Goal: Information Seeking & Learning: Learn about a topic

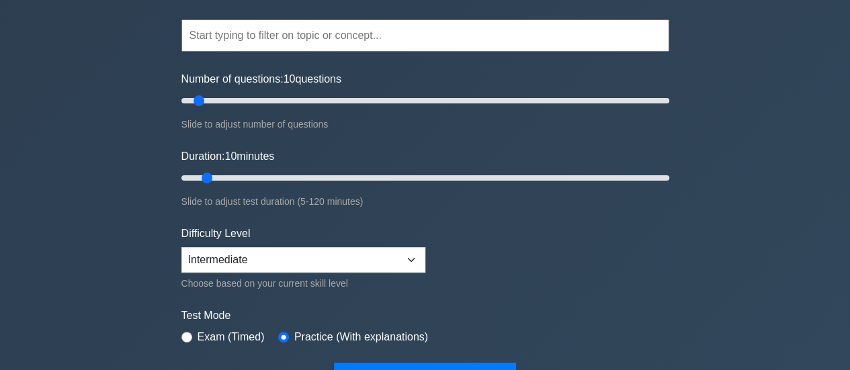
scroll to position [134, 0]
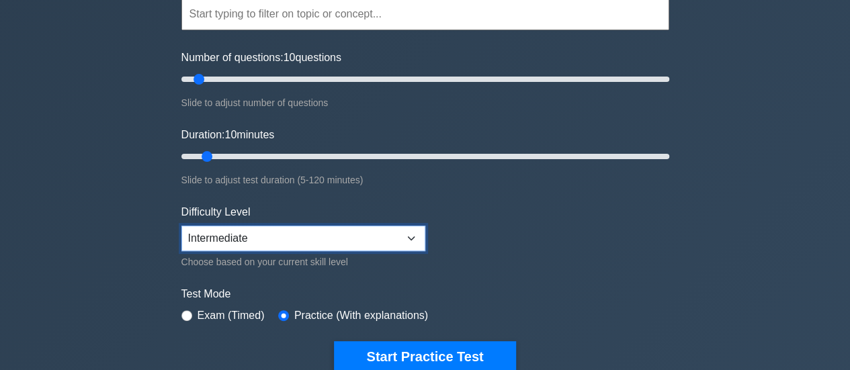
click at [266, 233] on select "Beginner Intermediate Expert" at bounding box center [303, 239] width 244 height 26
select select "beginner"
click at [181, 226] on select "Beginner Intermediate Expert" at bounding box center [303, 239] width 244 height 26
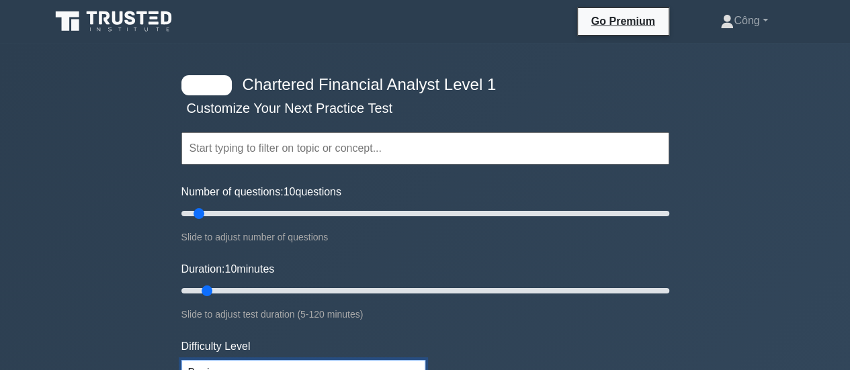
scroll to position [0, 0]
drag, startPoint x: 207, startPoint y: 286, endPoint x: 292, endPoint y: 286, distance: 84.7
type input "30"
click at [292, 286] on input "Duration: 30 minutes" at bounding box center [425, 291] width 488 height 16
click at [236, 216] on input "Number of questions: 10 questions" at bounding box center [425, 214] width 488 height 16
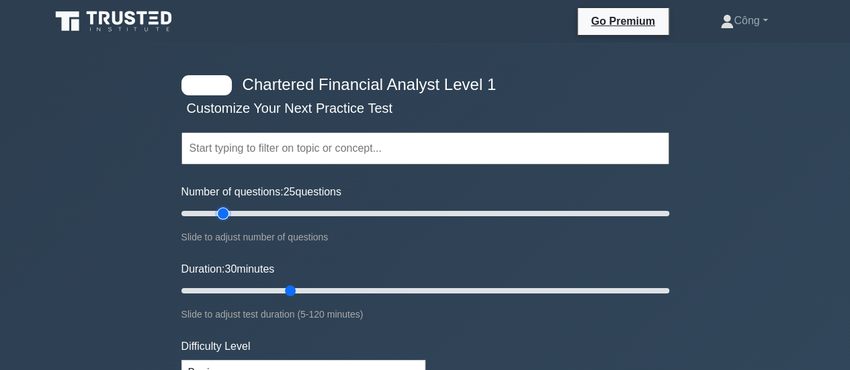
type input "20"
click at [218, 214] on input "Number of questions: 25 questions" at bounding box center [425, 214] width 488 height 16
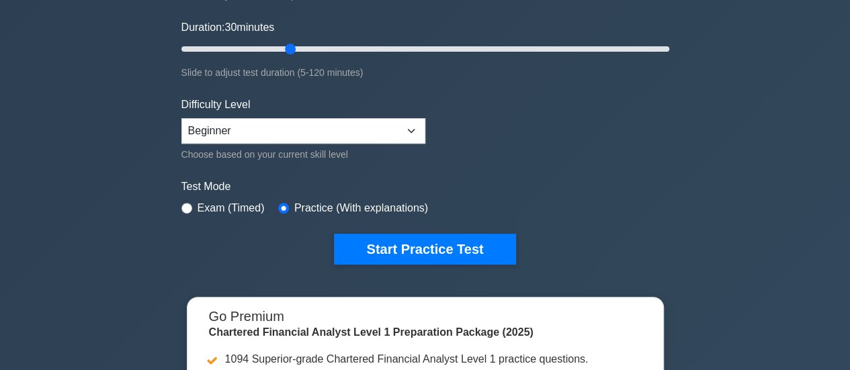
scroll to position [269, 0]
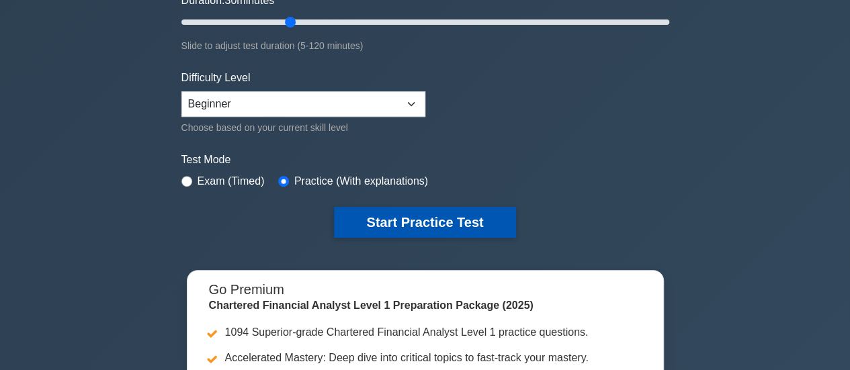
click at [438, 220] on button "Start Practice Test" at bounding box center [424, 222] width 181 height 31
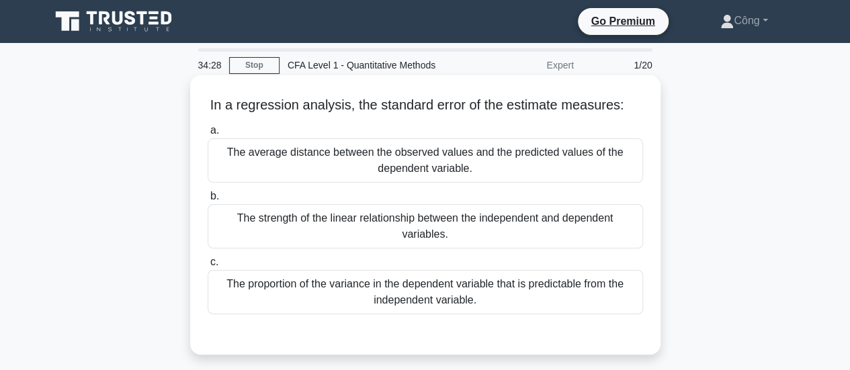
click at [442, 143] on div "The average distance between the observed values and the predicted values of th…" at bounding box center [425, 160] width 435 height 44
click at [208, 135] on input "a. The average distance between the observed values and the predicted values of…" at bounding box center [208, 130] width 0 height 9
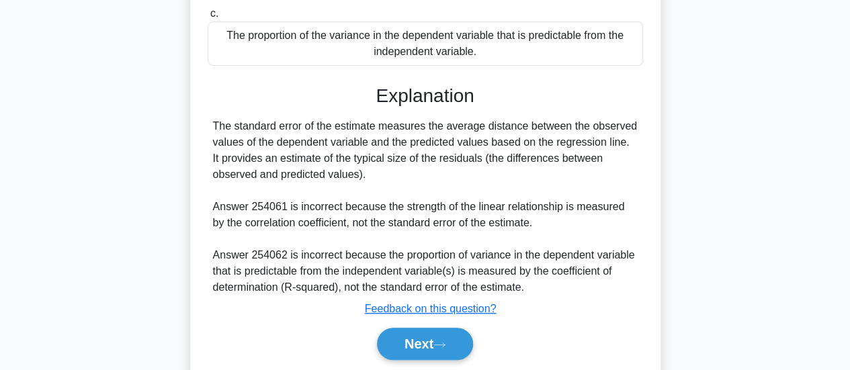
scroll to position [269, 0]
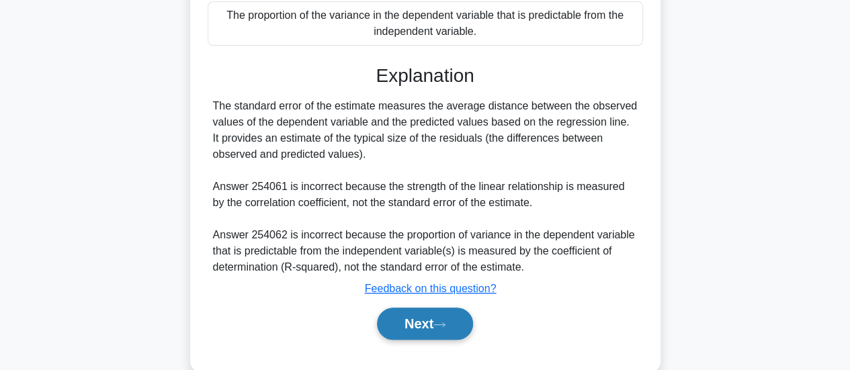
click at [441, 331] on button "Next" at bounding box center [425, 324] width 96 height 32
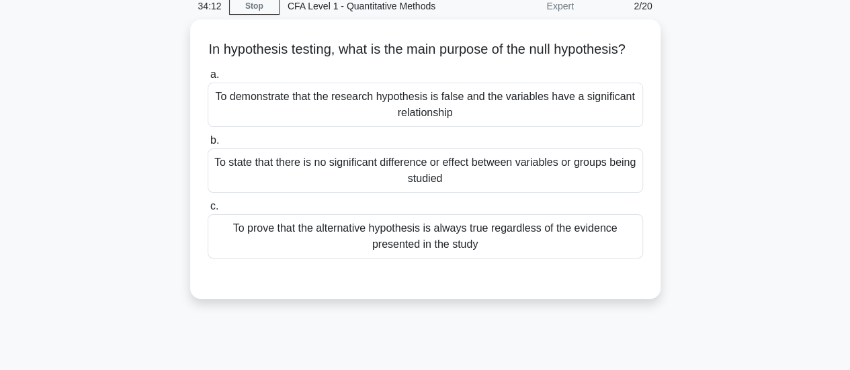
scroll to position [0, 0]
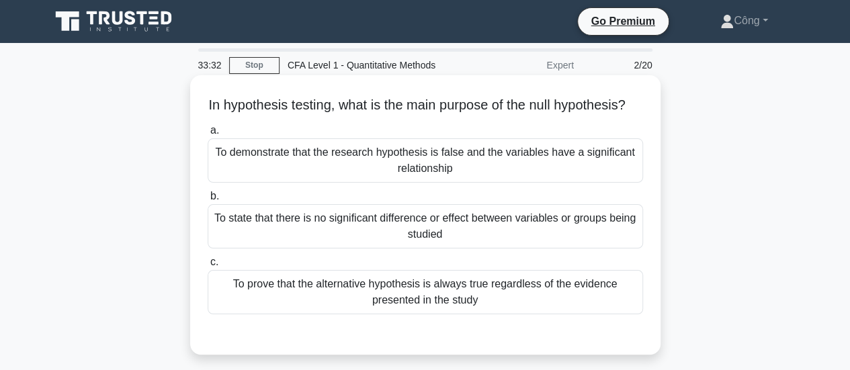
click at [509, 236] on div "To state that there is no significant difference or effect between variables or…" at bounding box center [425, 226] width 435 height 44
click at [208, 201] on input "b. To state that there is no significant difference or effect between variables…" at bounding box center [208, 196] width 0 height 9
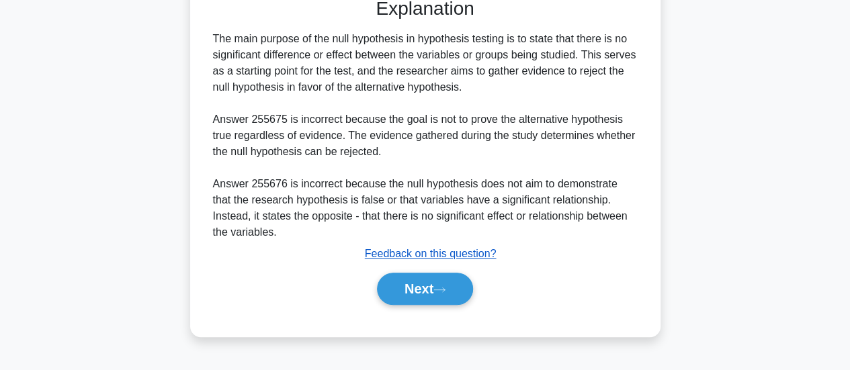
scroll to position [355, 0]
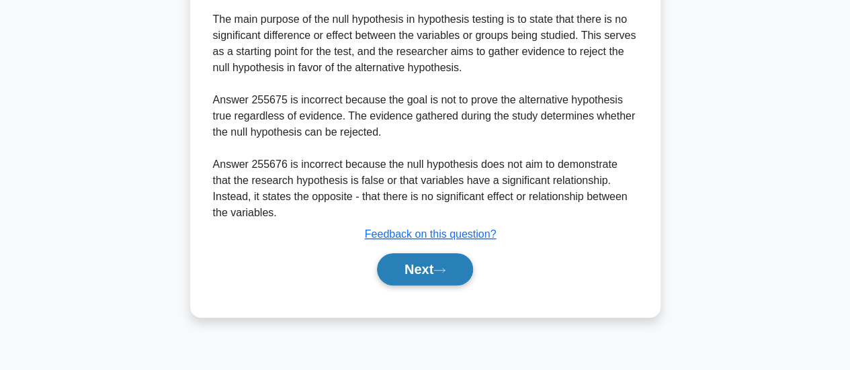
click at [441, 277] on button "Next" at bounding box center [425, 269] width 96 height 32
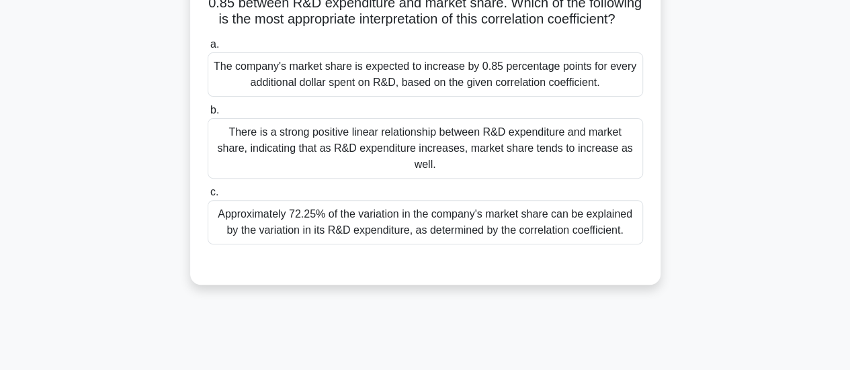
scroll to position [87, 0]
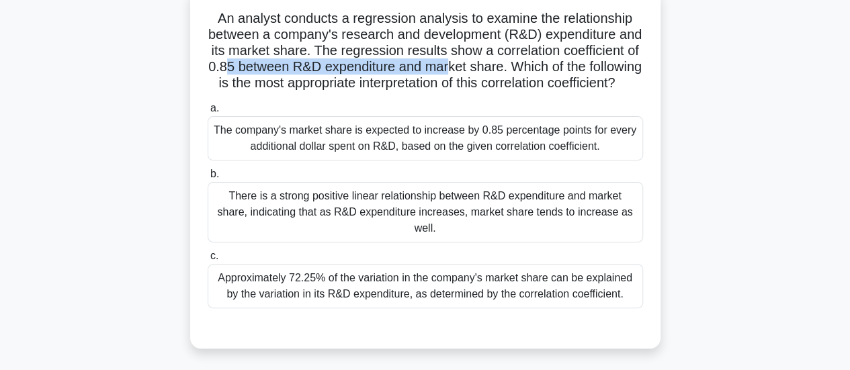
drag, startPoint x: 314, startPoint y: 67, endPoint x: 542, endPoint y: 72, distance: 227.8
click at [542, 72] on h5 "An analyst conducts a regression analysis to examine the relationship between a…" at bounding box center [425, 51] width 438 height 82
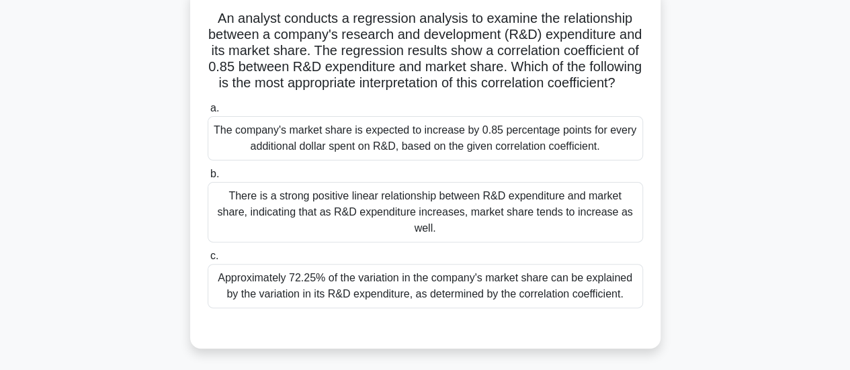
click at [507, 92] on h5 "An analyst conducts a regression analysis to examine the relationship between a…" at bounding box center [425, 51] width 438 height 82
click at [434, 221] on div "There is a strong positive linear relationship between R&D expenditure and mark…" at bounding box center [425, 212] width 435 height 60
click at [208, 179] on input "b. There is a strong positive linear relationship between R&D expenditure and m…" at bounding box center [208, 174] width 0 height 9
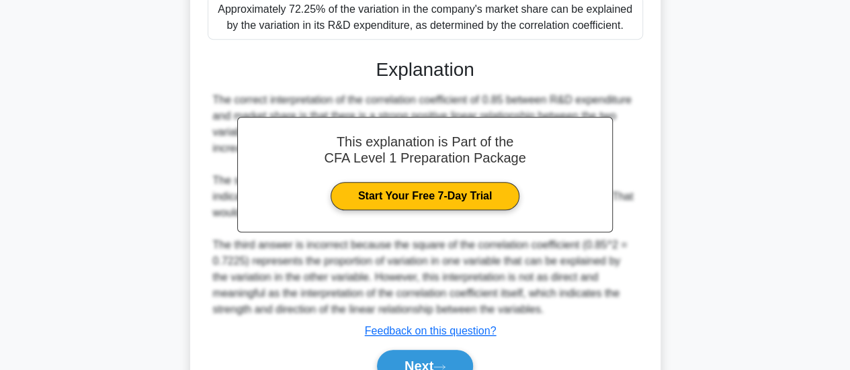
scroll to position [439, 0]
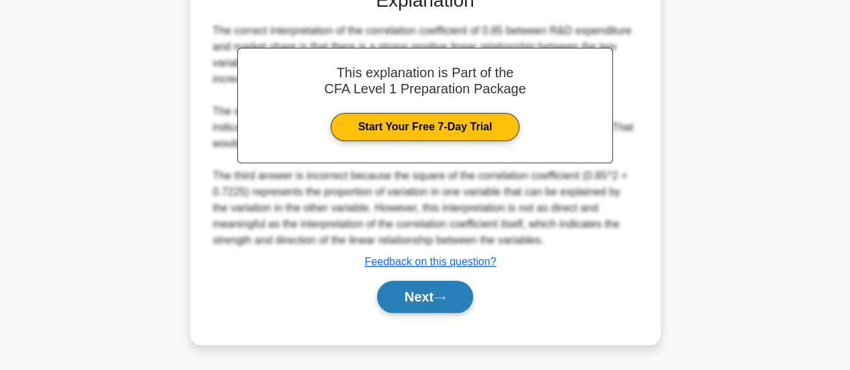
click at [434, 282] on button "Next" at bounding box center [425, 297] width 96 height 32
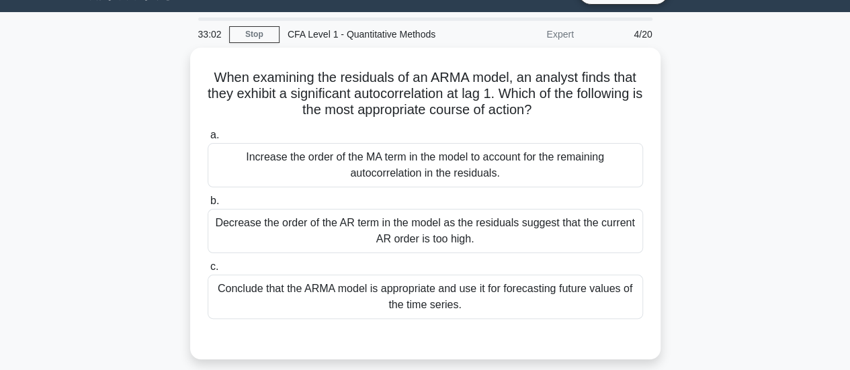
scroll to position [19, 0]
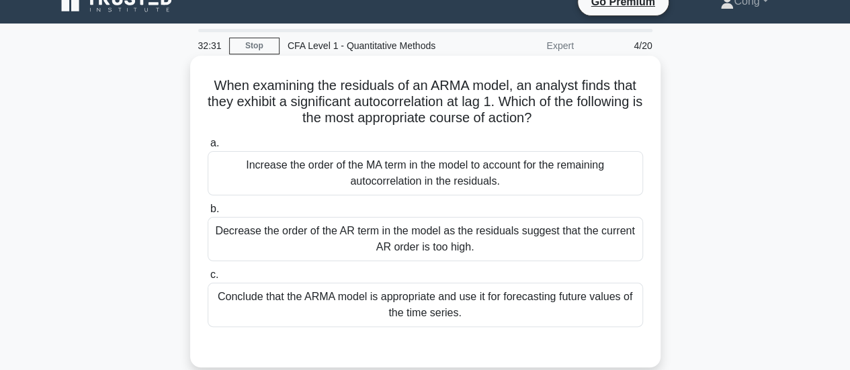
click at [509, 236] on div "Decrease the order of the AR term in the model as the residuals suggest that th…" at bounding box center [425, 239] width 435 height 44
click at [208, 214] on input "b. Decrease the order of the AR term in the model as the residuals suggest that…" at bounding box center [208, 209] width 0 height 9
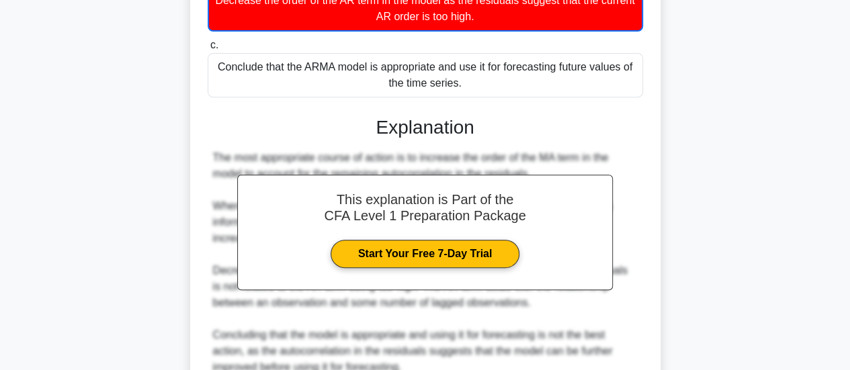
scroll to position [376, 0]
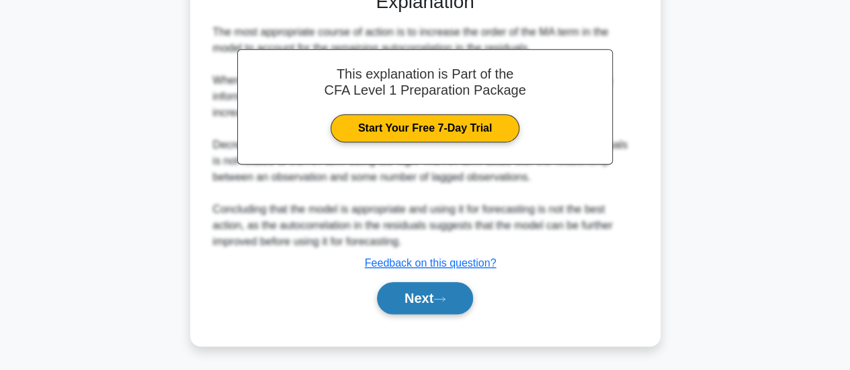
click at [421, 295] on button "Next" at bounding box center [425, 298] width 96 height 32
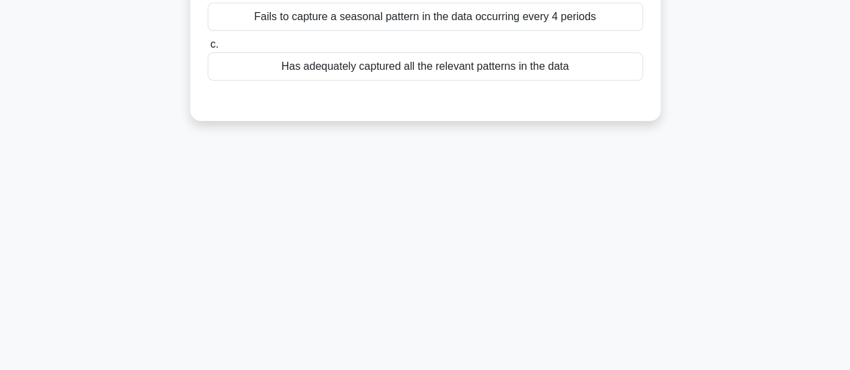
scroll to position [19, 0]
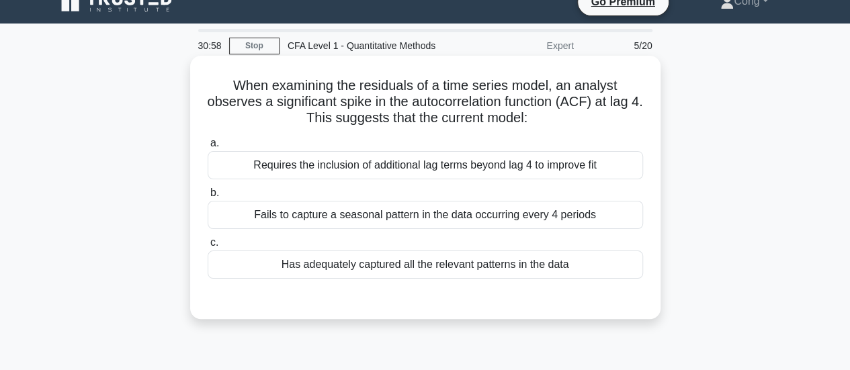
click at [368, 161] on div "Requires the inclusion of additional lag terms beyond lag 4 to improve fit" at bounding box center [425, 165] width 435 height 28
click at [208, 148] on input "a. Requires the inclusion of additional lag terms beyond lag 4 to improve fit" at bounding box center [208, 143] width 0 height 9
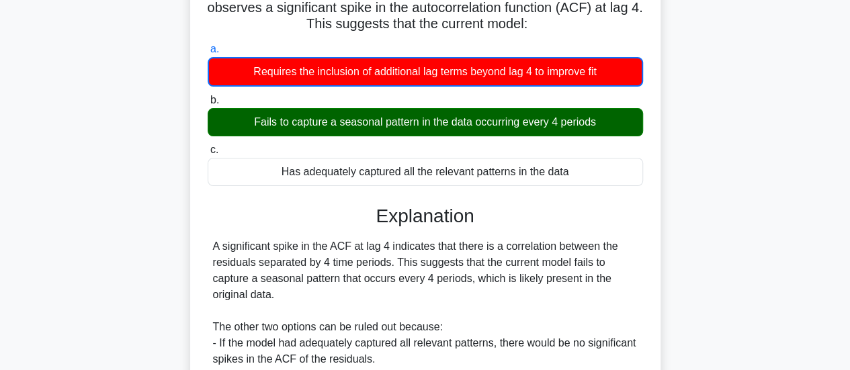
scroll to position [154, 0]
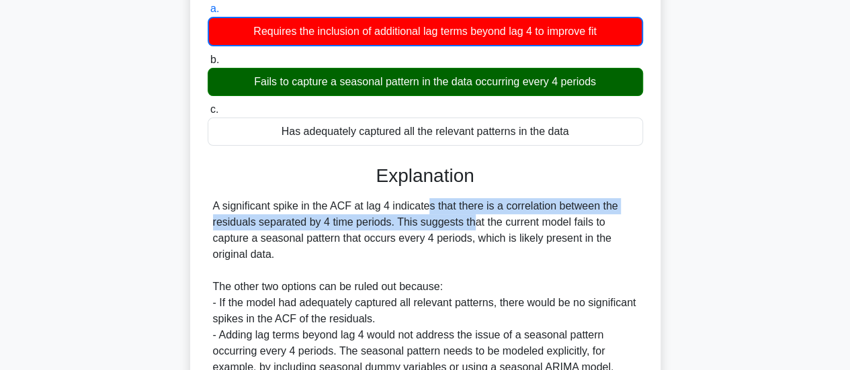
drag, startPoint x: 351, startPoint y: 201, endPoint x: 392, endPoint y: 222, distance: 46.3
click at [392, 222] on div "A significant spike in the ACF at lag 4 indicates that there is a correlation b…" at bounding box center [425, 286] width 425 height 177
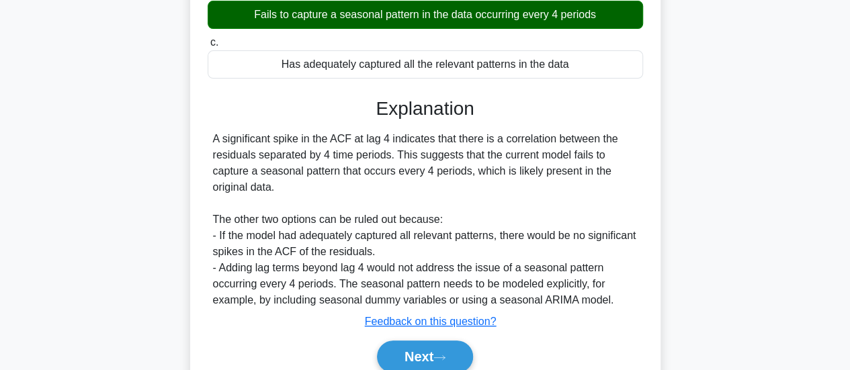
click at [386, 208] on div "A significant spike in the ACF at lag 4 indicates that there is a correlation b…" at bounding box center [425, 219] width 425 height 177
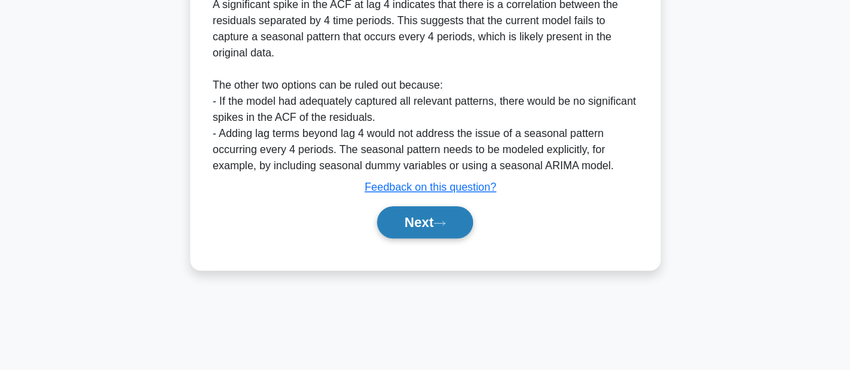
click at [445, 224] on icon at bounding box center [439, 223] width 12 height 7
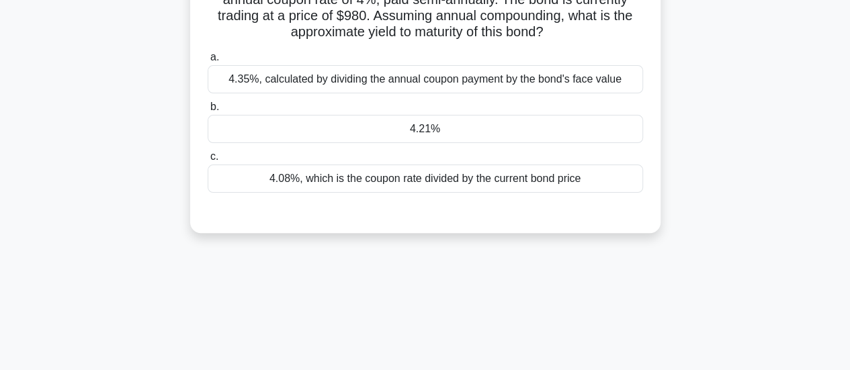
scroll to position [0, 0]
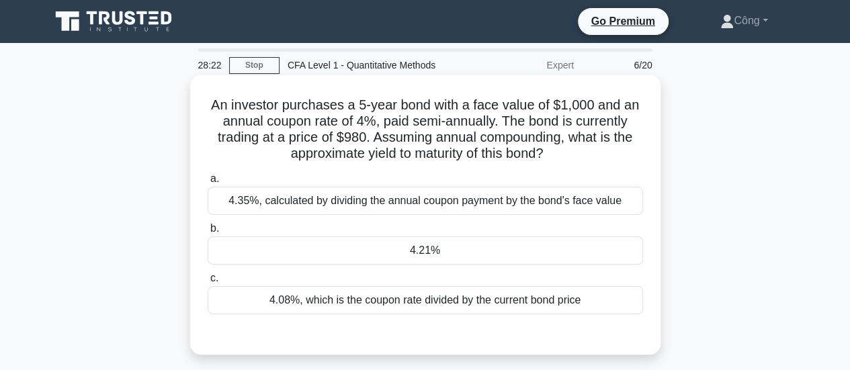
click at [426, 163] on h5 "An investor purchases a 5-year bond with a face value of $1,000 and an annual c…" at bounding box center [425, 130] width 438 height 66
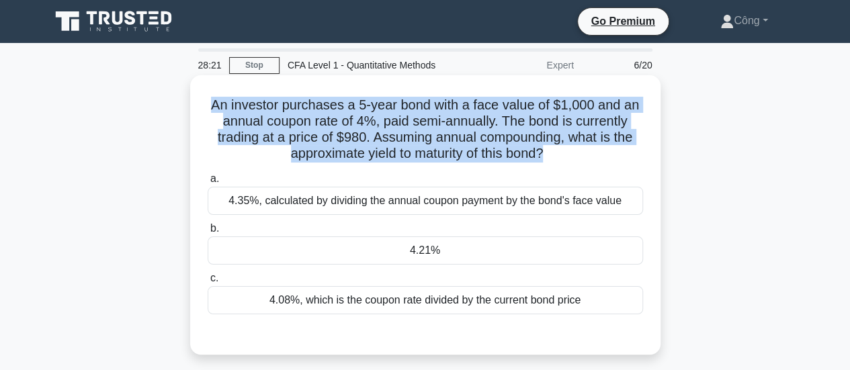
click at [426, 163] on h5 "An investor purchases a 5-year bond with a face value of $1,000 and an annual c…" at bounding box center [425, 130] width 438 height 66
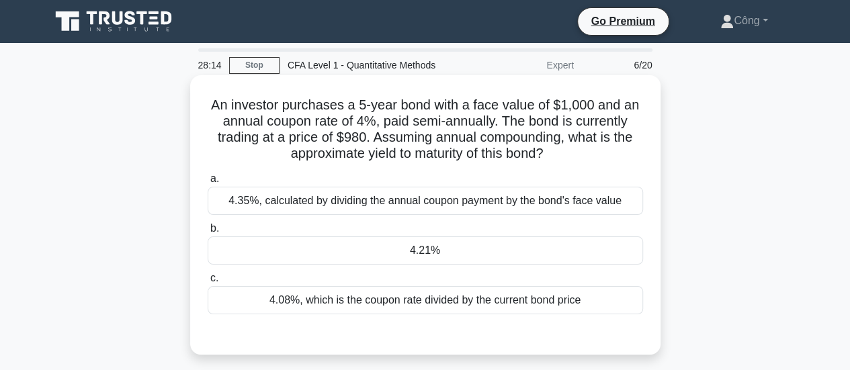
click at [376, 204] on div "4.35%, calculated by dividing the annual coupon payment by the bond's face value" at bounding box center [425, 201] width 435 height 28
click at [208, 183] on input "a. 4.35%, calculated by dividing the annual coupon payment by the bond's face v…" at bounding box center [208, 179] width 0 height 9
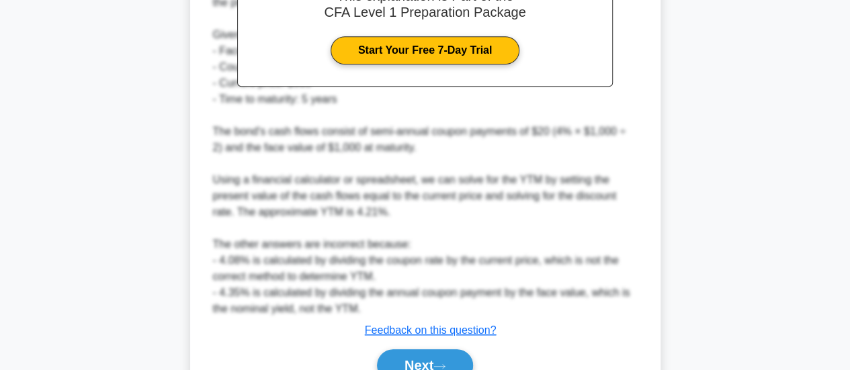
scroll to position [470, 0]
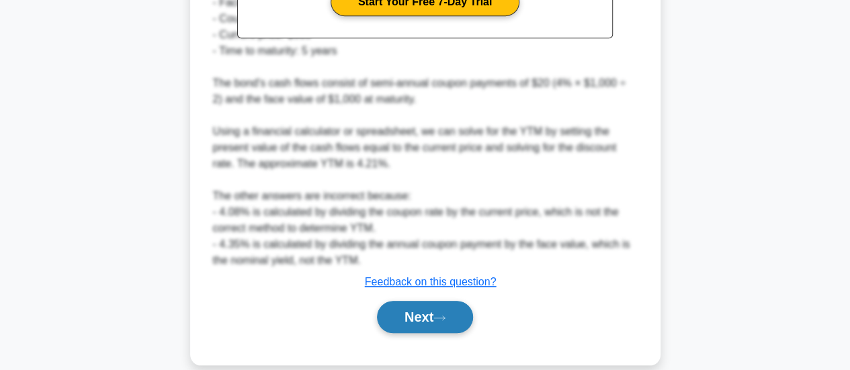
click at [429, 312] on button "Next" at bounding box center [425, 317] width 96 height 32
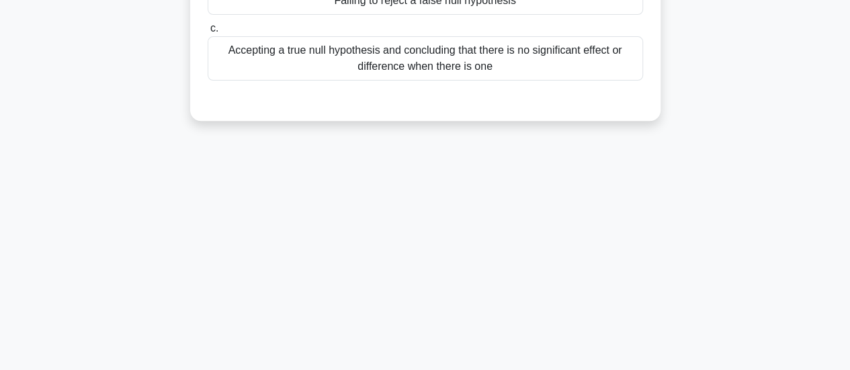
scroll to position [19, 0]
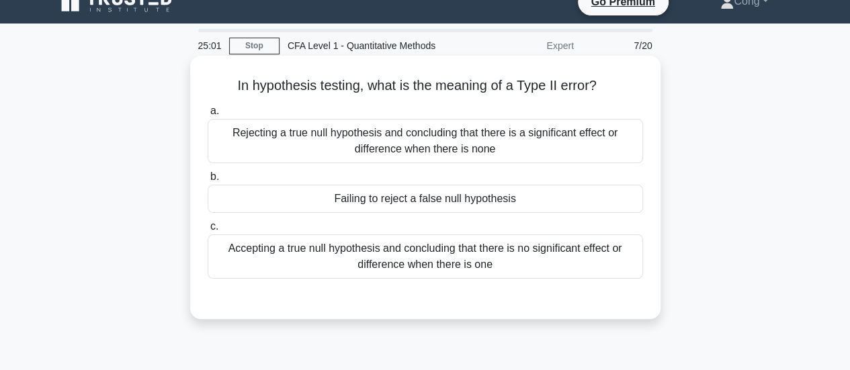
click at [433, 205] on div "Failing to reject a false null hypothesis" at bounding box center [425, 199] width 435 height 28
click at [208, 181] on input "b. Failing to reject a false null hypothesis" at bounding box center [208, 177] width 0 height 9
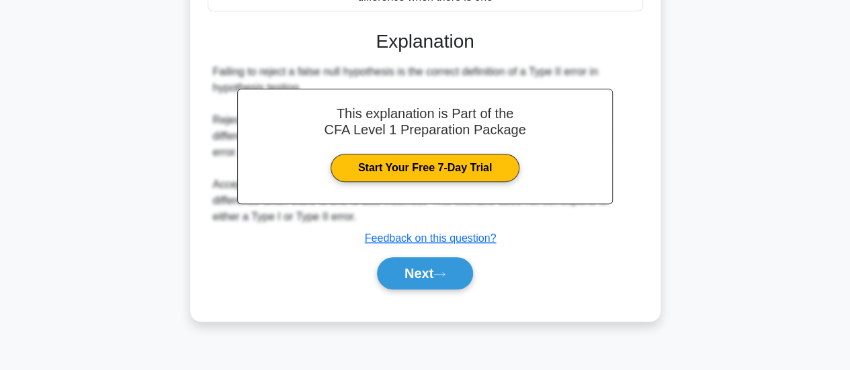
scroll to position [355, 0]
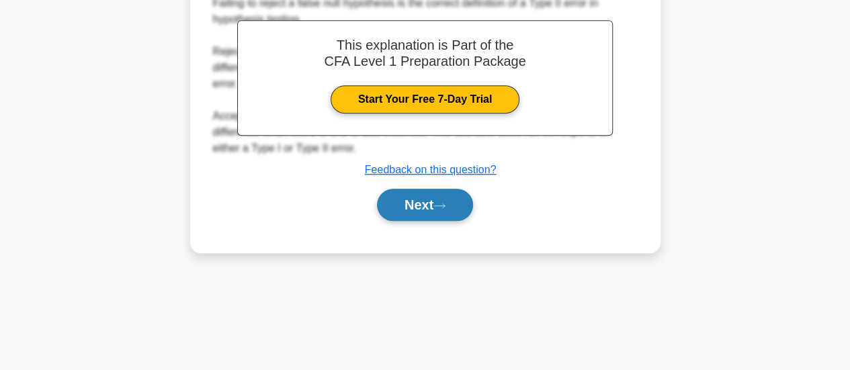
click at [435, 217] on button "Next" at bounding box center [425, 205] width 96 height 32
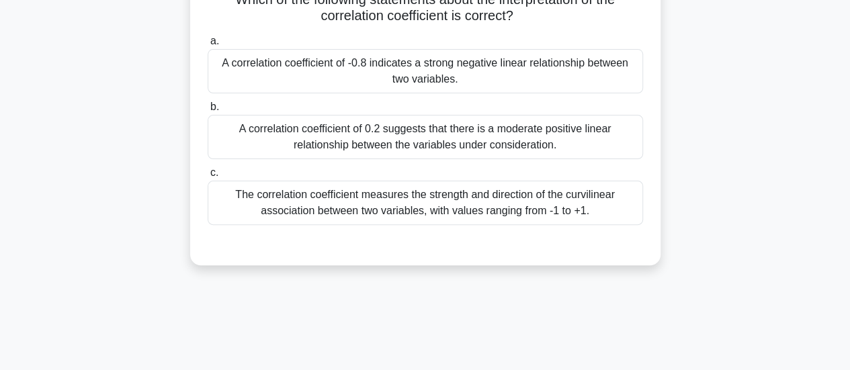
scroll to position [87, 0]
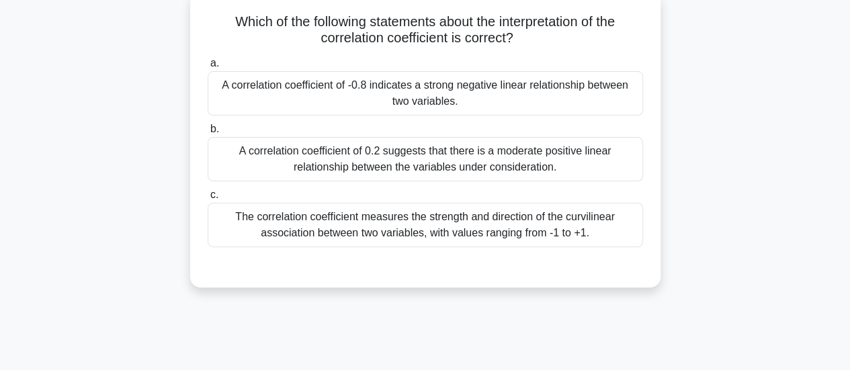
click at [757, 276] on div "Which of the following statements about the interpretation of the correlation c…" at bounding box center [425, 148] width 766 height 312
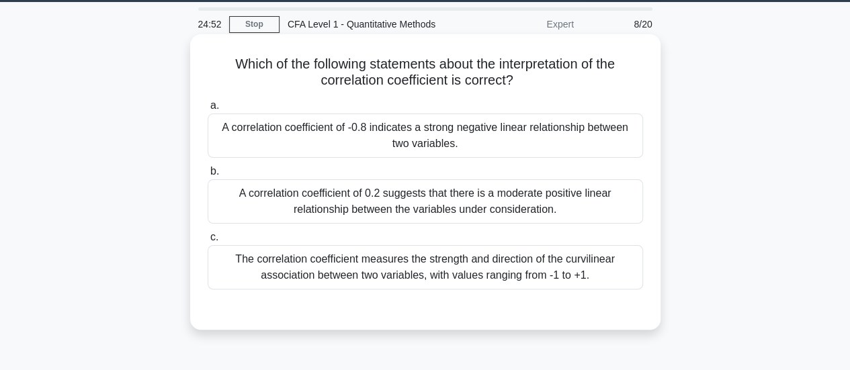
scroll to position [19, 0]
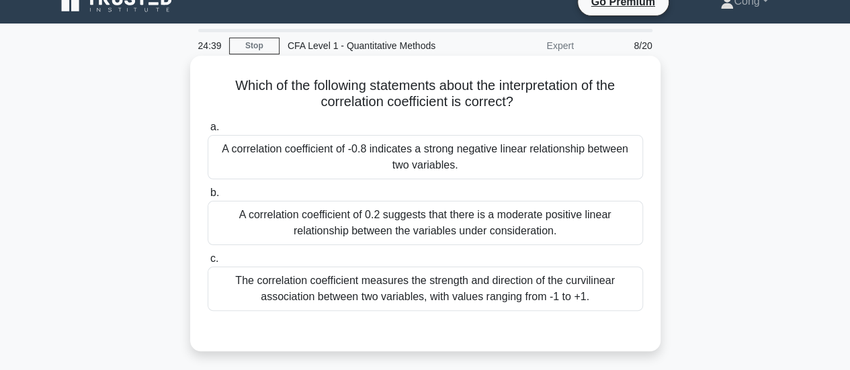
click at [440, 145] on div "A correlation coefficient of -0.8 indicates a strong negative linear relationsh…" at bounding box center [425, 157] width 435 height 44
click at [208, 132] on input "a. A correlation coefficient of -0.8 indicates a strong negative linear relatio…" at bounding box center [208, 127] width 0 height 9
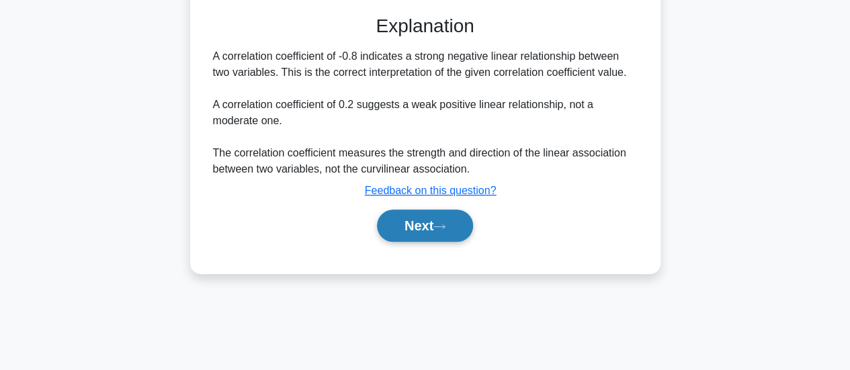
scroll to position [355, 0]
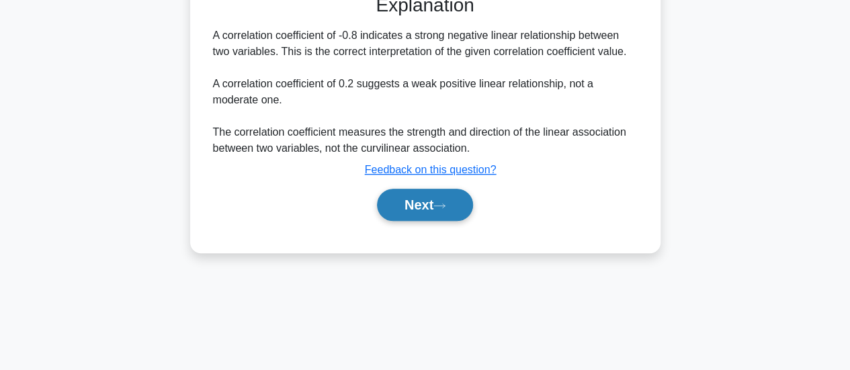
click at [435, 202] on button "Next" at bounding box center [425, 205] width 96 height 32
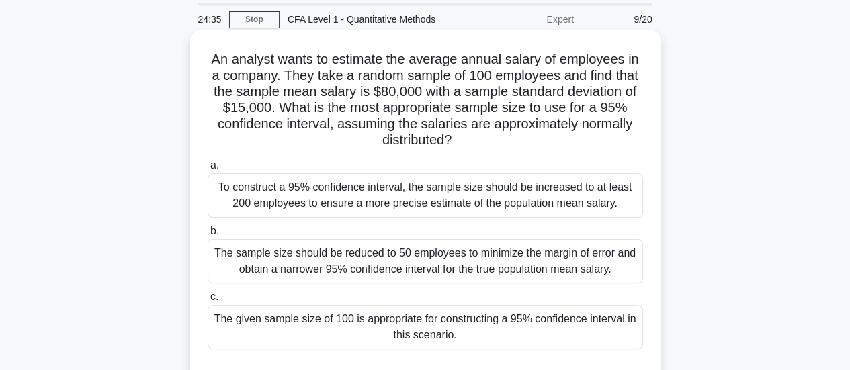
scroll to position [67, 0]
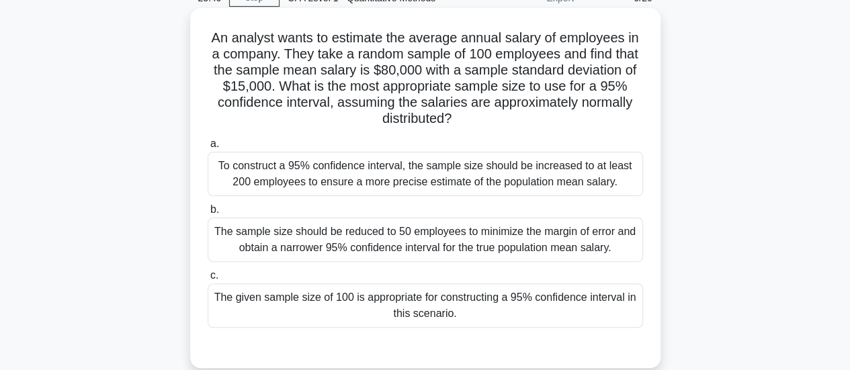
click at [451, 307] on div "The given sample size of 100 is appropriate for constructing a 95% confidence i…" at bounding box center [425, 306] width 435 height 44
click at [208, 280] on input "c. The given sample size of 100 is appropriate for constructing a 95% confidenc…" at bounding box center [208, 275] width 0 height 9
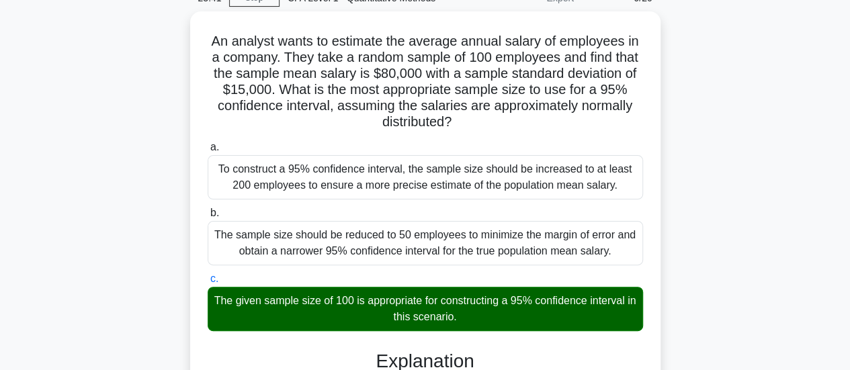
drag, startPoint x: 770, startPoint y: 223, endPoint x: 765, endPoint y: 196, distance: 28.1
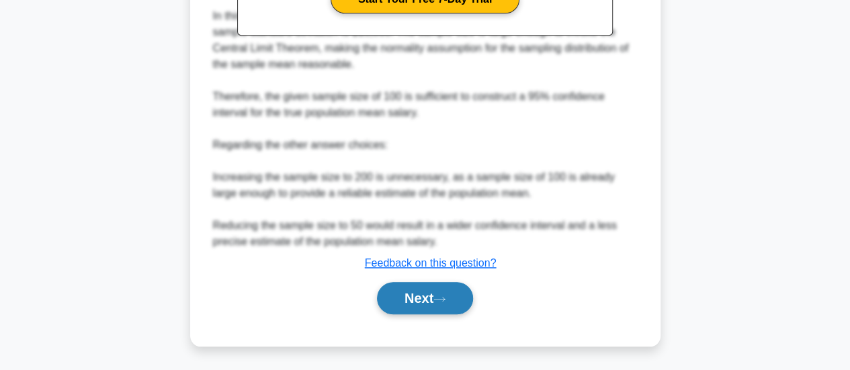
click at [440, 296] on icon at bounding box center [439, 299] width 12 height 7
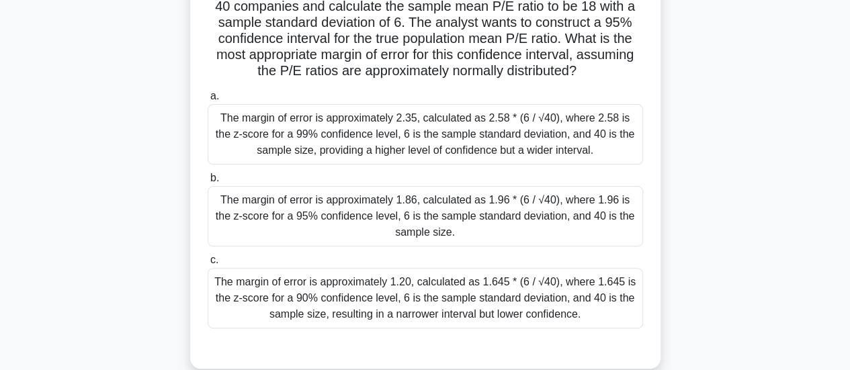
scroll to position [82, 0]
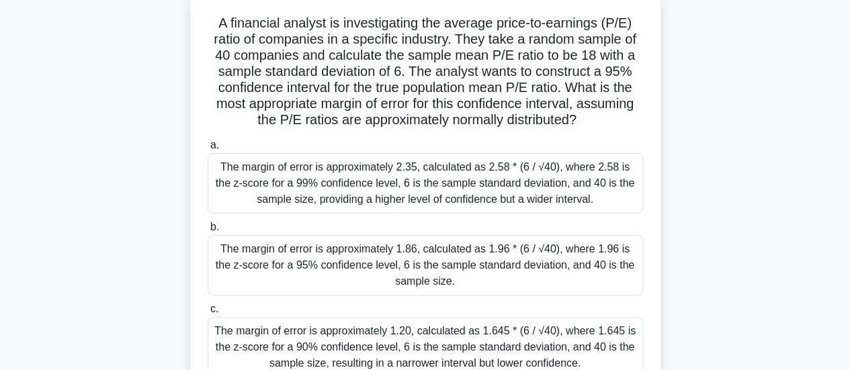
click at [473, 265] on div "The margin of error is approximately 1.86, calculated as 1.96 * (6 / √40), wher…" at bounding box center [425, 265] width 435 height 60
click at [208, 232] on input "b. The margin of error is approximately 1.86, calculated as 1.96 * (6 / √40), w…" at bounding box center [208, 227] width 0 height 9
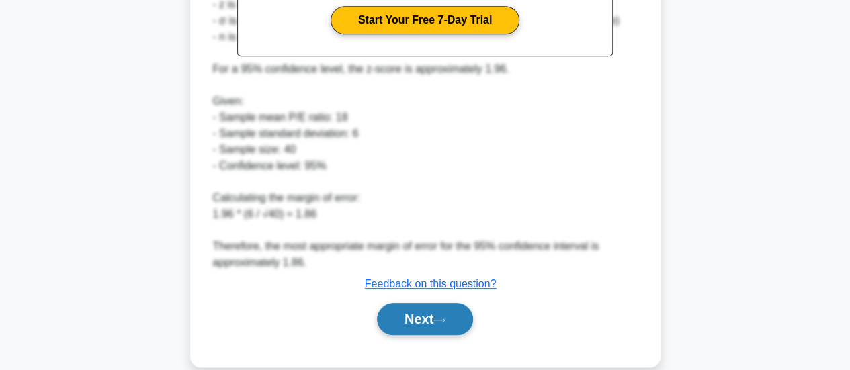
scroll to position [617, 0]
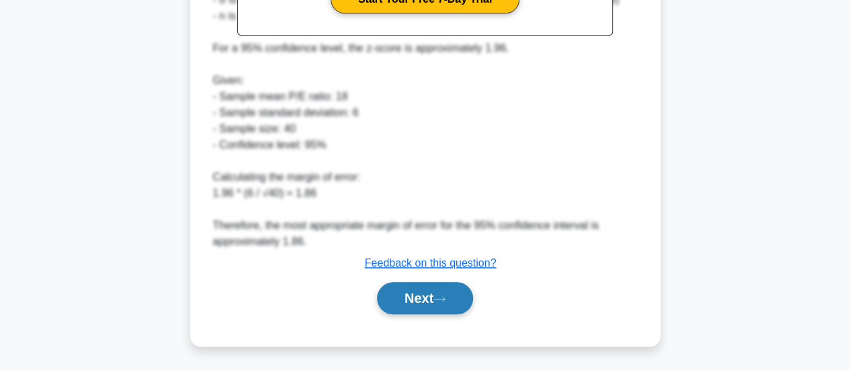
click at [437, 290] on button "Next" at bounding box center [425, 298] width 96 height 32
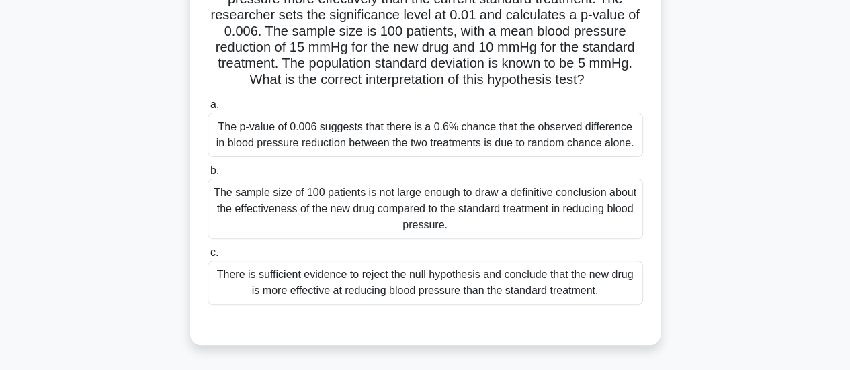
scroll to position [134, 0]
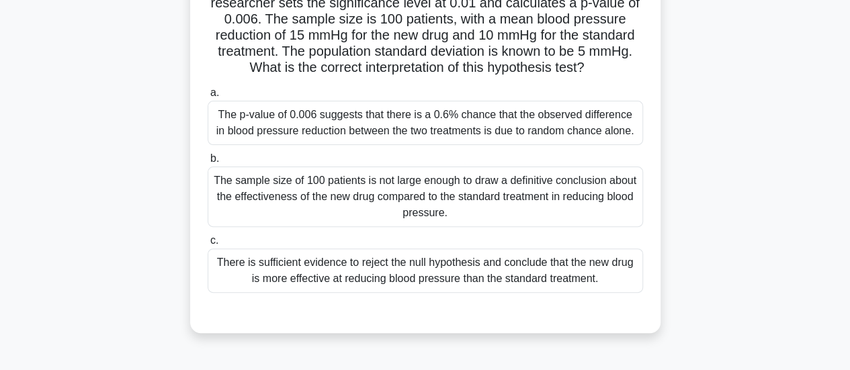
click at [429, 269] on div "There is sufficient evidence to reject the null hypothesis and conclude that th…" at bounding box center [425, 271] width 435 height 44
click at [208, 245] on input "c. There is sufficient evidence to reject the null hypothesis and conclude that…" at bounding box center [208, 240] width 0 height 9
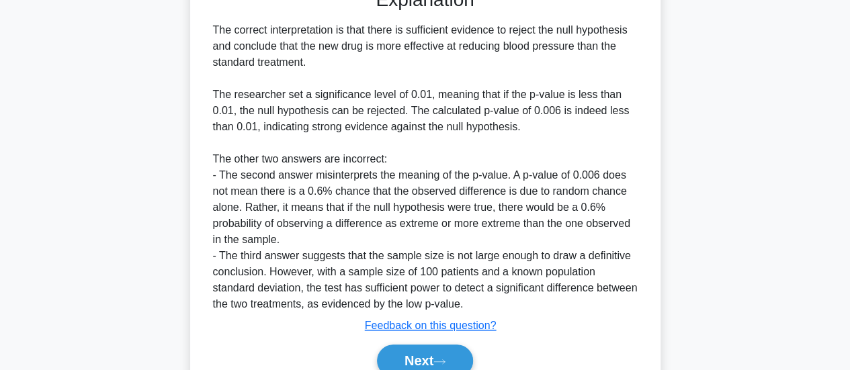
scroll to position [520, 0]
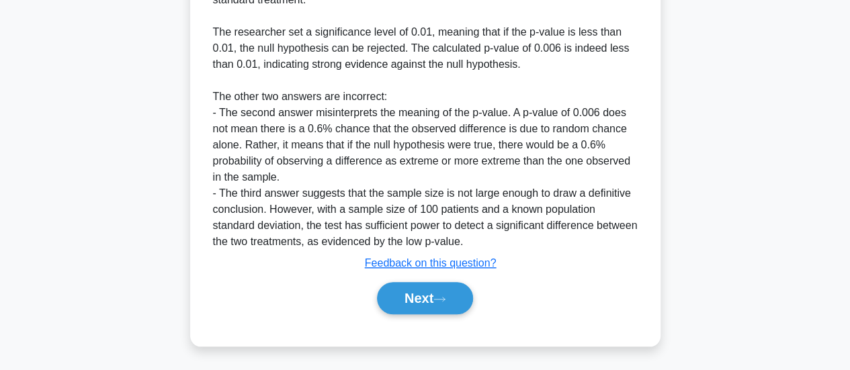
click at [404, 314] on div "Next" at bounding box center [425, 298] width 435 height 43
click at [417, 293] on button "Next" at bounding box center [425, 298] width 96 height 32
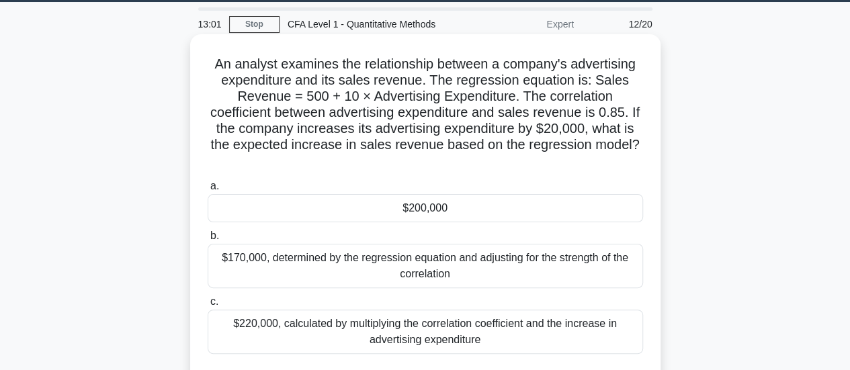
scroll to position [19, 0]
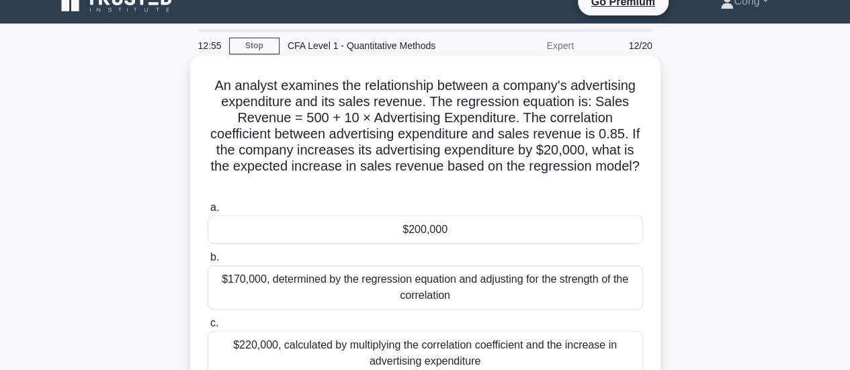
drag, startPoint x: 397, startPoint y: 177, endPoint x: 340, endPoint y: 174, distance: 57.2
click at [340, 174] on h5 "An analyst examines the relationship between a company's advertising expenditur…" at bounding box center [425, 134] width 438 height 114
click at [423, 239] on div "$200,000" at bounding box center [425, 230] width 435 height 28
click at [208, 212] on input "a. $200,000" at bounding box center [208, 208] width 0 height 9
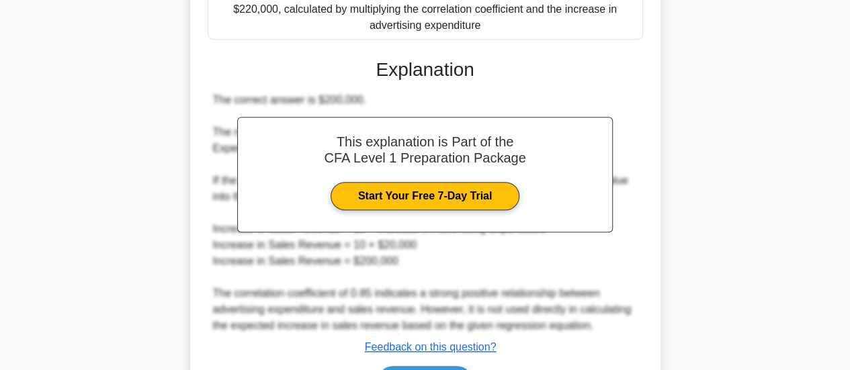
scroll to position [423, 0]
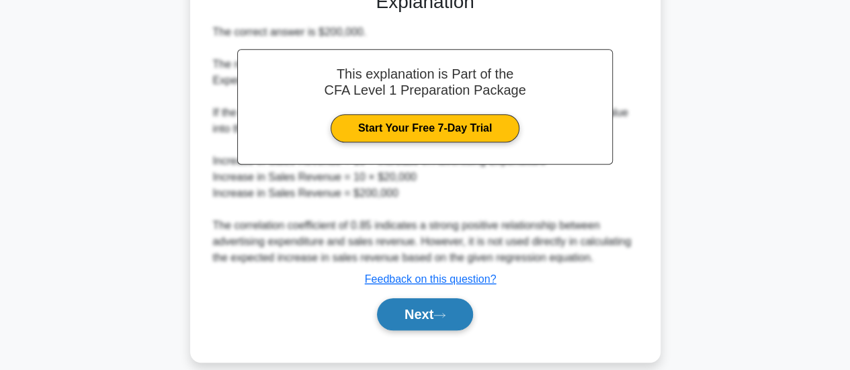
click at [439, 298] on button "Next" at bounding box center [425, 314] width 96 height 32
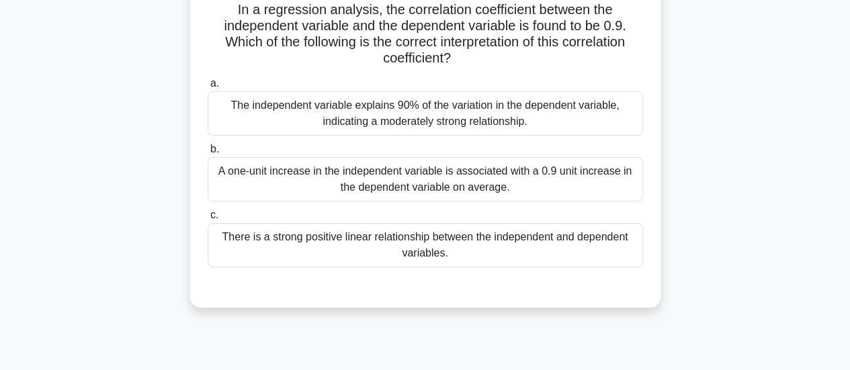
scroll to position [29, 0]
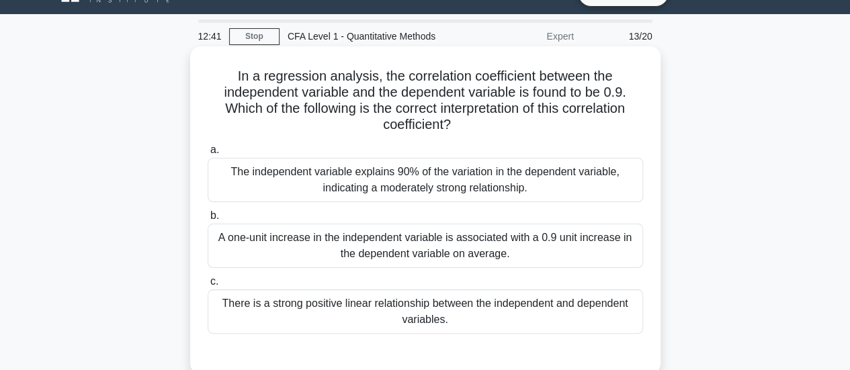
drag, startPoint x: 250, startPoint y: 67, endPoint x: 591, endPoint y: 129, distance: 347.0
click at [591, 129] on div "In a regression analysis, the correlation coefficient between the independent v…" at bounding box center [426, 210] width 460 height 317
click at [541, 130] on h5 "In a regression analysis, the correlation coefficient between the independent v…" at bounding box center [425, 101] width 438 height 66
click at [478, 314] on div "There is a strong positive linear relationship between the independent and depe…" at bounding box center [425, 312] width 435 height 44
click at [208, 286] on input "c. There is a strong positive linear relationship between the independent and d…" at bounding box center [208, 281] width 0 height 9
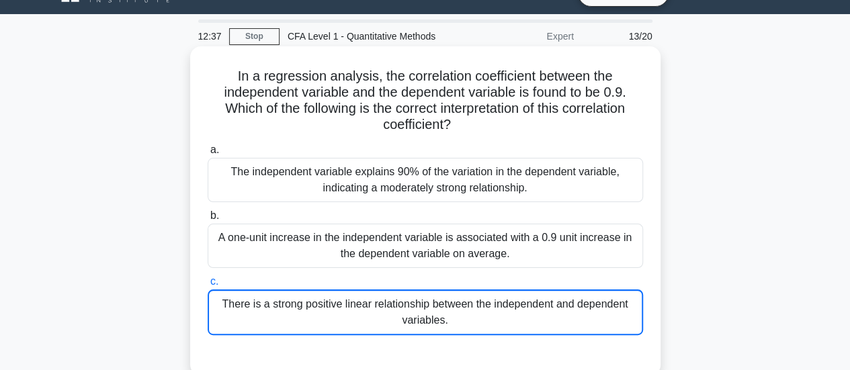
click at [478, 314] on div "There is a strong positive linear relationship between the independent and depe…" at bounding box center [425, 313] width 435 height 46
click at [208, 286] on input "c. There is a strong positive linear relationship between the independent and d…" at bounding box center [208, 281] width 0 height 9
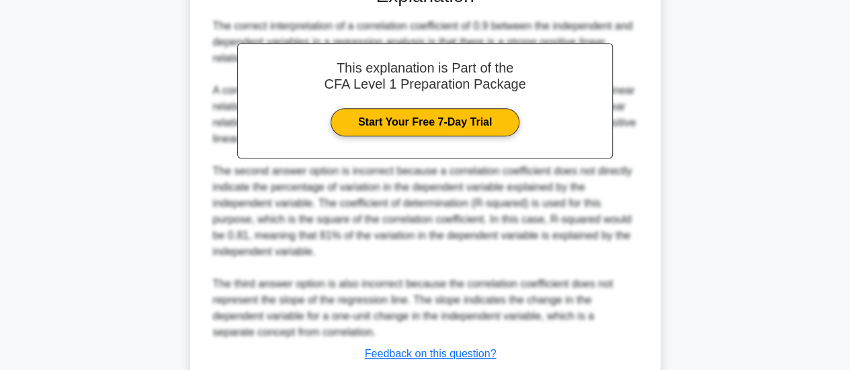
scroll to position [488, 0]
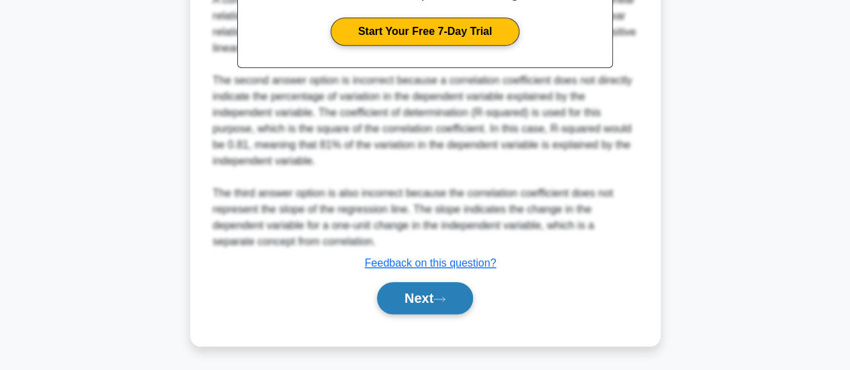
click at [423, 295] on button "Next" at bounding box center [425, 298] width 96 height 32
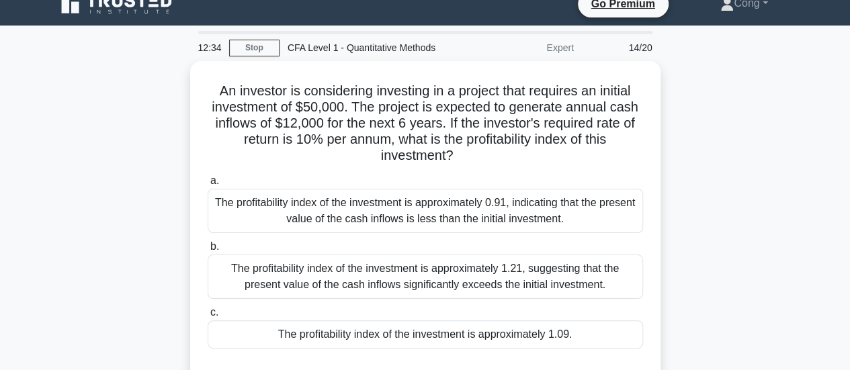
scroll to position [17, 0]
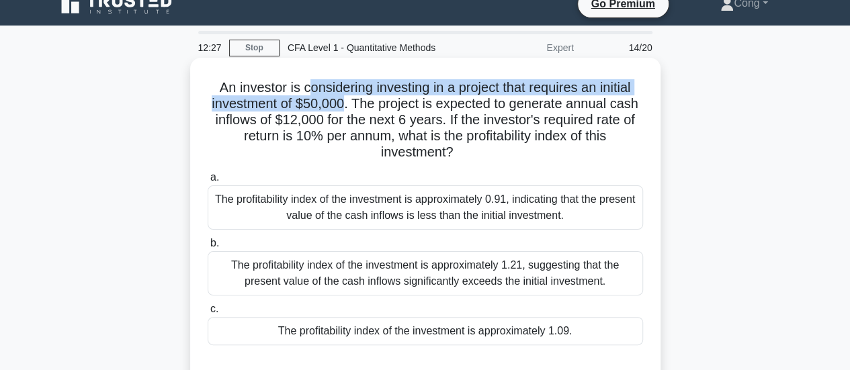
drag, startPoint x: 301, startPoint y: 87, endPoint x: 343, endPoint y: 100, distance: 43.8
click at [343, 100] on h5 "An investor is considering investing in a project that requires an initial inve…" at bounding box center [425, 120] width 438 height 82
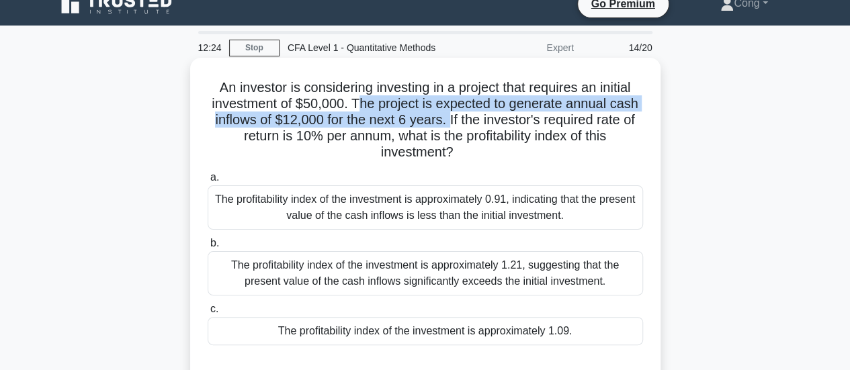
drag, startPoint x: 357, startPoint y: 101, endPoint x: 446, endPoint y: 123, distance: 91.3
click at [446, 123] on h5 "An investor is considering investing in a project that requires an initial inve…" at bounding box center [425, 120] width 438 height 82
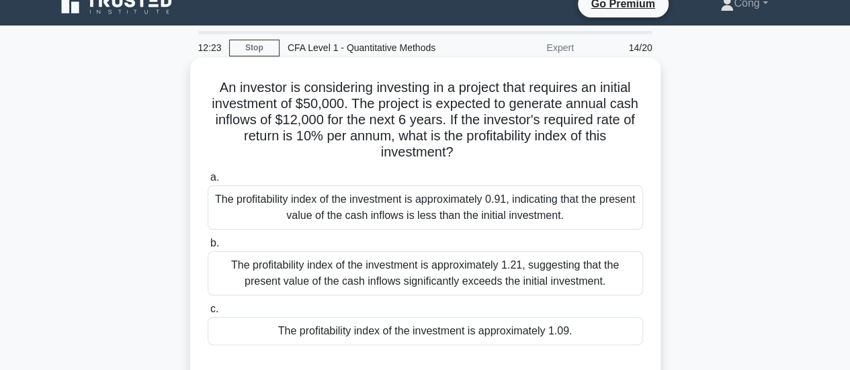
click at [509, 130] on h5 "An investor is considering investing in a project that requires an initial inve…" at bounding box center [425, 120] width 438 height 82
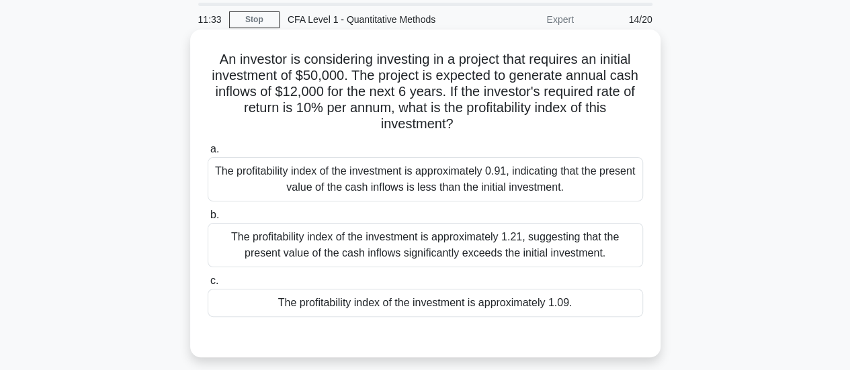
scroll to position [67, 0]
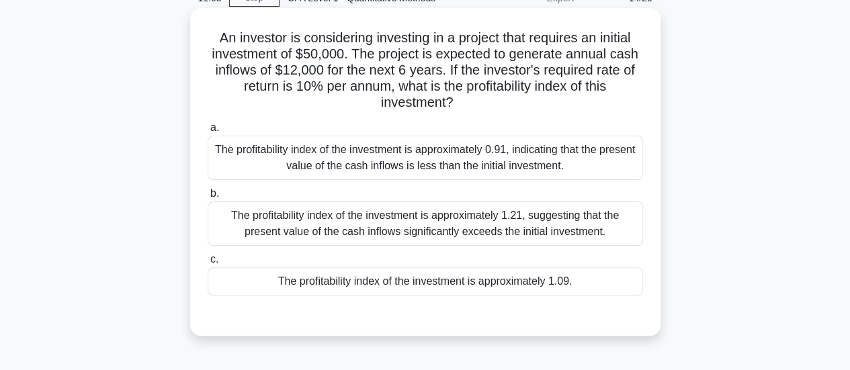
click at [490, 213] on div "The profitability index of the investment is approximately 1.21, suggesting tha…" at bounding box center [425, 224] width 435 height 44
click at [208, 198] on input "b. The profitability index of the investment is approximately 1.21, suggesting …" at bounding box center [208, 193] width 0 height 9
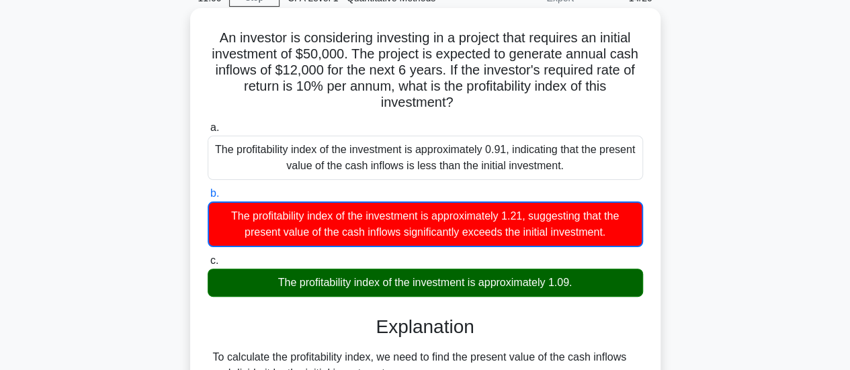
click at [499, 285] on div "The profitability index of the investment is approximately 1.09." at bounding box center [425, 283] width 435 height 28
click at [208, 265] on input "c. The profitability index of the investment is approximately 1.09." at bounding box center [208, 261] width 0 height 9
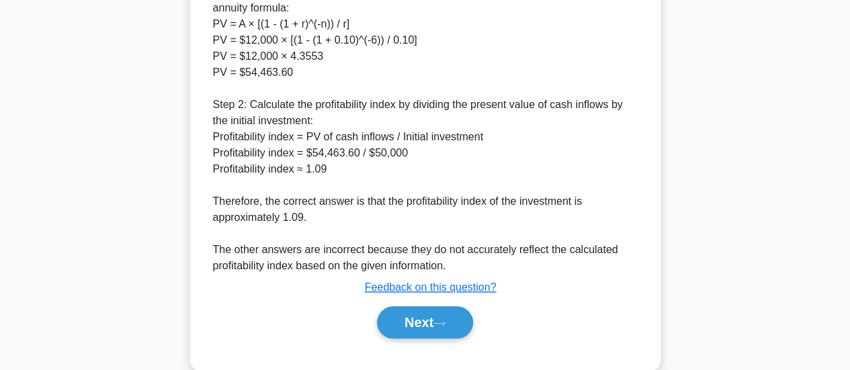
scroll to position [601, 0]
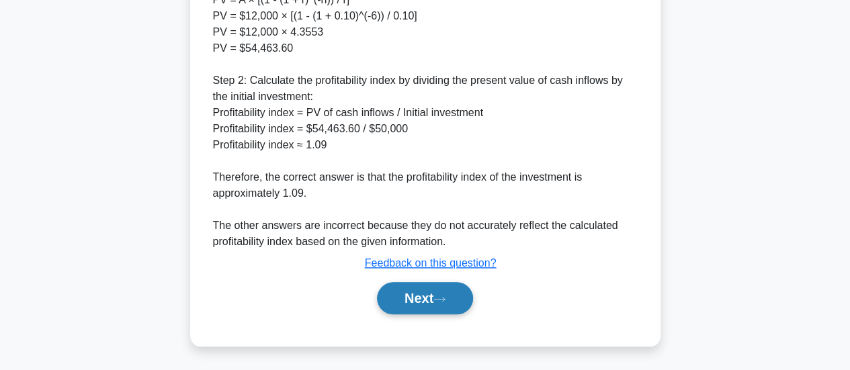
click at [430, 289] on button "Next" at bounding box center [425, 298] width 96 height 32
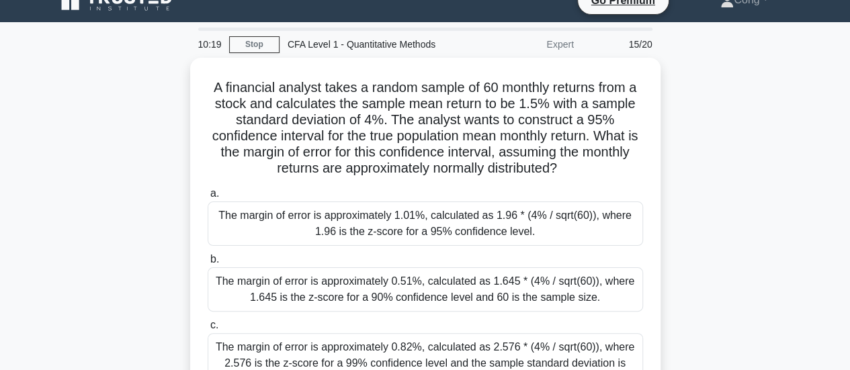
scroll to position [0, 0]
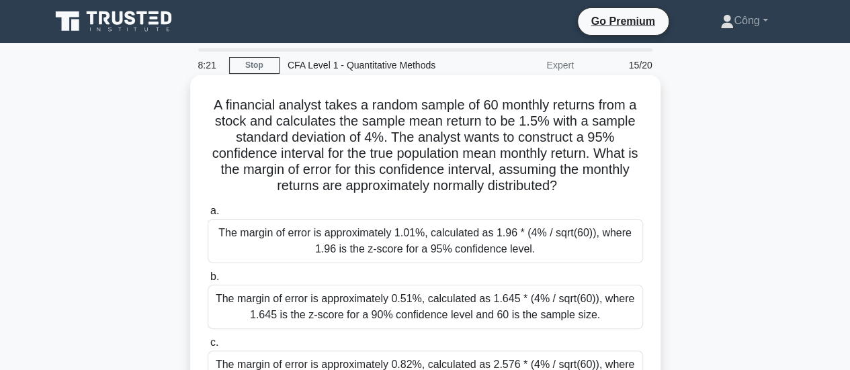
click at [499, 245] on div "The margin of error is approximately 1.01%, calculated as 1.96 * (4% / sqrt(60)…" at bounding box center [425, 241] width 435 height 44
click at [208, 216] on input "a. The margin of error is approximately 1.01%, calculated as 1.96 * (4% / sqrt(…" at bounding box center [208, 211] width 0 height 9
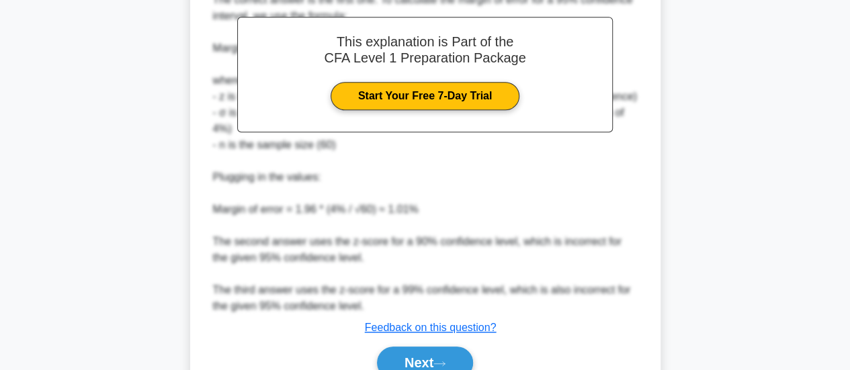
scroll to position [536, 0]
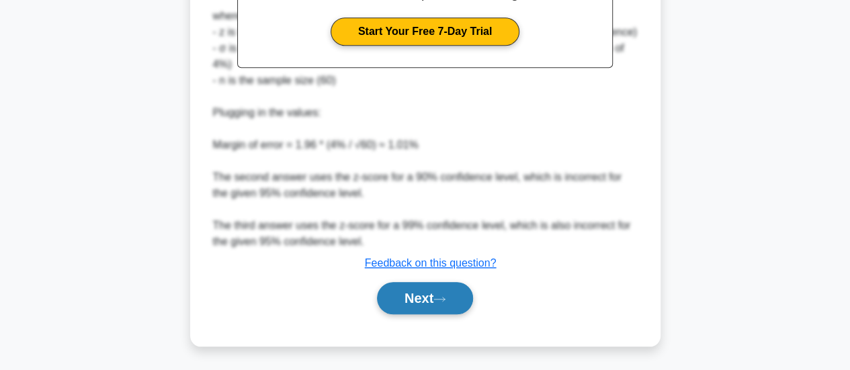
click at [433, 302] on button "Next" at bounding box center [425, 298] width 96 height 32
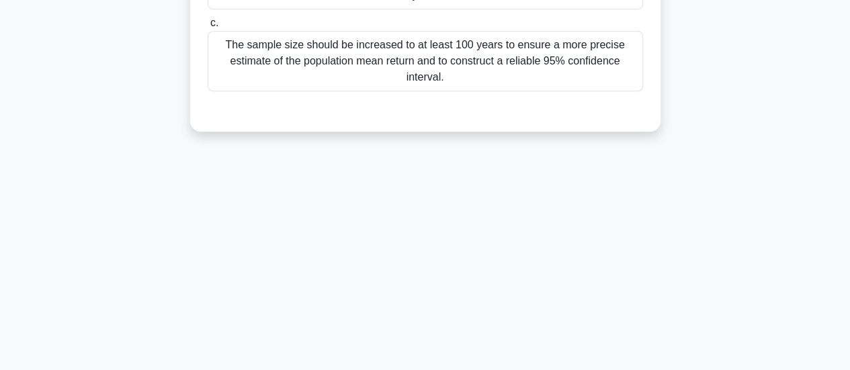
scroll to position [355, 0]
click at [400, 258] on div "8:17 Stop CFA Level 1 - Quantitative Methods Expert 16/20 A financial analyst w…" at bounding box center [425, 29] width 766 height 672
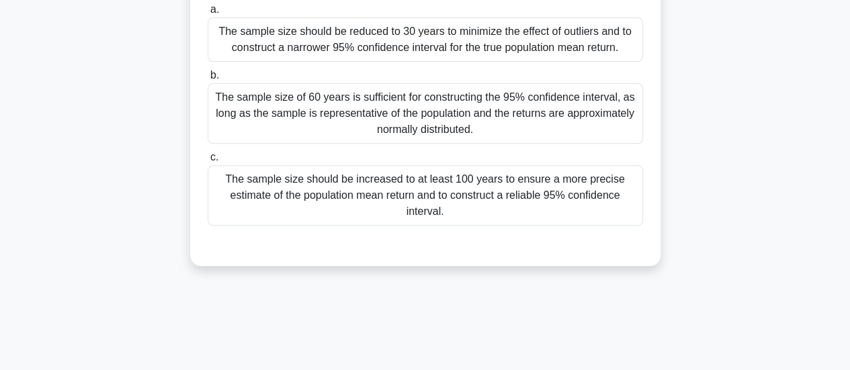
scroll to position [19, 0]
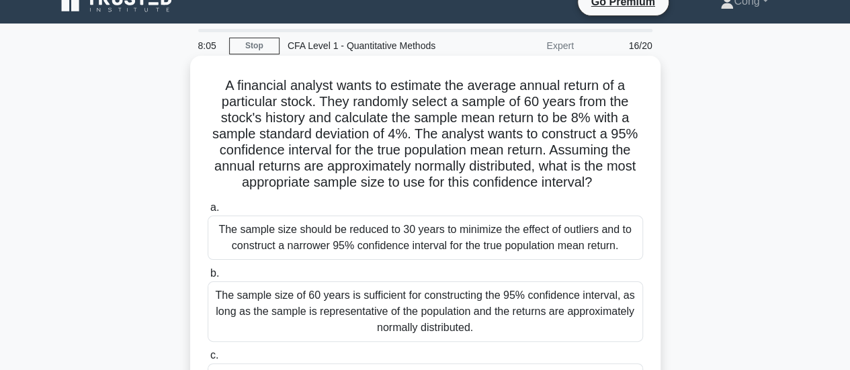
drag, startPoint x: 554, startPoint y: 86, endPoint x: 597, endPoint y: 186, distance: 109.0
click at [597, 186] on h5 "A financial analyst wants to estimate the average annual return of a particular…" at bounding box center [425, 134] width 438 height 114
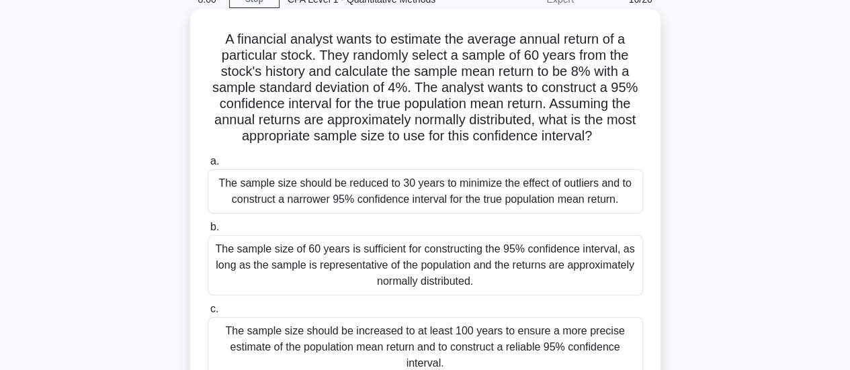
scroll to position [87, 0]
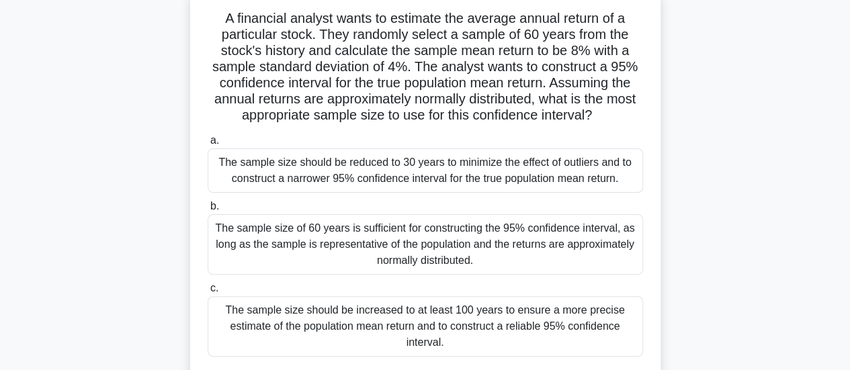
click at [532, 234] on div "The sample size of 60 years is sufficient for constructing the 95% confidence i…" at bounding box center [425, 244] width 435 height 60
click at [208, 211] on input "b. The sample size of 60 years is sufficient for constructing the 95% confidenc…" at bounding box center [208, 206] width 0 height 9
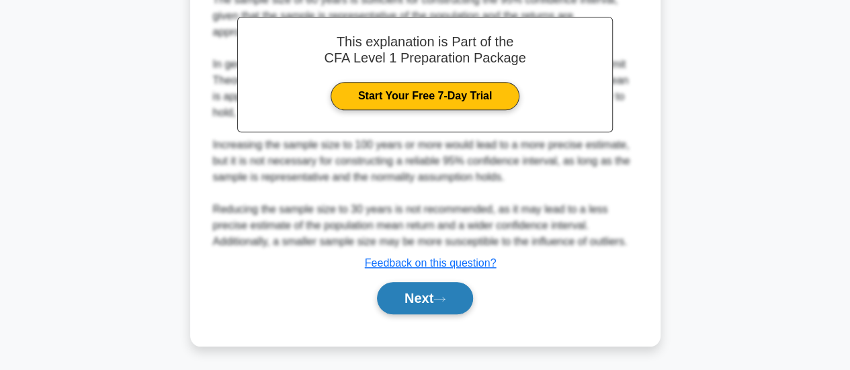
click at [426, 292] on button "Next" at bounding box center [425, 298] width 96 height 32
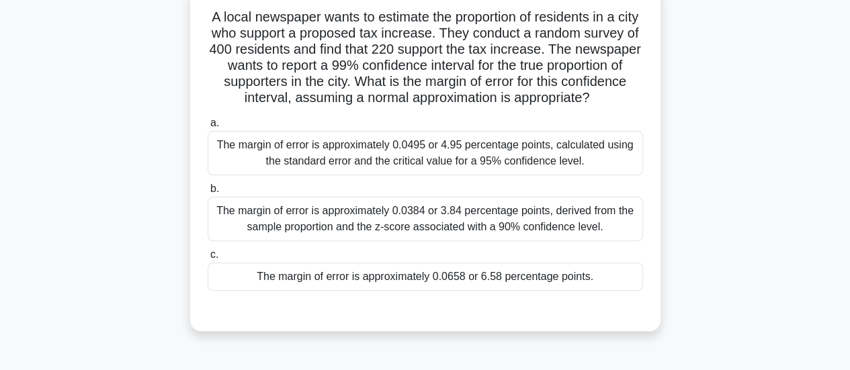
scroll to position [67, 0]
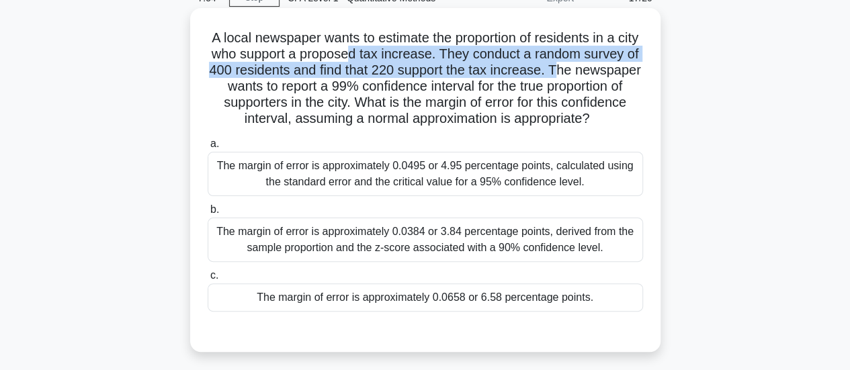
drag, startPoint x: 390, startPoint y: 58, endPoint x: 621, endPoint y: 79, distance: 232.0
click at [621, 79] on h5 "A local newspaper wants to estimate the proportion of residents in a city who s…" at bounding box center [425, 79] width 438 height 98
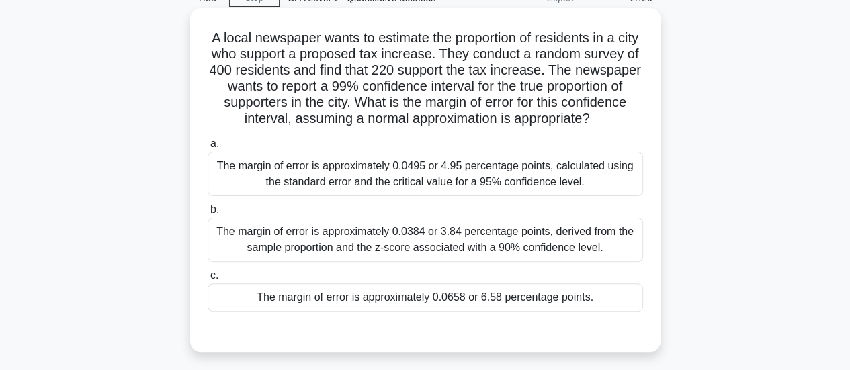
click at [621, 84] on h5 "A local newspaper wants to estimate the proportion of residents in a city who s…" at bounding box center [425, 79] width 438 height 98
drag, startPoint x: 512, startPoint y: 95, endPoint x: 601, endPoint y: 102, distance: 88.9
click at [601, 102] on h5 "A local newspaper wants to estimate the proportion of residents in a city who s…" at bounding box center [425, 79] width 438 height 98
click at [568, 112] on h5 "A local newspaper wants to estimate the proportion of residents in a city who s…" at bounding box center [425, 79] width 438 height 98
drag, startPoint x: 476, startPoint y: 103, endPoint x: 619, endPoint y: 107, distance: 143.8
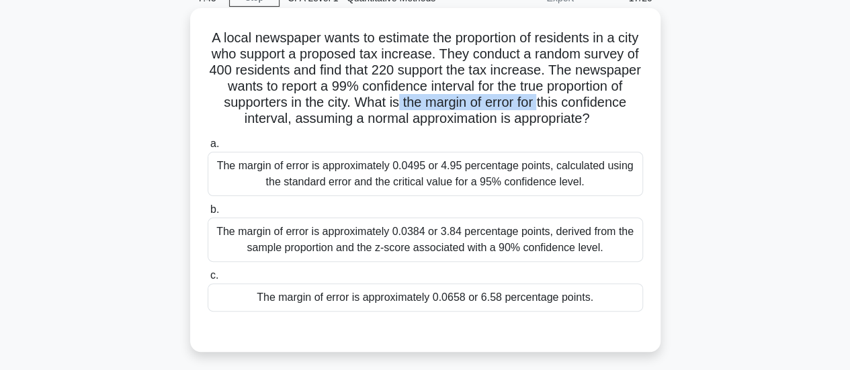
click at [619, 107] on h5 "A local newspaper wants to estimate the proportion of residents in a city who s…" at bounding box center [425, 79] width 438 height 98
click at [273, 74] on h5 "A local newspaper wants to estimate the proportion of residents in a city who s…" at bounding box center [425, 79] width 438 height 98
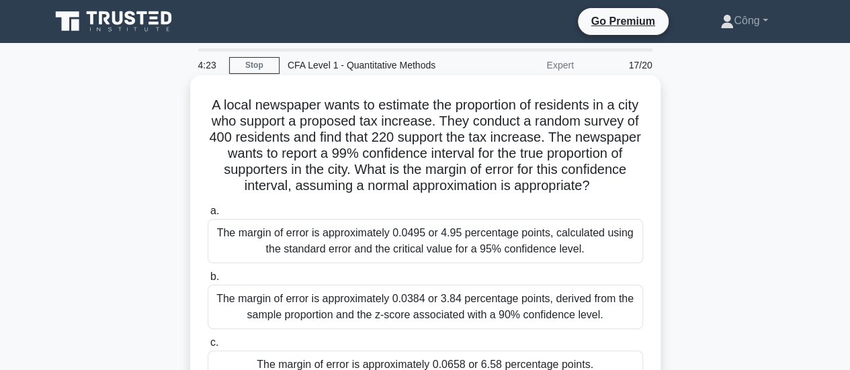
scroll to position [134, 0]
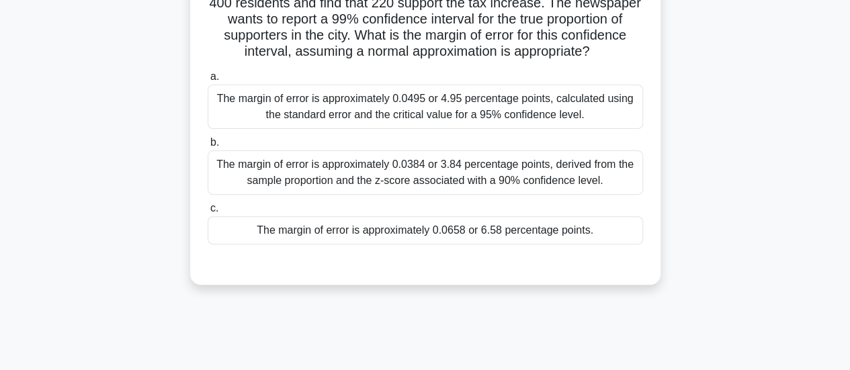
click at [505, 245] on div "The margin of error is approximately 0.0658 or 6.58 percentage points." at bounding box center [425, 230] width 435 height 28
click at [208, 213] on input "c. The margin of error is approximately 0.0658 or 6.58 percentage points." at bounding box center [208, 208] width 0 height 9
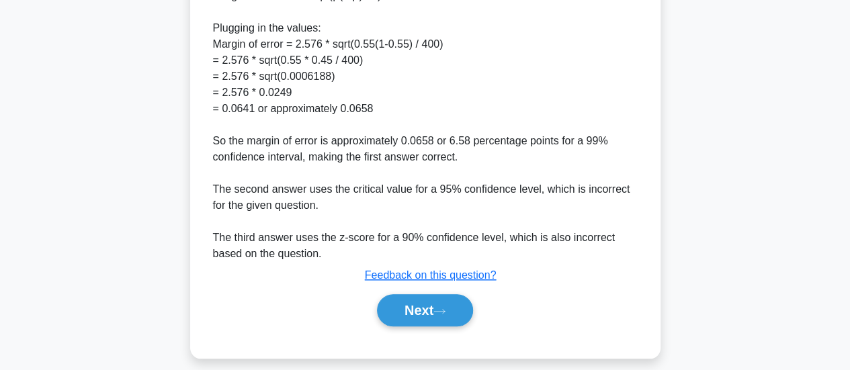
scroll to position [601, 0]
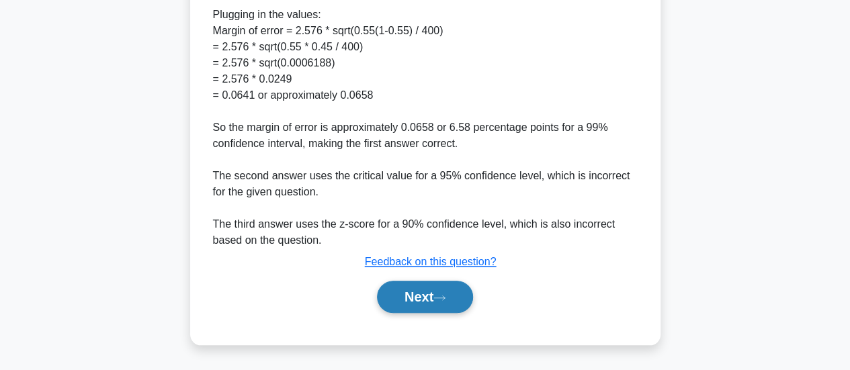
click at [412, 312] on button "Next" at bounding box center [425, 297] width 96 height 32
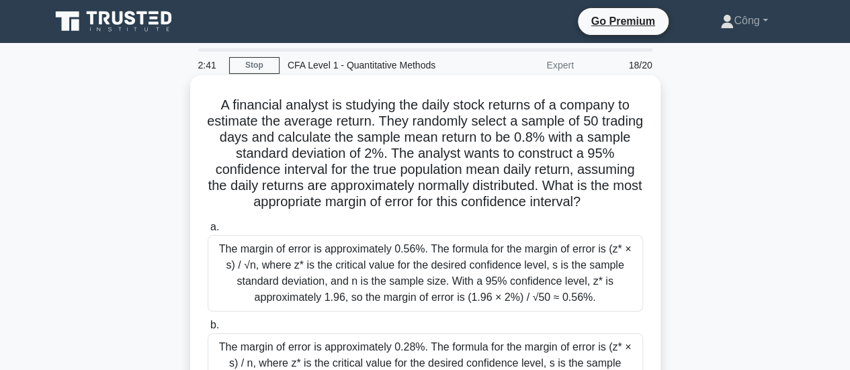
scroll to position [0, 0]
drag, startPoint x: 405, startPoint y: 110, endPoint x: 607, endPoint y: 212, distance: 226.3
click at [607, 212] on div "A financial analyst is studying the daily stock returns of a company to estimat…" at bounding box center [426, 320] width 460 height 478
click at [597, 210] on icon ".spinner_0XTQ{transform-origin:center;animation:spinner_y6GP .75s linear infini…" at bounding box center [588, 203] width 16 height 16
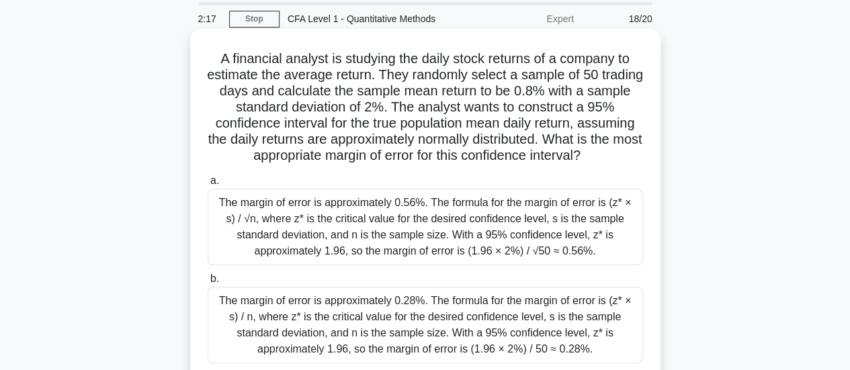
scroll to position [67, 0]
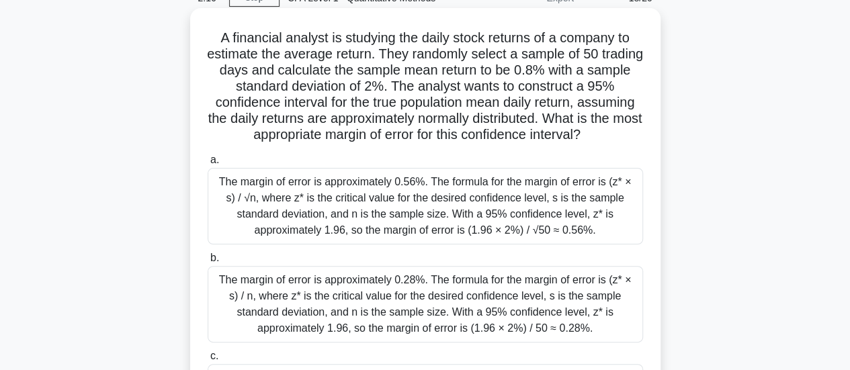
click at [509, 222] on div "The margin of error is approximately 0.56%. The formula for the margin of error…" at bounding box center [425, 206] width 435 height 77
click at [208, 165] on input "a. The margin of error is approximately 0.56%. The formula for the margin of er…" at bounding box center [208, 160] width 0 height 9
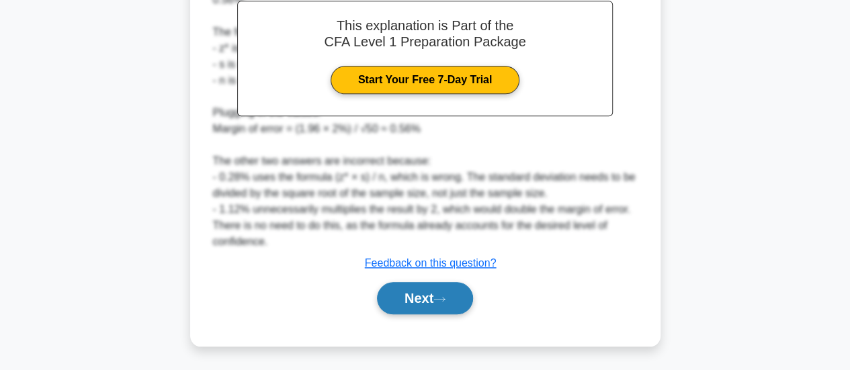
click at [437, 289] on button "Next" at bounding box center [425, 298] width 96 height 32
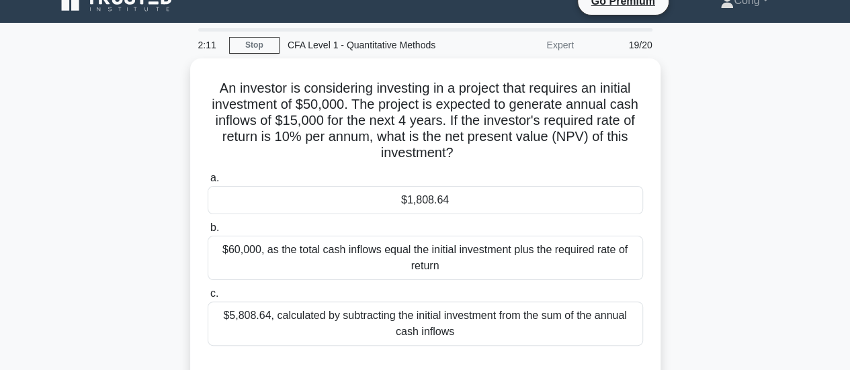
scroll to position [0, 0]
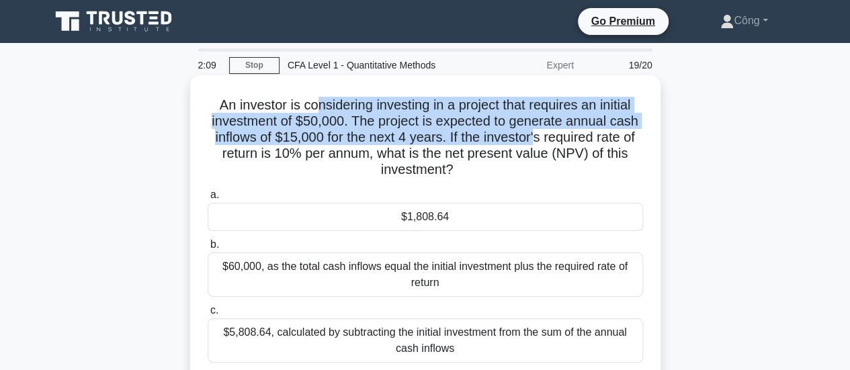
drag, startPoint x: 313, startPoint y: 112, endPoint x: 537, endPoint y: 137, distance: 225.8
click at [537, 137] on h5 "An investor is considering investing in a project that requires an initial inve…" at bounding box center [425, 138] width 438 height 82
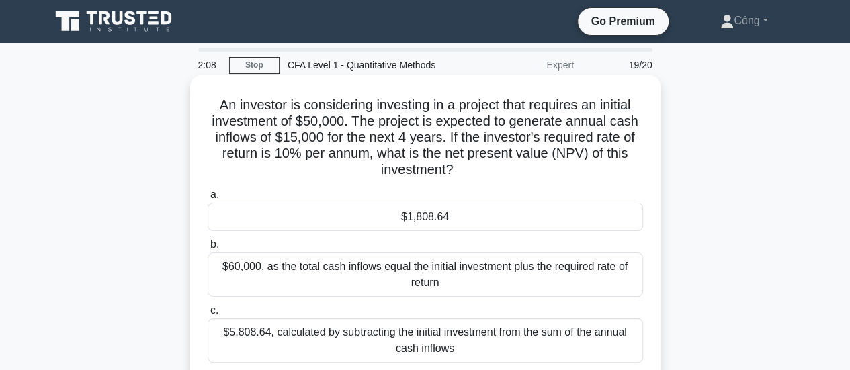
click at [539, 150] on h5 "An investor is considering investing in a project that requires an initial inve…" at bounding box center [425, 138] width 438 height 82
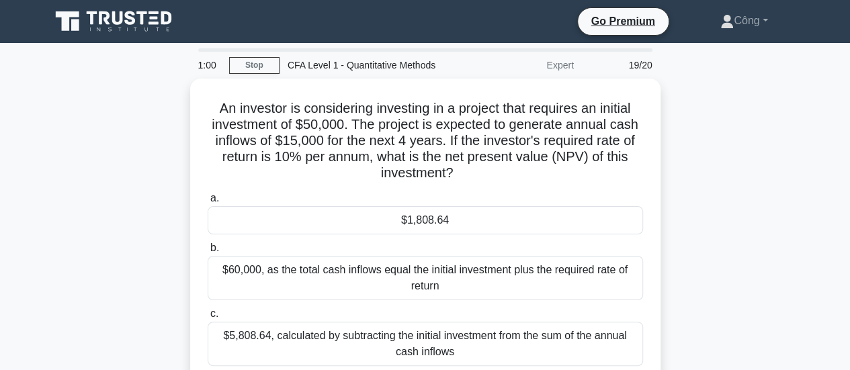
drag, startPoint x: 712, startPoint y: 122, endPoint x: 697, endPoint y: 109, distance: 20.0
click at [710, 122] on div "An investor is considering investing in a project that requires an initial inve…" at bounding box center [425, 251] width 766 height 344
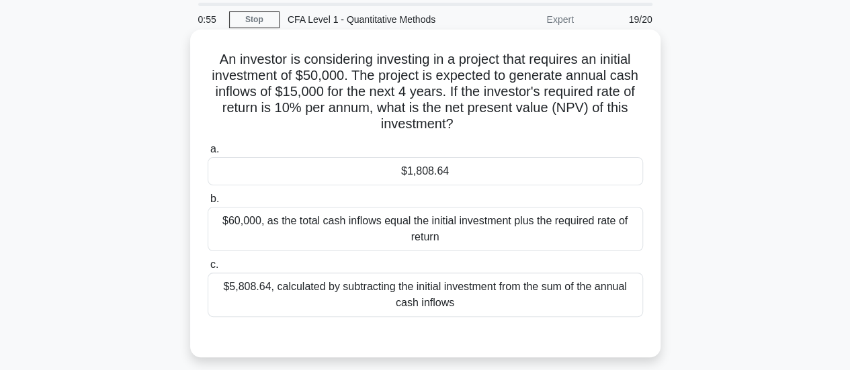
scroll to position [67, 0]
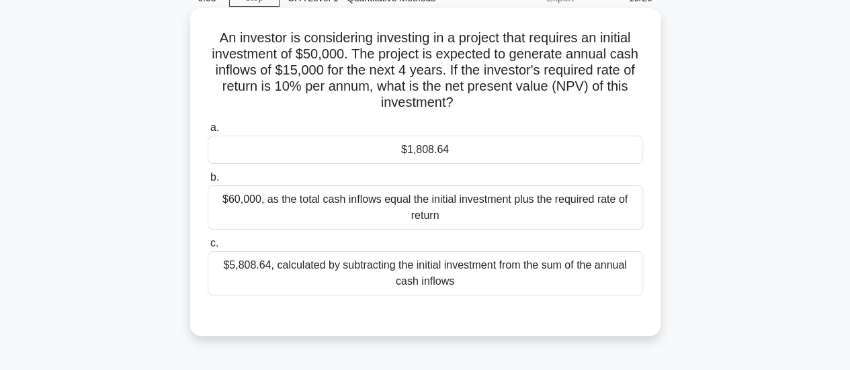
click at [401, 130] on label "a. $1,808.64" at bounding box center [425, 142] width 435 height 44
click at [208, 130] on input "a. $1,808.64" at bounding box center [208, 128] width 0 height 9
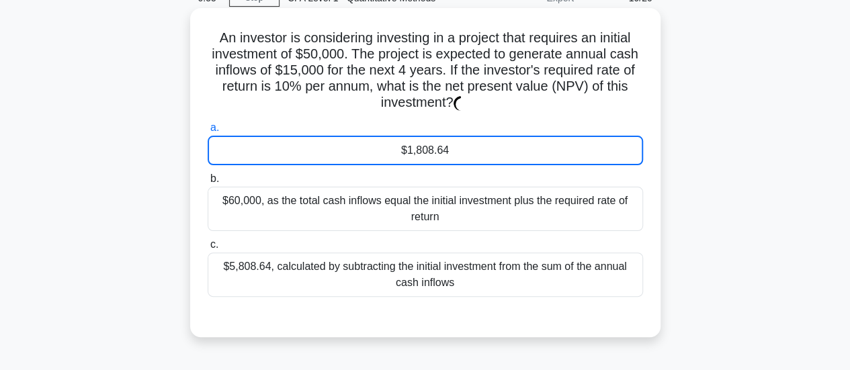
click at [403, 146] on div "$1,808.64" at bounding box center [425, 151] width 435 height 30
click at [208, 132] on input "a. $1,808.64" at bounding box center [208, 128] width 0 height 9
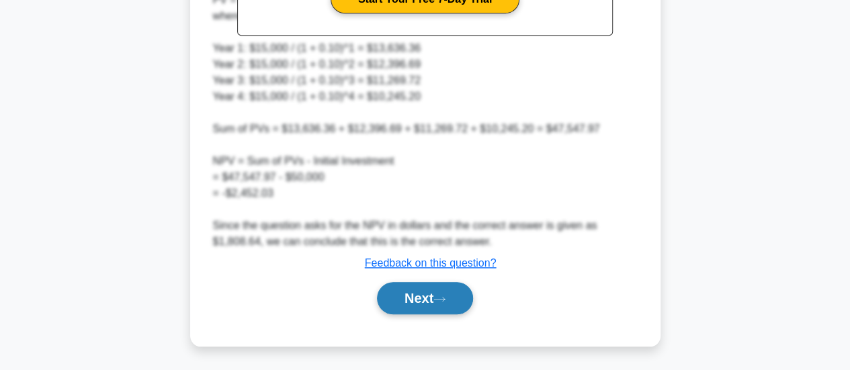
click at [423, 299] on button "Next" at bounding box center [425, 298] width 96 height 32
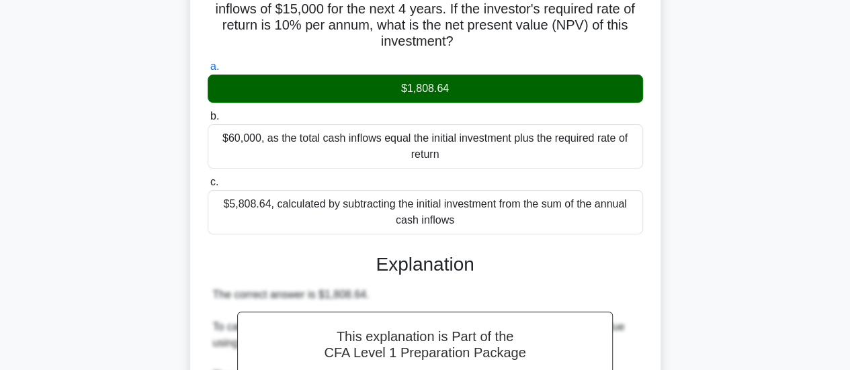
scroll to position [50, 0]
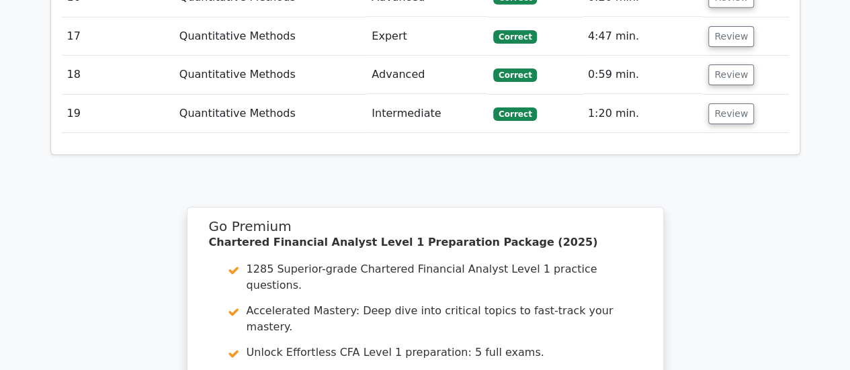
scroll to position [2370, 0]
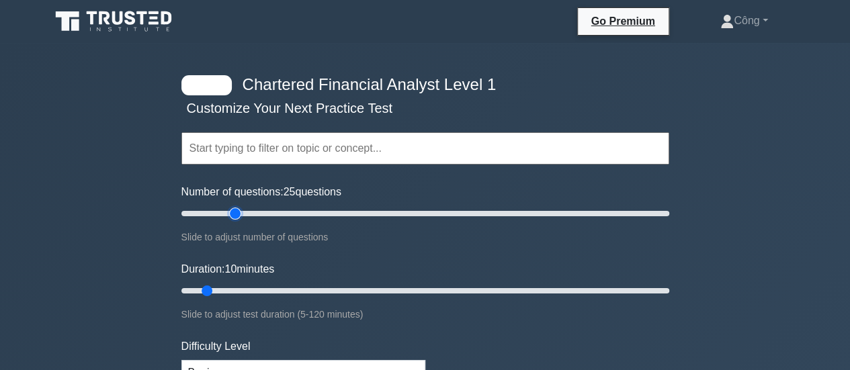
click at [232, 214] on input "Number of questions: 25 questions" at bounding box center [425, 214] width 488 height 16
type input "20"
click at [224, 216] on input "Number of questions: 20 questions" at bounding box center [425, 214] width 488 height 16
click at [269, 291] on input "Duration: 10 minutes" at bounding box center [425, 291] width 488 height 16
click at [287, 286] on input "Duration: 30 minutes" at bounding box center [425, 291] width 488 height 16
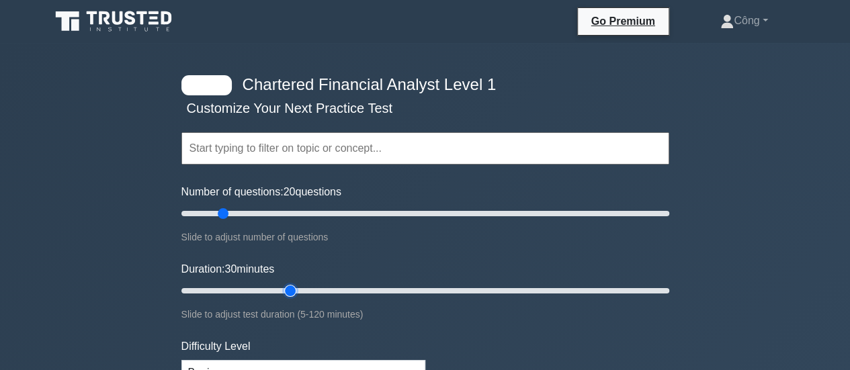
click at [300, 288] on input "Duration: 30 minutes" at bounding box center [425, 291] width 488 height 16
type input "35"
click at [309, 288] on input "Duration: 35 minutes" at bounding box center [425, 291] width 488 height 16
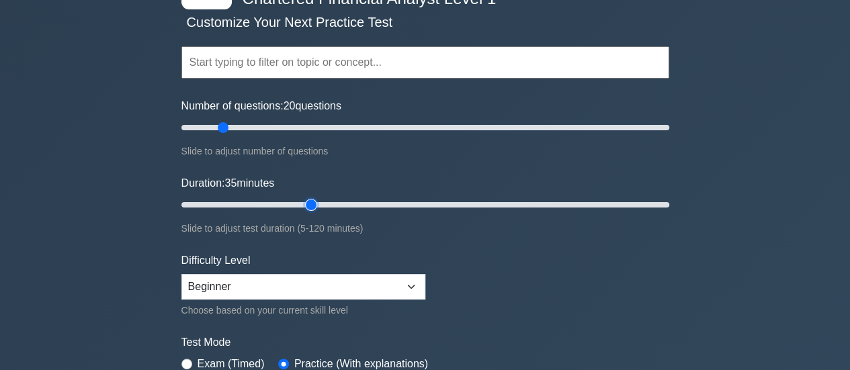
scroll to position [134, 0]
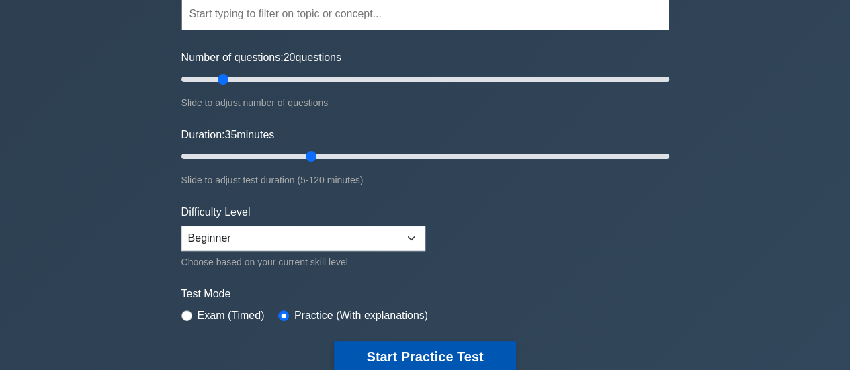
click at [388, 342] on button "Start Practice Test" at bounding box center [424, 356] width 181 height 31
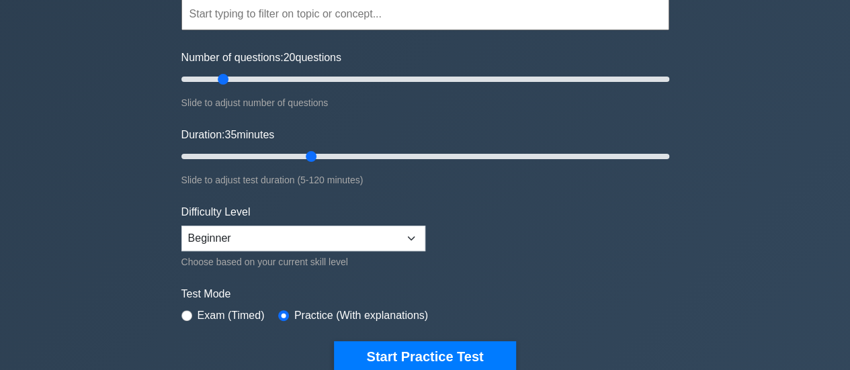
scroll to position [0, 0]
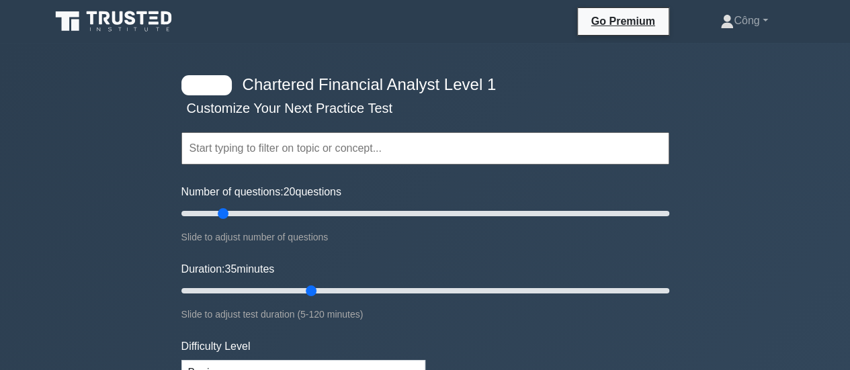
click at [391, 151] on input "text" at bounding box center [425, 148] width 488 height 32
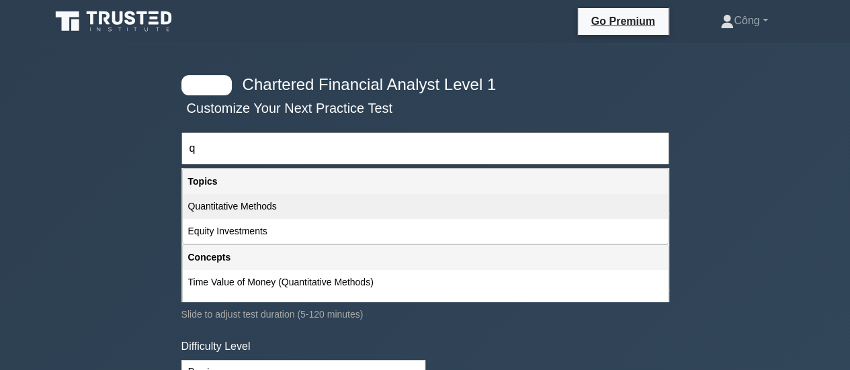
click at [363, 216] on div "Quantitative Methods" at bounding box center [425, 206] width 485 height 25
type input "Quantitative Methods"
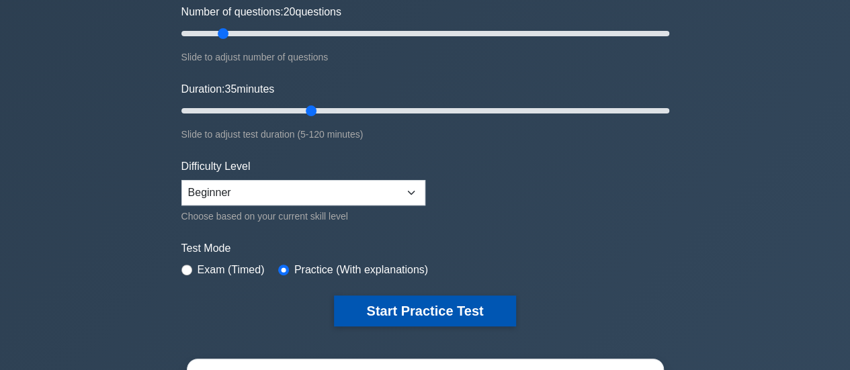
scroll to position [202, 0]
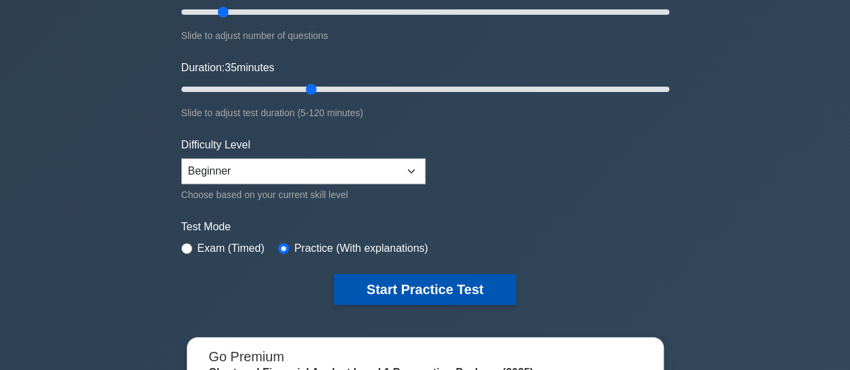
click at [400, 290] on button "Start Practice Test" at bounding box center [424, 289] width 181 height 31
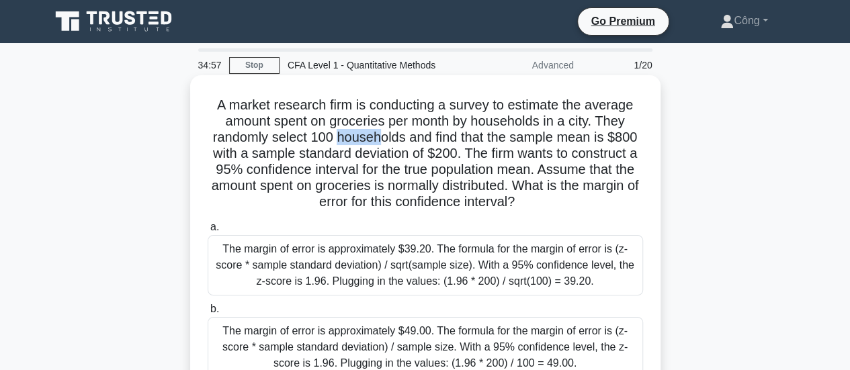
drag, startPoint x: 337, startPoint y: 144, endPoint x: 380, endPoint y: 145, distance: 43.0
click at [380, 145] on h5 "A market research firm is conducting a survey to estimate the average amount sp…" at bounding box center [425, 154] width 438 height 114
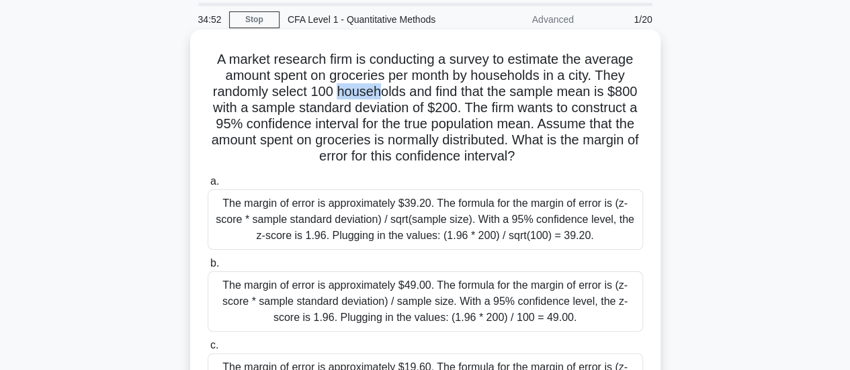
scroll to position [67, 0]
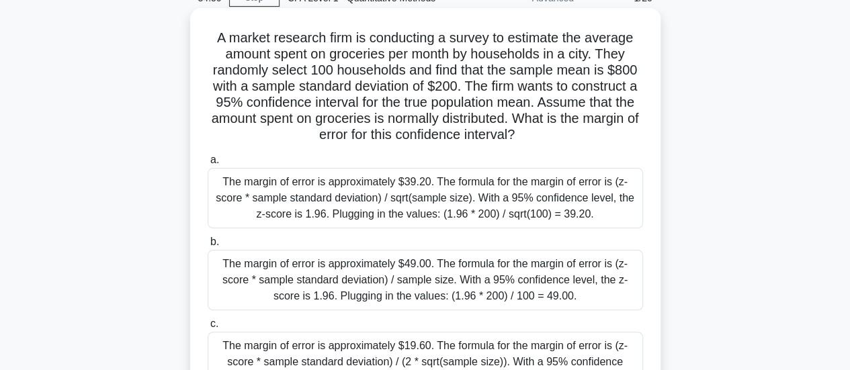
click at [403, 114] on h5 "A market research firm is conducting a survey to estimate the average amount sp…" at bounding box center [425, 87] width 438 height 114
click at [323, 71] on h5 "A market research firm is conducting a survey to estimate the average amount sp…" at bounding box center [425, 87] width 438 height 114
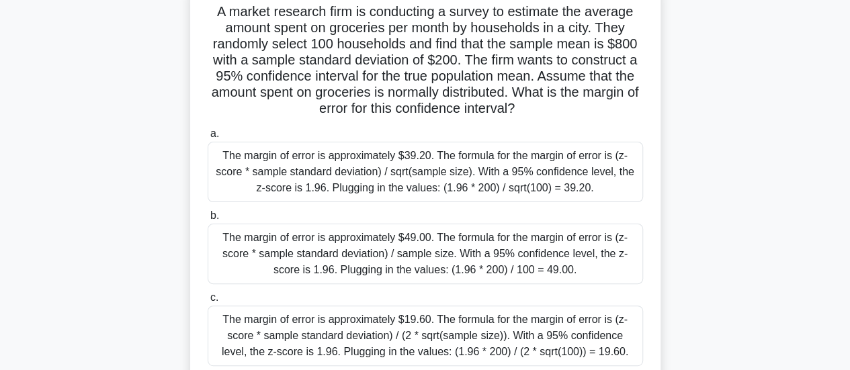
scroll to position [134, 0]
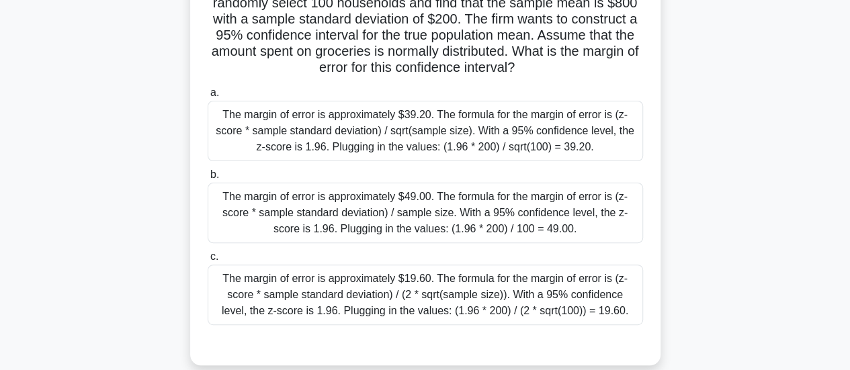
click at [355, 124] on div "The margin of error is approximately $39.20. The formula for the margin of erro…" at bounding box center [425, 131] width 435 height 60
click at [208, 97] on input "a. The margin of error is approximately $39.20. The formula for the margin of e…" at bounding box center [208, 93] width 0 height 9
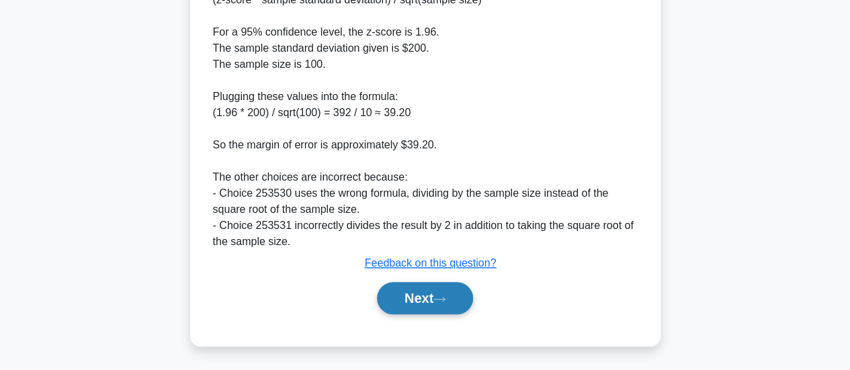
click at [419, 290] on button "Next" at bounding box center [425, 298] width 96 height 32
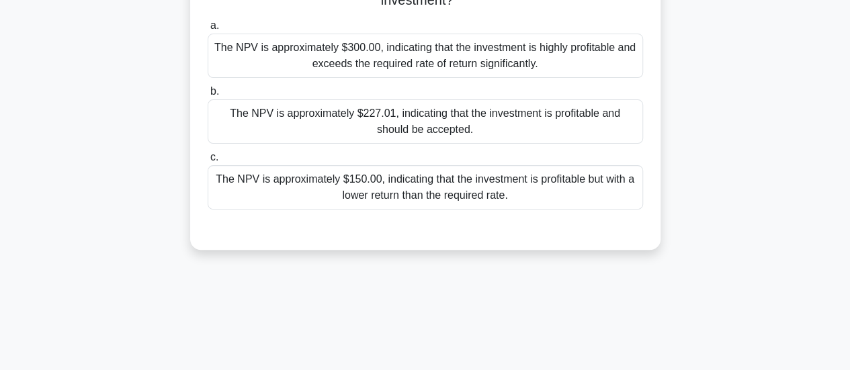
scroll to position [87, 0]
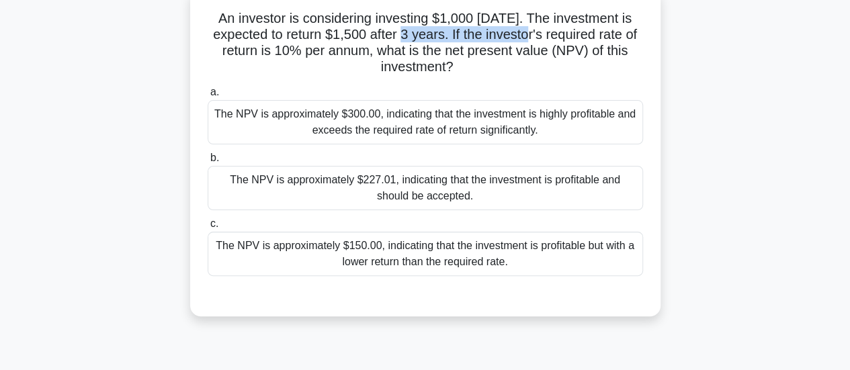
drag, startPoint x: 403, startPoint y: 40, endPoint x: 535, endPoint y: 40, distance: 131.7
click at [535, 40] on h5 "An investor is considering investing $1,000 today. The investment is expected t…" at bounding box center [425, 43] width 438 height 66
click at [551, 64] on h5 "An investor is considering investing $1,000 today. The investment is expected t…" at bounding box center [425, 43] width 438 height 66
click at [434, 178] on div "The NPV is approximately $227.01, indicating that the investment is profitable …" at bounding box center [425, 188] width 435 height 44
click at [208, 163] on input "b. The NPV is approximately $227.01, indicating that the investment is profitab…" at bounding box center [208, 158] width 0 height 9
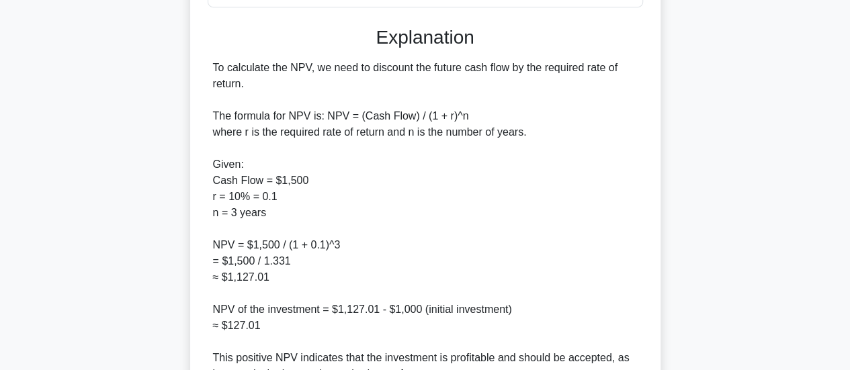
scroll to position [488, 0]
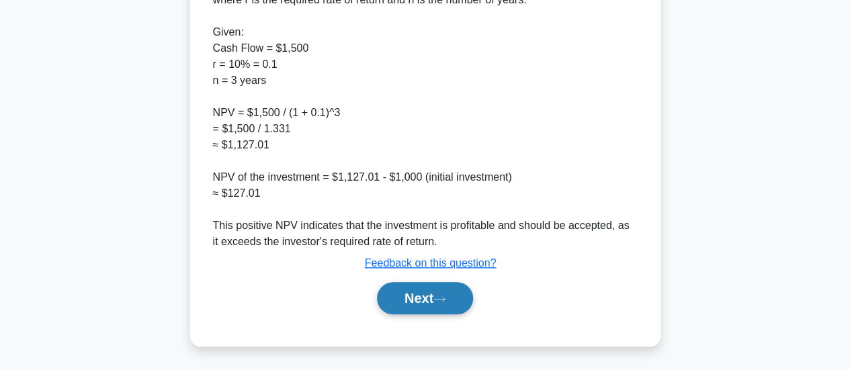
click at [433, 294] on button "Next" at bounding box center [425, 298] width 96 height 32
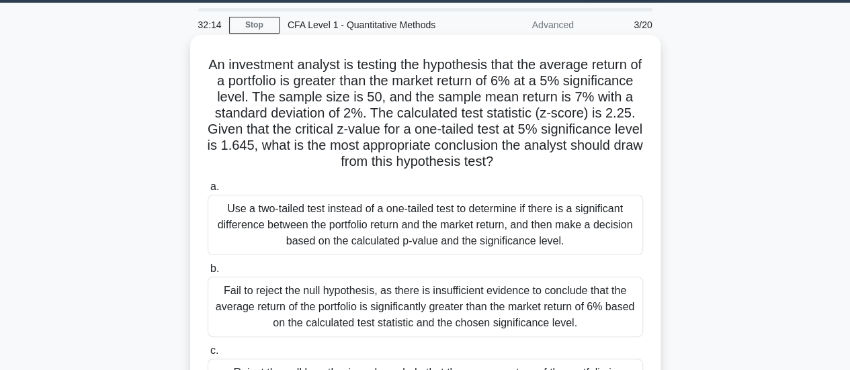
scroll to position [19, 0]
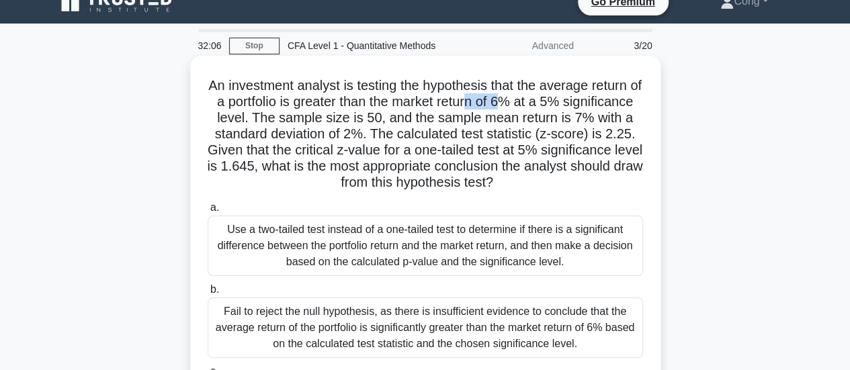
drag, startPoint x: 517, startPoint y: 96, endPoint x: 555, endPoint y: 97, distance: 37.6
click at [555, 97] on h5 "An investment analyst is testing the hypothesis that the average return of a po…" at bounding box center [425, 134] width 438 height 114
click at [544, 110] on h5 "An investment analyst is testing the hypothesis that the average return of a po…" at bounding box center [425, 134] width 438 height 114
drag, startPoint x: 523, startPoint y: 106, endPoint x: 556, endPoint y: 108, distance: 32.3
click at [556, 108] on h5 "An investment analyst is testing the hypothesis that the average return of a po…" at bounding box center [425, 134] width 438 height 114
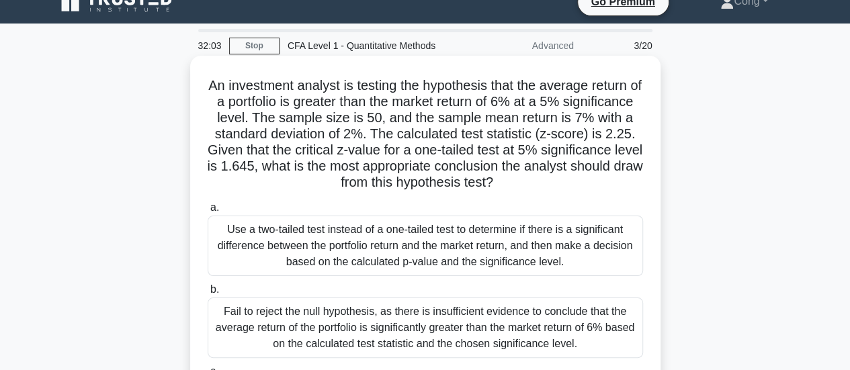
click at [453, 107] on h5 "An investment analyst is testing the hypothesis that the average return of a po…" at bounding box center [425, 134] width 438 height 114
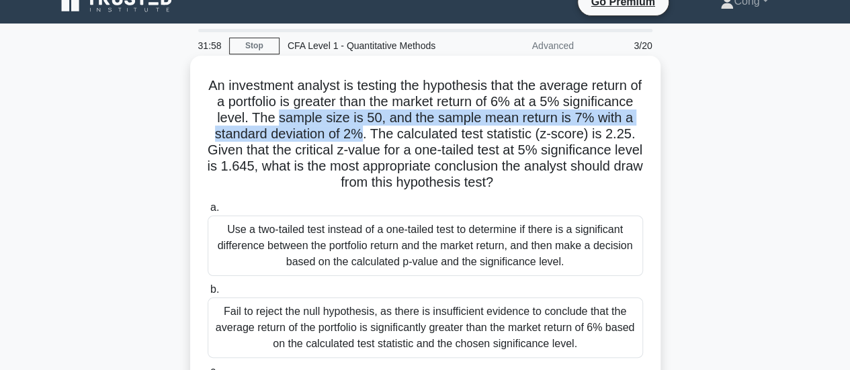
drag, startPoint x: 347, startPoint y: 125, endPoint x: 437, endPoint y: 139, distance: 90.5
click at [437, 139] on h5 "An investment analyst is testing the hypothesis that the average return of a po…" at bounding box center [425, 134] width 438 height 114
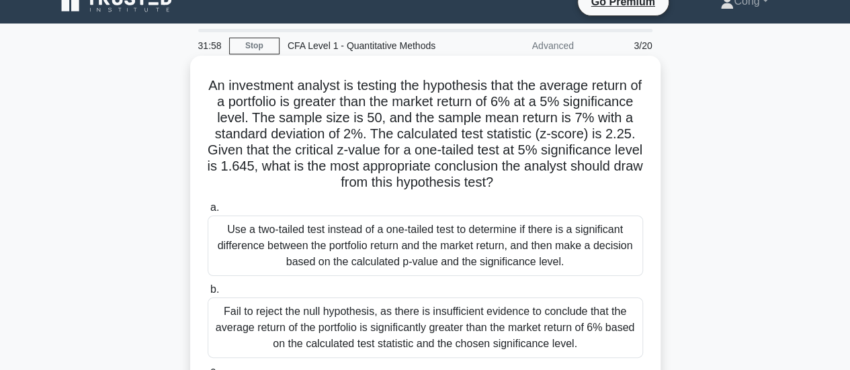
click at [468, 146] on h5 "An investment analyst is testing the hypothesis that the average return of a po…" at bounding box center [425, 134] width 438 height 114
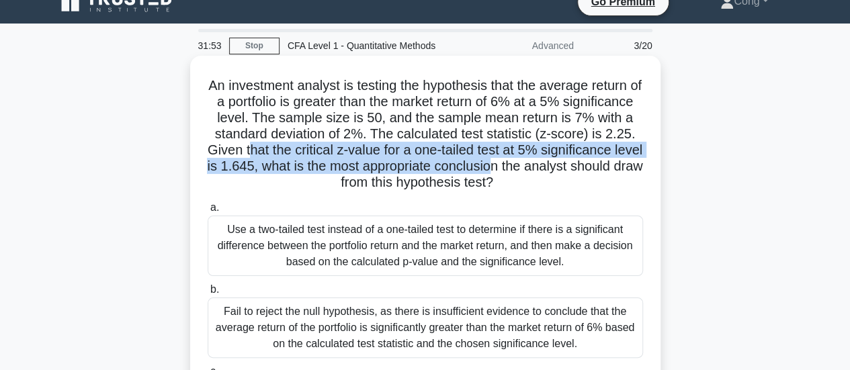
drag, startPoint x: 362, startPoint y: 148, endPoint x: 457, endPoint y: 161, distance: 95.5
click at [593, 162] on h5 "An investment analyst is testing the hypothesis that the average return of a po…" at bounding box center [425, 134] width 438 height 114
click at [331, 161] on h5 "An investment analyst is testing the hypothesis that the average return of a po…" at bounding box center [425, 134] width 438 height 114
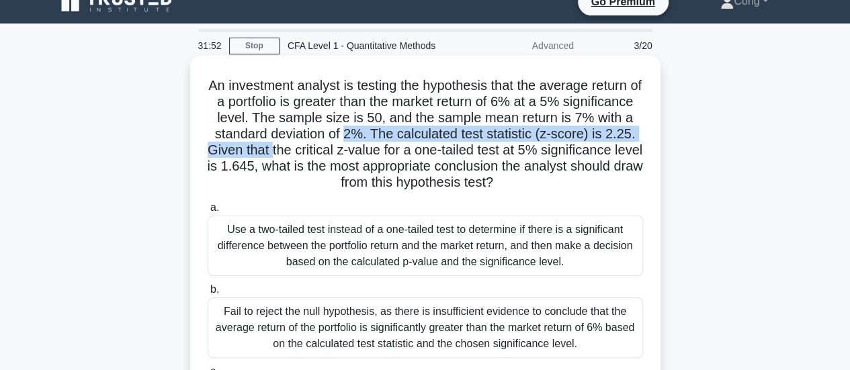
drag, startPoint x: 363, startPoint y: 155, endPoint x: 441, endPoint y: 130, distance: 82.0
click at [431, 135] on h5 "An investment analyst is testing the hypothesis that the average return of a po…" at bounding box center [425, 134] width 438 height 114
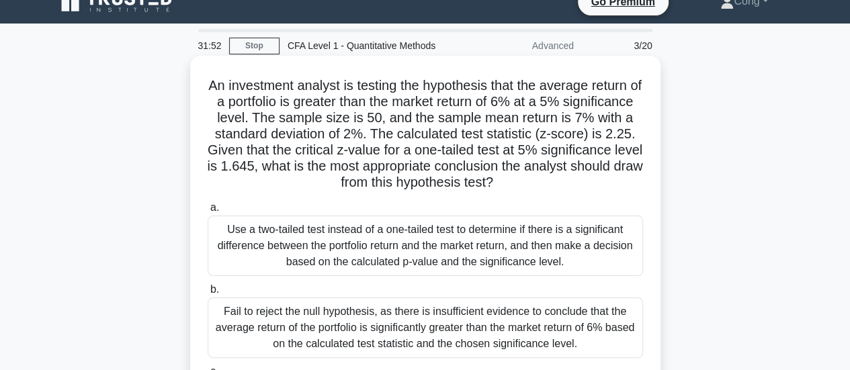
drag, startPoint x: 439, startPoint y: 156, endPoint x: 426, endPoint y: 181, distance: 28.3
click at [439, 158] on h5 "An investment analyst is testing the hypothesis that the average return of a po…" at bounding box center [425, 134] width 438 height 114
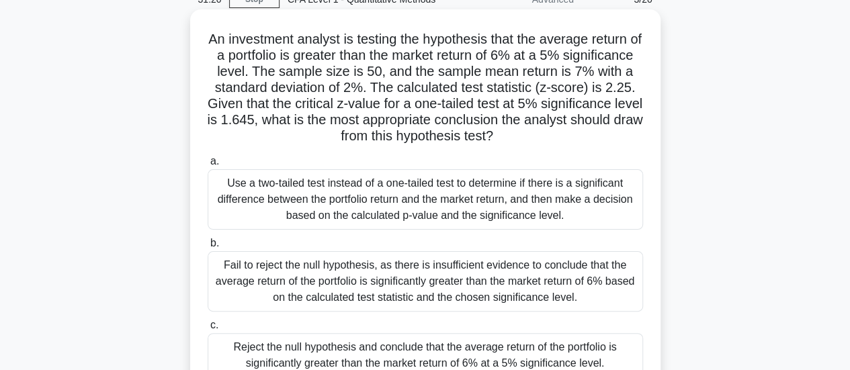
scroll to position [87, 0]
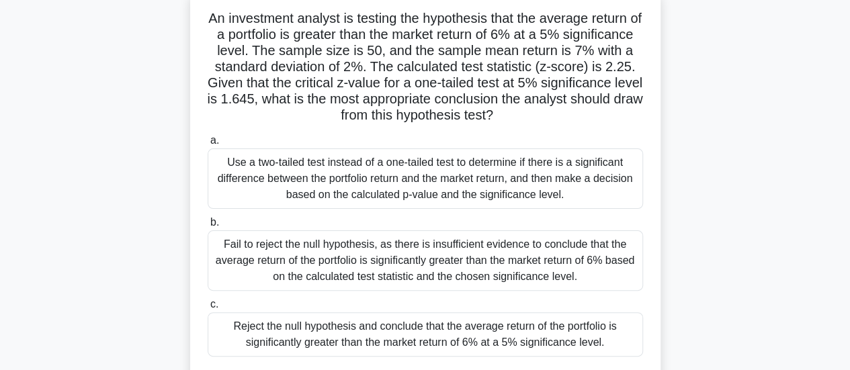
click at [404, 323] on div "Reject the null hypothesis and conclude that the average return of the portfoli…" at bounding box center [425, 334] width 435 height 44
click at [208, 309] on input "c. Reject the null hypothesis and conclude that the average return of the portf…" at bounding box center [208, 304] width 0 height 9
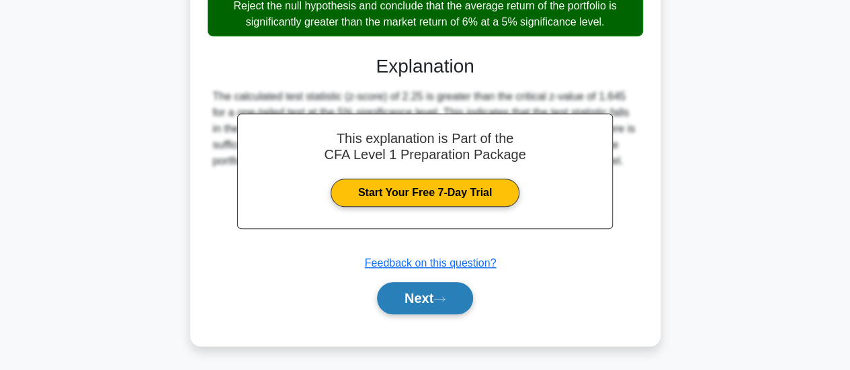
click at [445, 297] on icon at bounding box center [439, 299] width 11 height 4
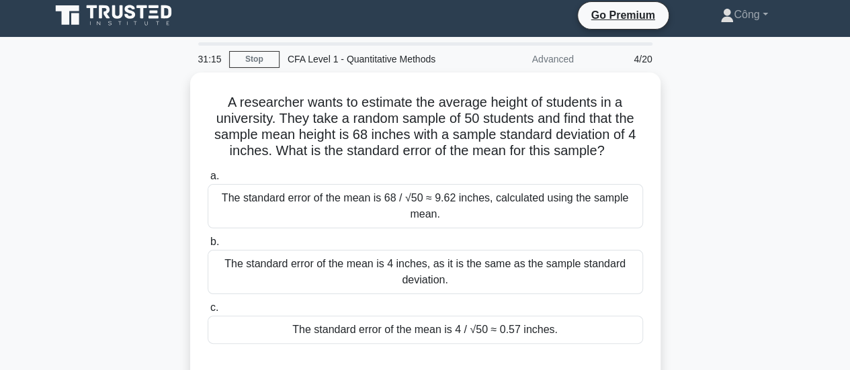
scroll to position [0, 0]
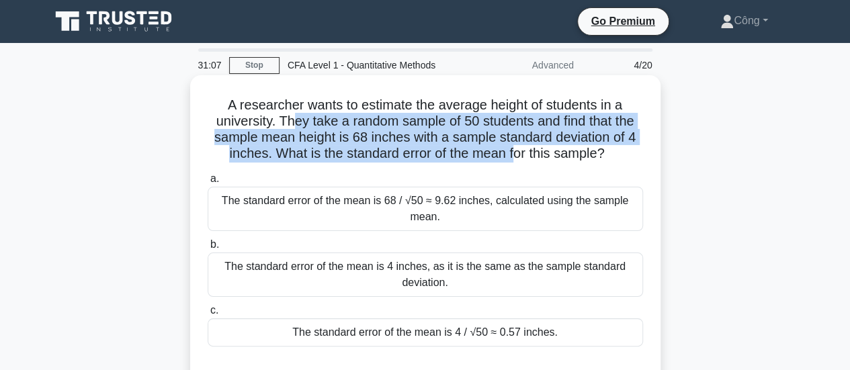
drag, startPoint x: 289, startPoint y: 122, endPoint x: 514, endPoint y: 147, distance: 226.5
click at [514, 147] on h5 "A researcher wants to estimate the average height of students in a university. …" at bounding box center [425, 130] width 438 height 66
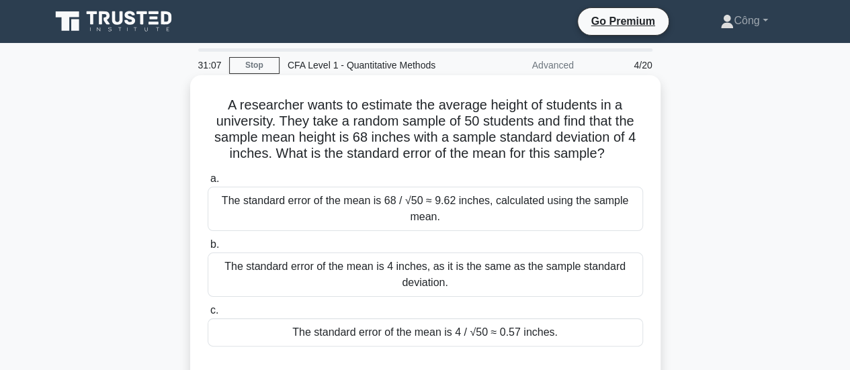
click at [460, 143] on h5 "A researcher wants to estimate the average height of students in a university. …" at bounding box center [425, 130] width 438 height 66
drag, startPoint x: 434, startPoint y: 139, endPoint x: 611, endPoint y: 148, distance: 177.6
click at [611, 148] on h5 "A researcher wants to estimate the average height of students in a university. …" at bounding box center [425, 130] width 438 height 66
click at [611, 150] on icon ".spinner_0XTQ{transform-origin:center;animation:spinner_y6GP .75s linear infini…" at bounding box center [613, 154] width 16 height 16
drag, startPoint x: 367, startPoint y: 159, endPoint x: 527, endPoint y: 161, distance: 159.9
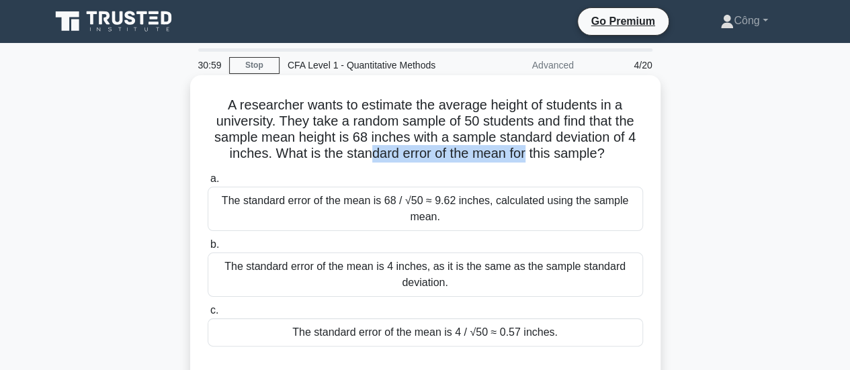
click at [527, 161] on h5 "A researcher wants to estimate the average height of students in a university. …" at bounding box center [425, 130] width 438 height 66
click at [504, 168] on div "A researcher wants to estimate the average height of students in a university. …" at bounding box center [426, 231] width 460 height 301
click at [446, 340] on div "The standard error of the mean is 4 / √50 ≈ 0.57 inches." at bounding box center [425, 332] width 435 height 28
click at [208, 315] on input "c. The standard error of the mean is 4 / √50 ≈ 0.57 inches." at bounding box center [208, 310] width 0 height 9
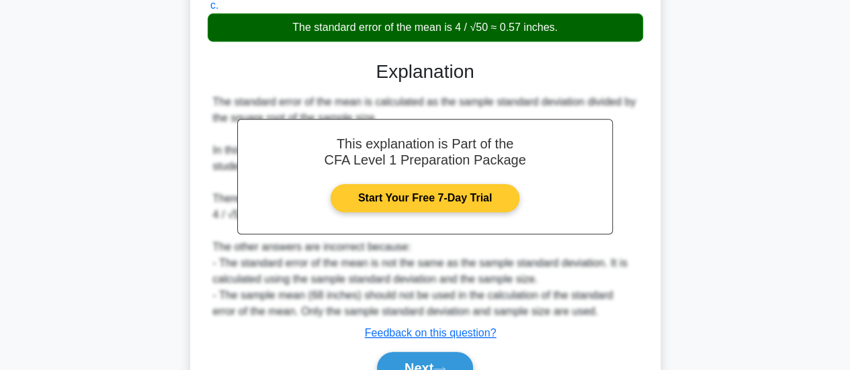
scroll to position [359, 0]
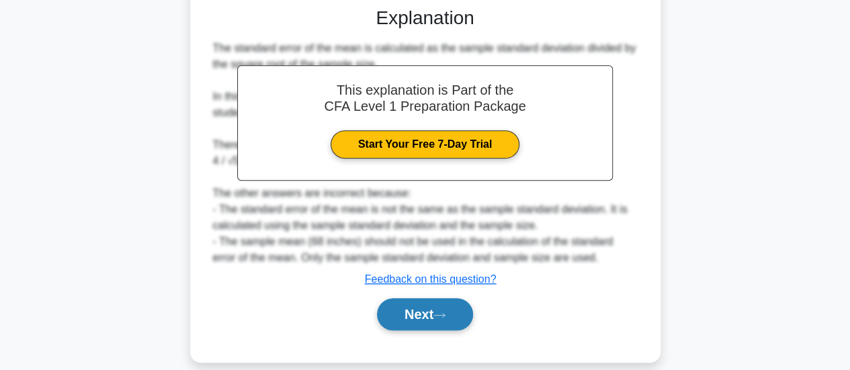
click at [445, 312] on icon at bounding box center [439, 315] width 12 height 7
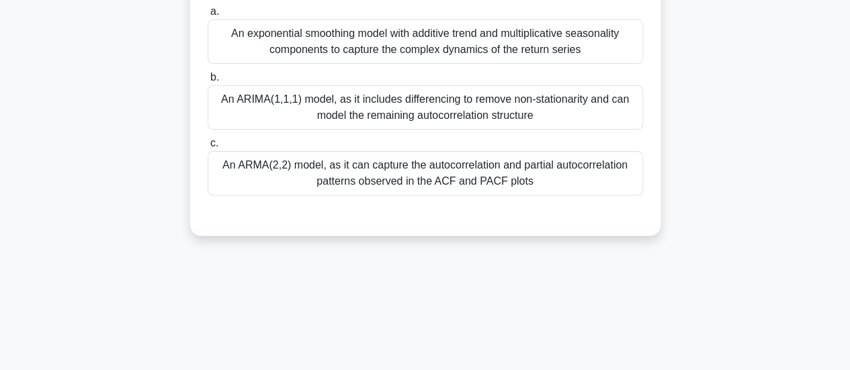
scroll to position [23, 0]
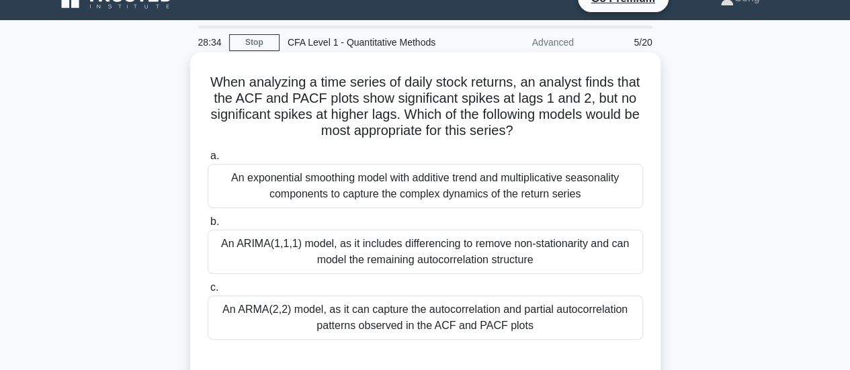
click at [376, 270] on div "An ARIMA(1,1,1) model, as it includes differencing to remove non-stationarity a…" at bounding box center [425, 252] width 435 height 44
click at [208, 226] on input "b. An ARIMA(1,1,1) model, as it includes differencing to remove non-stationarit…" at bounding box center [208, 222] width 0 height 9
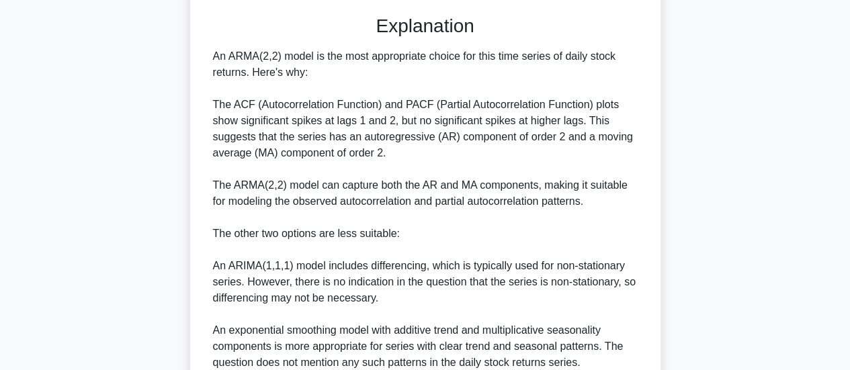
scroll to position [489, 0]
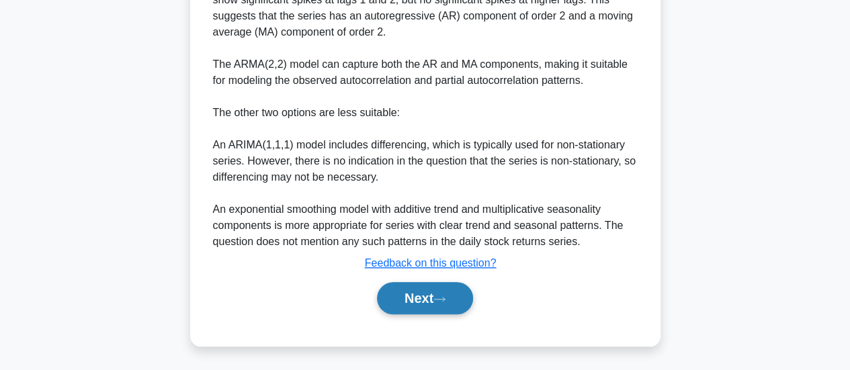
click at [408, 284] on button "Next" at bounding box center [425, 298] width 96 height 32
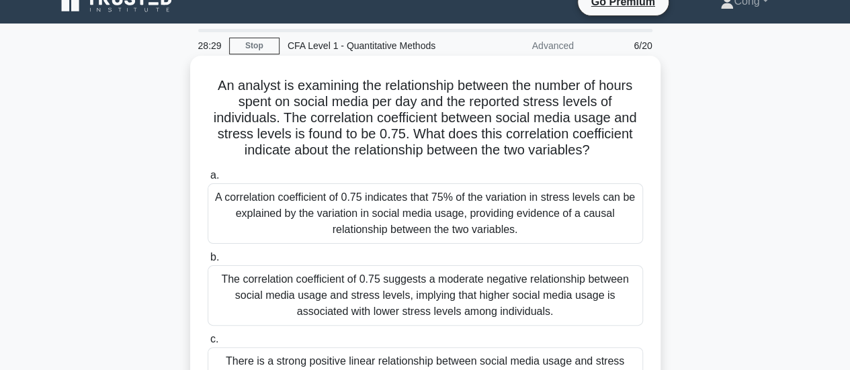
scroll to position [87, 0]
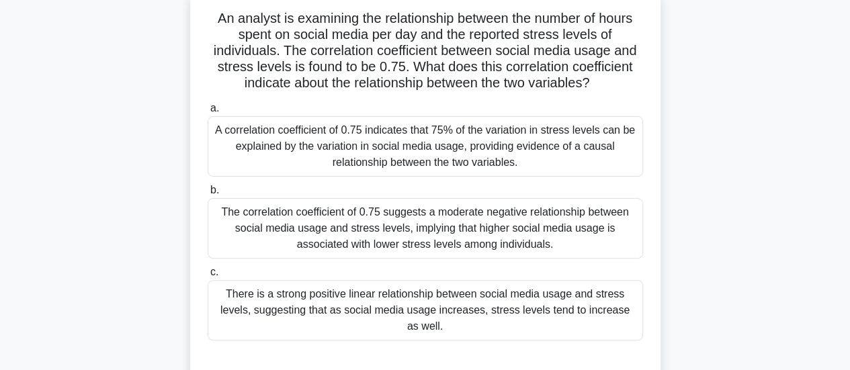
click at [423, 312] on div "There is a strong positive linear relationship between social media usage and s…" at bounding box center [425, 310] width 435 height 60
click at [208, 277] on input "c. There is a strong positive linear relationship between social media usage an…" at bounding box center [208, 272] width 0 height 9
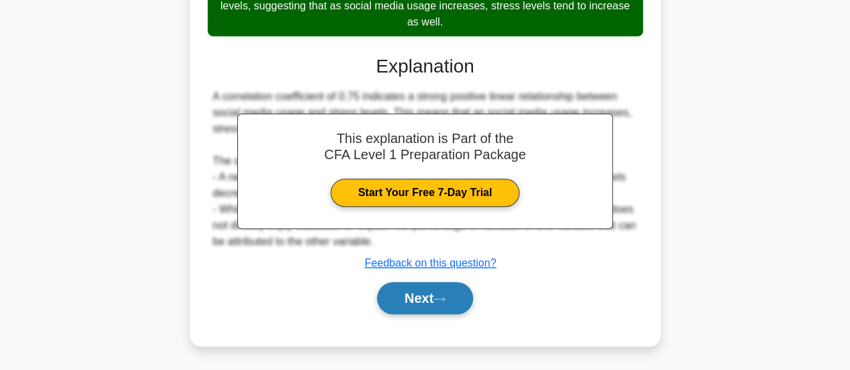
click at [426, 291] on button "Next" at bounding box center [425, 298] width 96 height 32
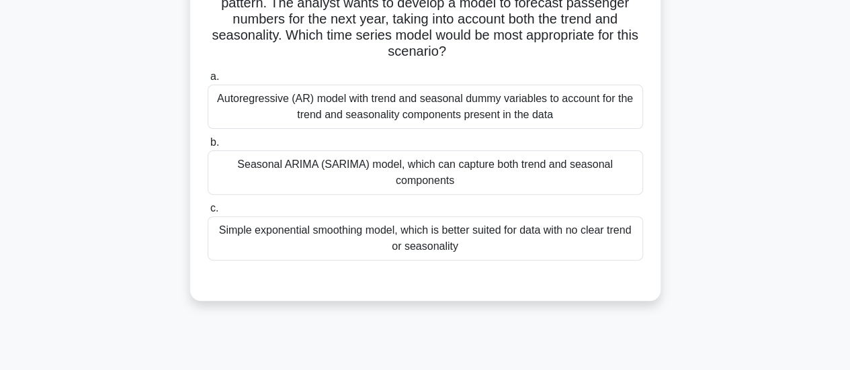
scroll to position [67, 0]
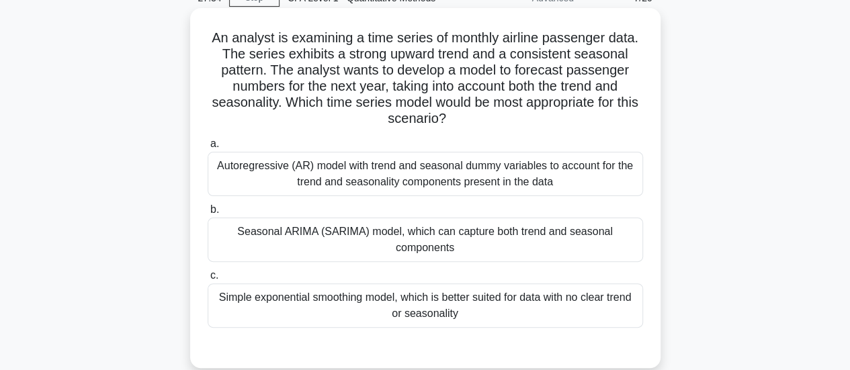
click at [357, 228] on div "Seasonal ARIMA (SARIMA) model, which can capture both trend and seasonal compon…" at bounding box center [425, 240] width 435 height 44
click at [208, 214] on input "b. Seasonal ARIMA (SARIMA) model, which can capture both trend and seasonal com…" at bounding box center [208, 210] width 0 height 9
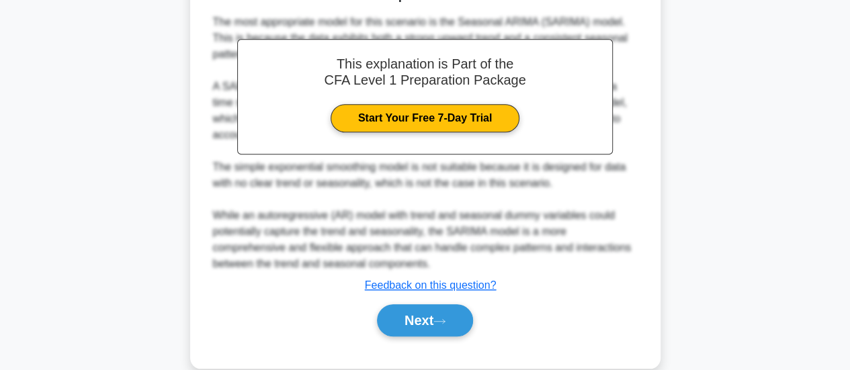
scroll to position [456, 0]
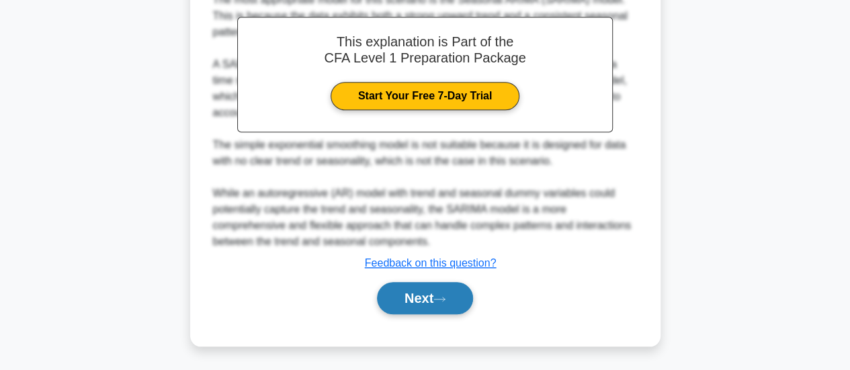
click at [447, 289] on button "Next" at bounding box center [425, 298] width 96 height 32
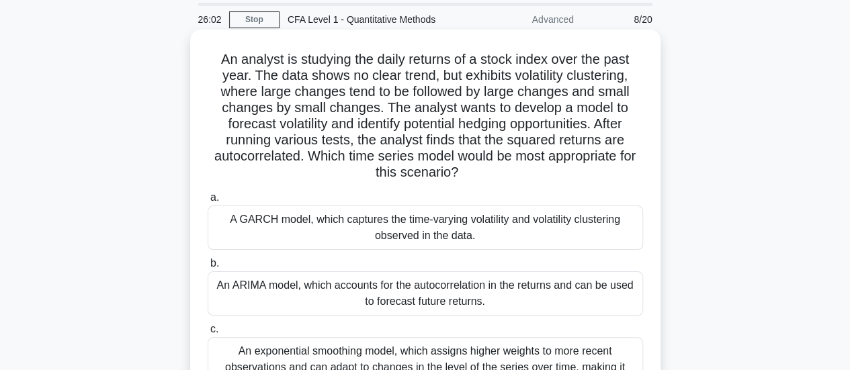
scroll to position [67, 0]
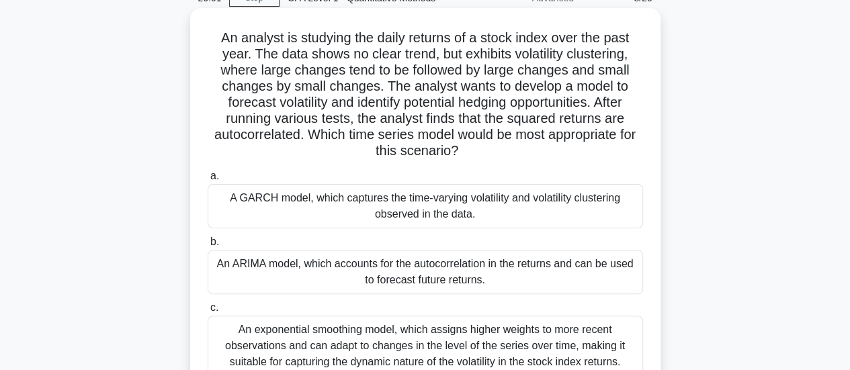
drag, startPoint x: 398, startPoint y: 331, endPoint x: 399, endPoint y: 317, distance: 14.2
click at [396, 331] on div "An exponential smoothing model, which assigns higher weights to more recent obs…" at bounding box center [425, 346] width 435 height 60
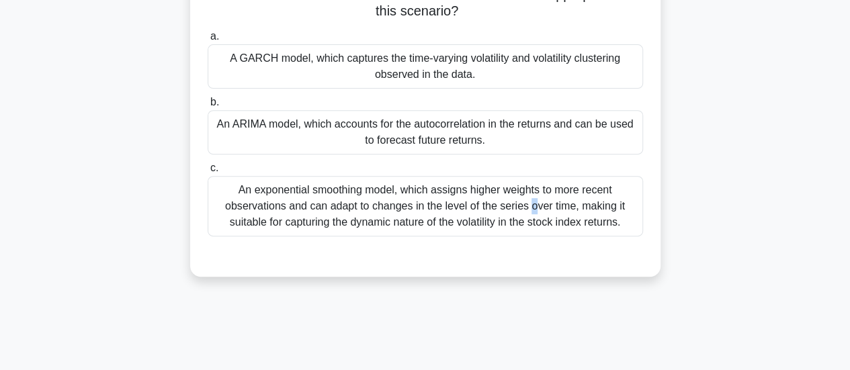
scroll to position [269, 0]
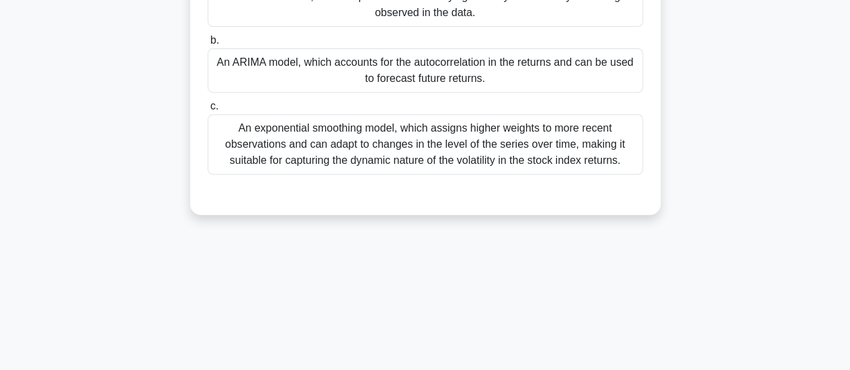
click at [469, 157] on div "An exponential smoothing model, which assigns higher weights to more recent obs…" at bounding box center [425, 144] width 435 height 60
click at [208, 111] on input "c. An exponential smoothing model, which assigns higher weights to more recent …" at bounding box center [208, 106] width 0 height 9
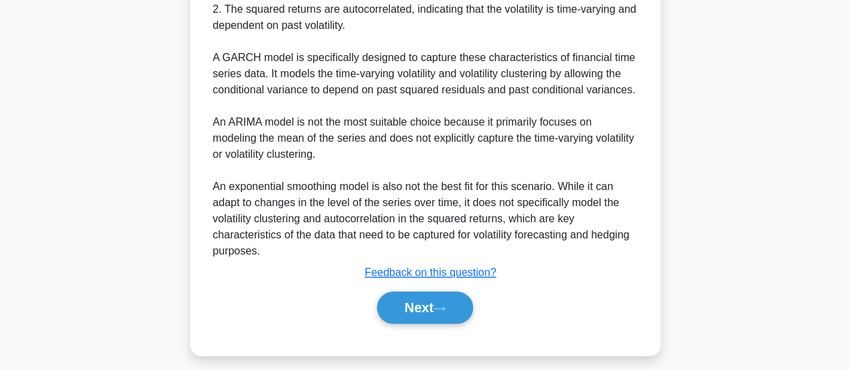
scroll to position [586, 0]
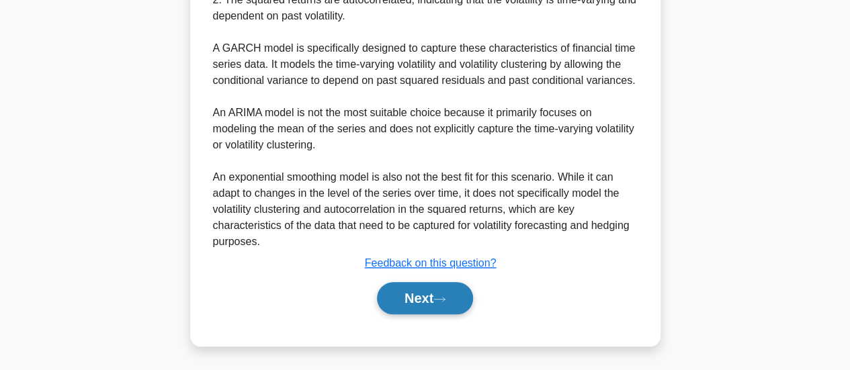
click at [421, 302] on button "Next" at bounding box center [425, 298] width 96 height 32
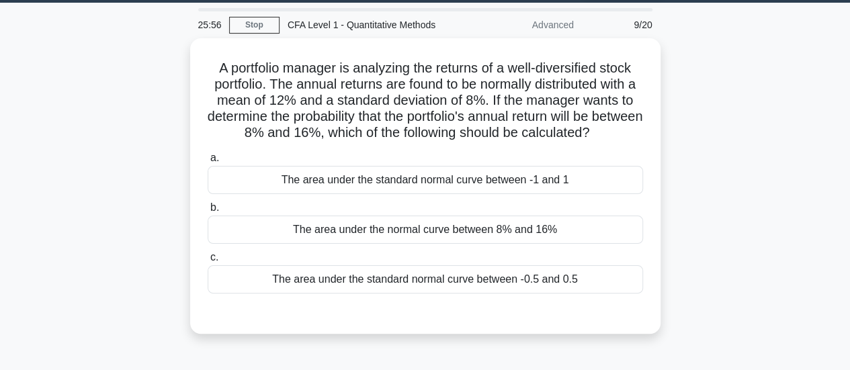
scroll to position [19, 0]
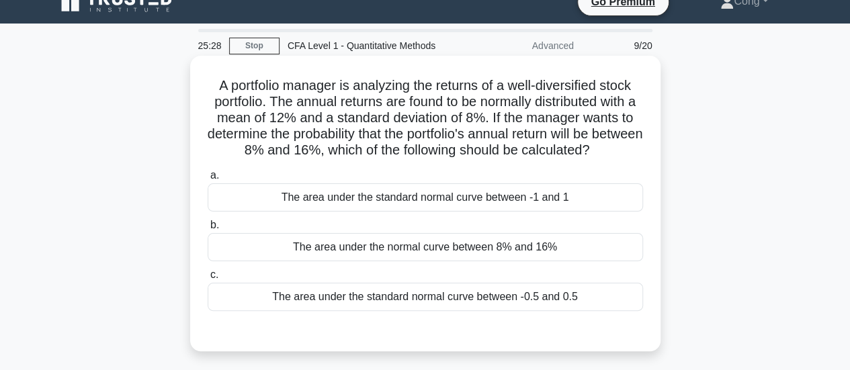
click at [454, 194] on div "The area under the standard normal curve between -1 and 1" at bounding box center [425, 197] width 435 height 28
click at [208, 180] on input "a. The area under the standard normal curve between -1 and 1" at bounding box center [208, 175] width 0 height 9
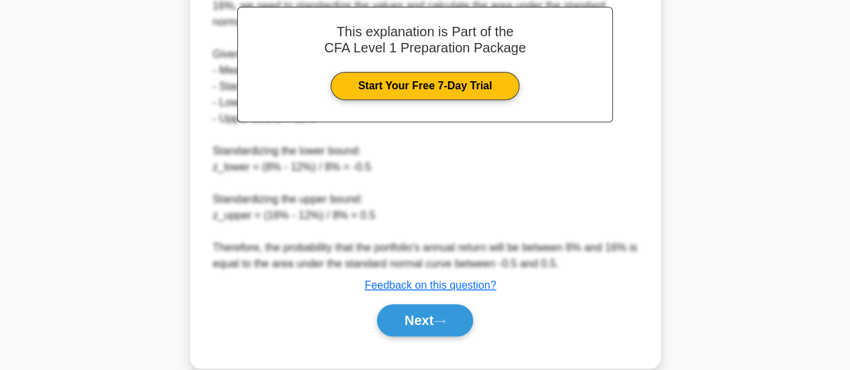
scroll to position [425, 0]
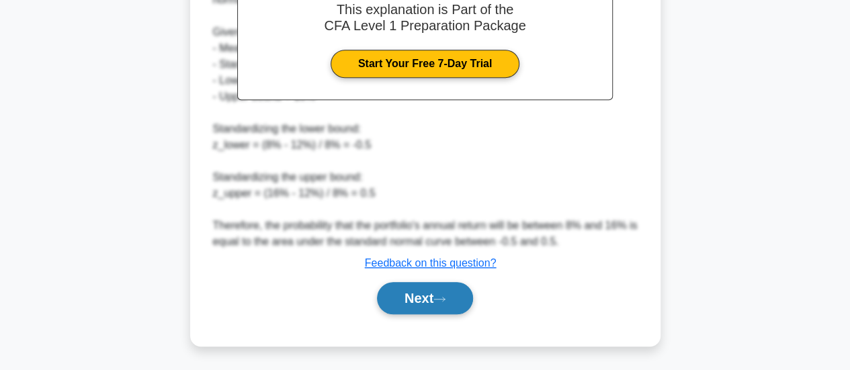
click at [437, 308] on button "Next" at bounding box center [425, 298] width 96 height 32
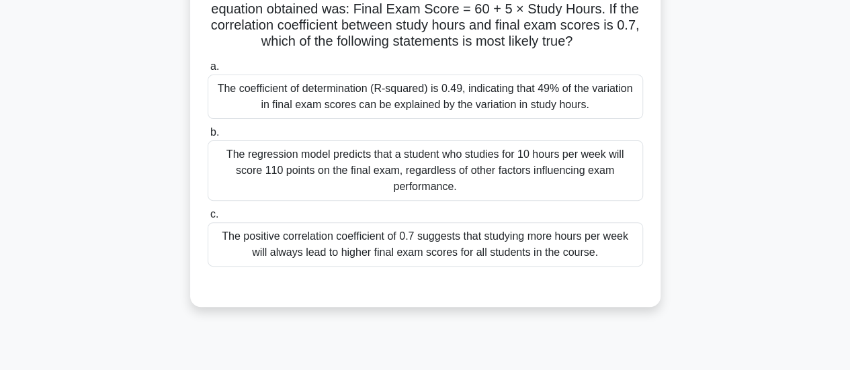
scroll to position [87, 0]
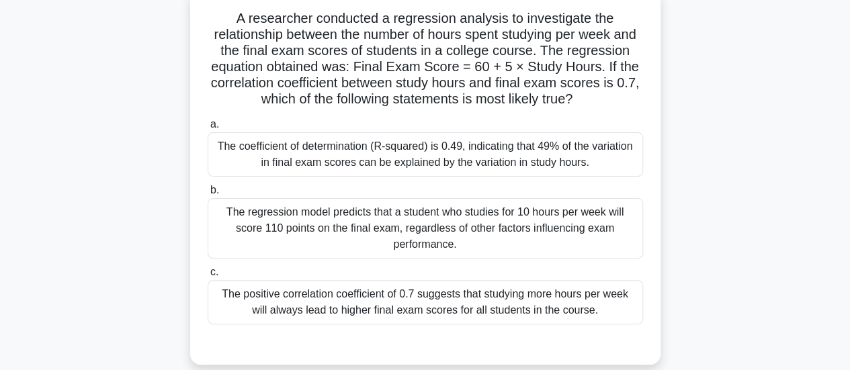
click at [462, 300] on div "The positive correlation coefficient of 0.7 suggests that studying more hours p…" at bounding box center [425, 302] width 435 height 44
click at [208, 277] on input "c. The positive correlation coefficient of 0.7 suggests that studying more hour…" at bounding box center [208, 272] width 0 height 9
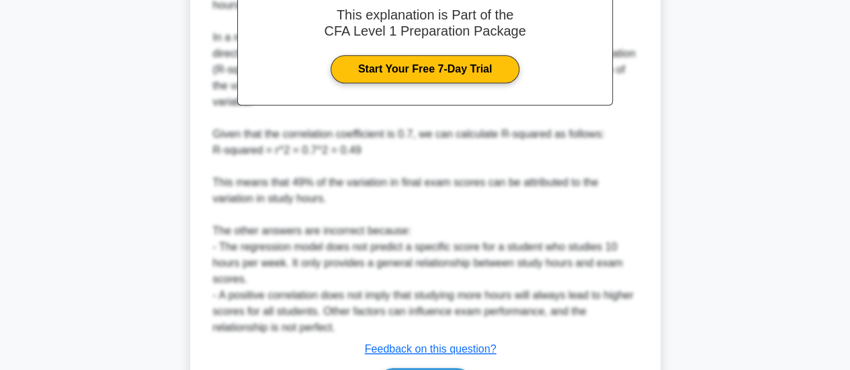
scroll to position [570, 0]
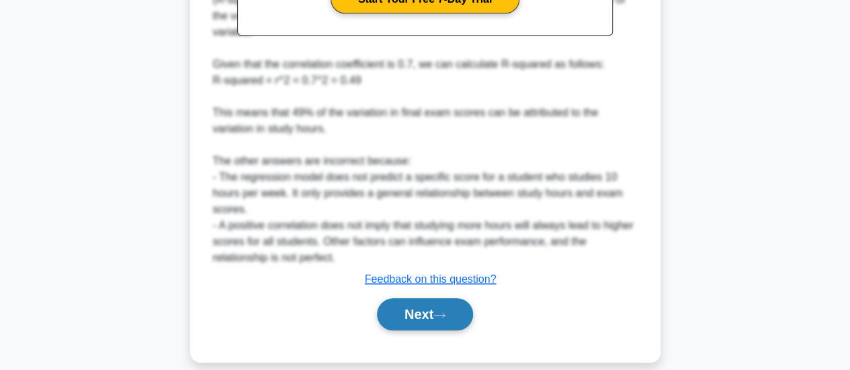
click at [439, 312] on icon at bounding box center [439, 315] width 12 height 7
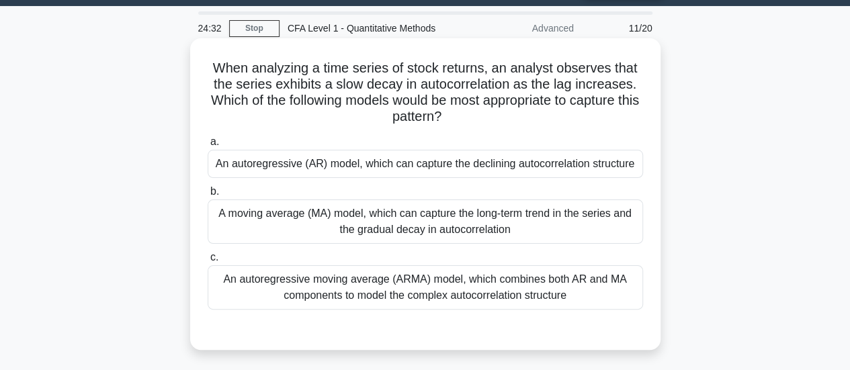
scroll to position [19, 0]
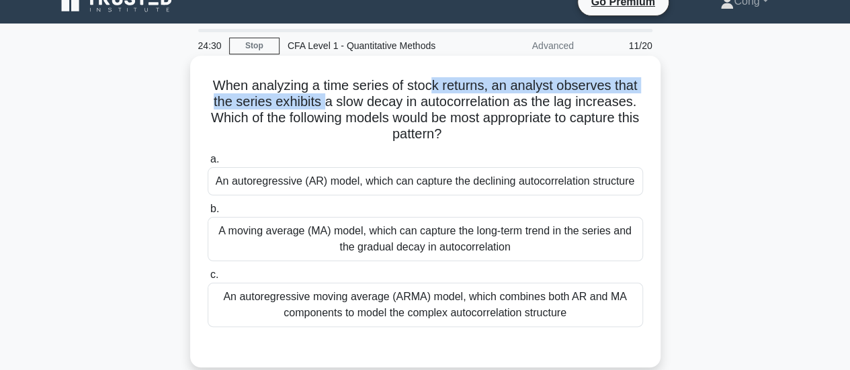
drag, startPoint x: 343, startPoint y: 91, endPoint x: 433, endPoint y: 88, distance: 89.4
click at [433, 88] on h5 "When analyzing a time series of stock returns, an analyst observes that the ser…" at bounding box center [425, 110] width 438 height 66
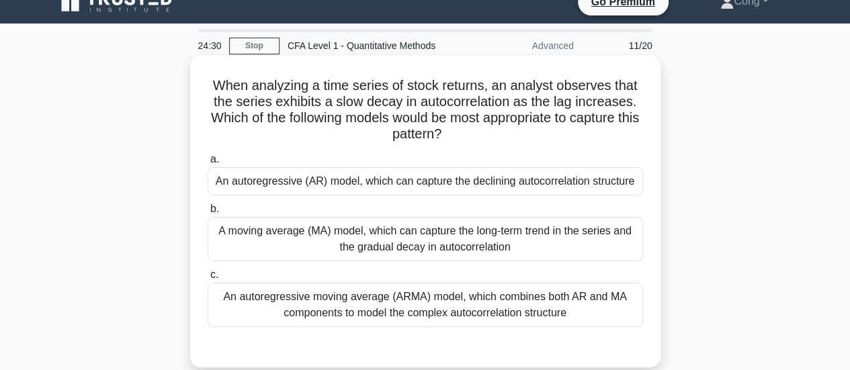
click at [446, 99] on h5 "When analyzing a time series of stock returns, an analyst observes that the ser…" at bounding box center [425, 110] width 438 height 66
drag, startPoint x: 368, startPoint y: 103, endPoint x: 556, endPoint y: 149, distance: 193.8
click at [574, 142] on h5 "When analyzing a time series of stock returns, an analyst observes that the ser…" at bounding box center [425, 110] width 438 height 66
click at [374, 248] on div "A moving average (MA) model, which can capture the long-term trend in the serie…" at bounding box center [425, 239] width 435 height 44
click at [208, 214] on input "b. A moving average (MA) model, which can capture the long-term trend in the se…" at bounding box center [208, 209] width 0 height 9
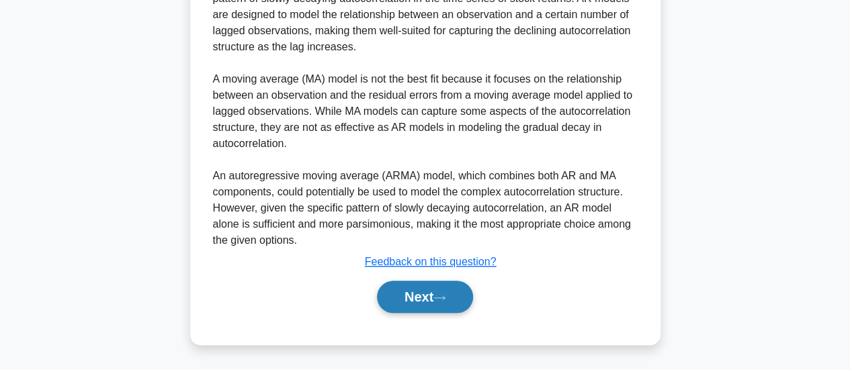
click at [420, 298] on button "Next" at bounding box center [425, 297] width 96 height 32
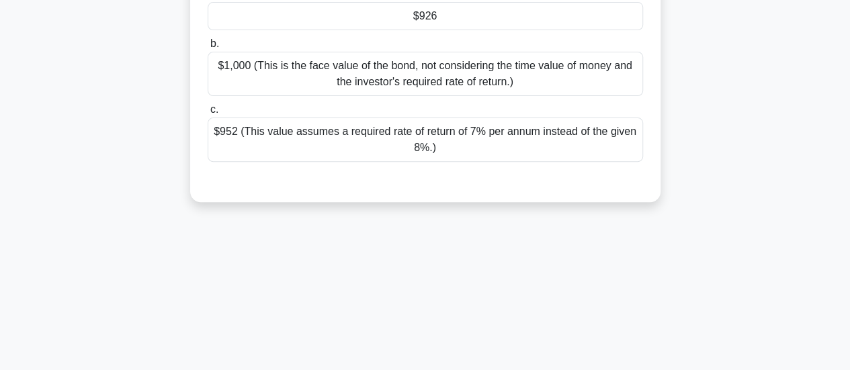
scroll to position [0, 0]
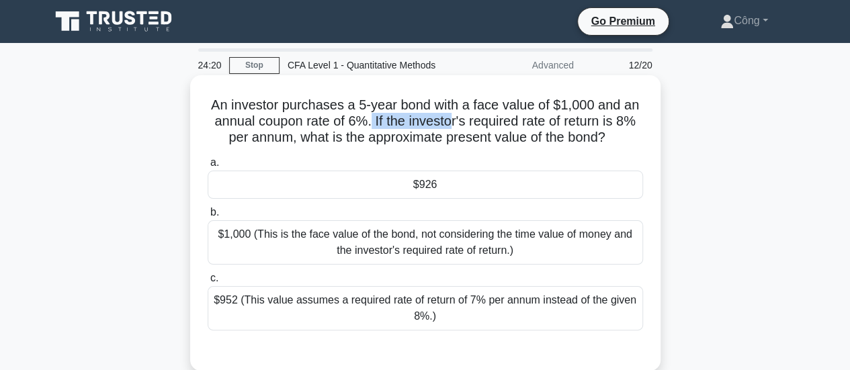
drag, startPoint x: 367, startPoint y: 119, endPoint x: 453, endPoint y: 115, distance: 86.1
click at [453, 115] on h5 "An investor purchases a 5-year bond with a face value of $1,000 and an annual c…" at bounding box center [425, 122] width 438 height 50
click at [458, 124] on h5 "An investor purchases a 5-year bond with a face value of $1,000 and an annual c…" at bounding box center [425, 122] width 438 height 50
click at [443, 185] on div "$926" at bounding box center [425, 185] width 435 height 28
click at [208, 167] on input "a. $926" at bounding box center [208, 163] width 0 height 9
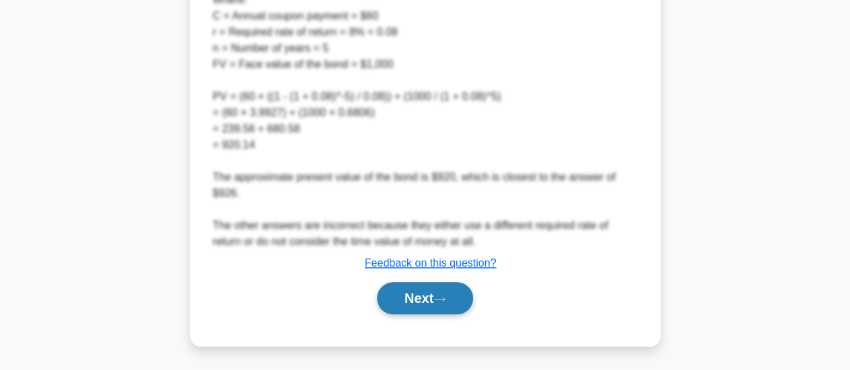
click at [433, 306] on button "Next" at bounding box center [425, 298] width 96 height 32
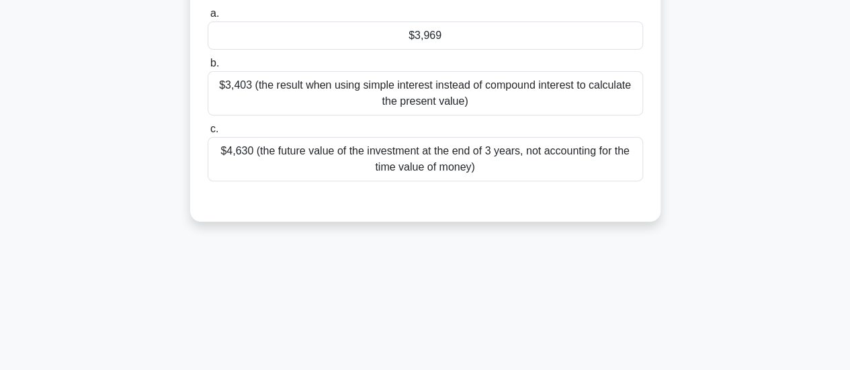
scroll to position [87, 0]
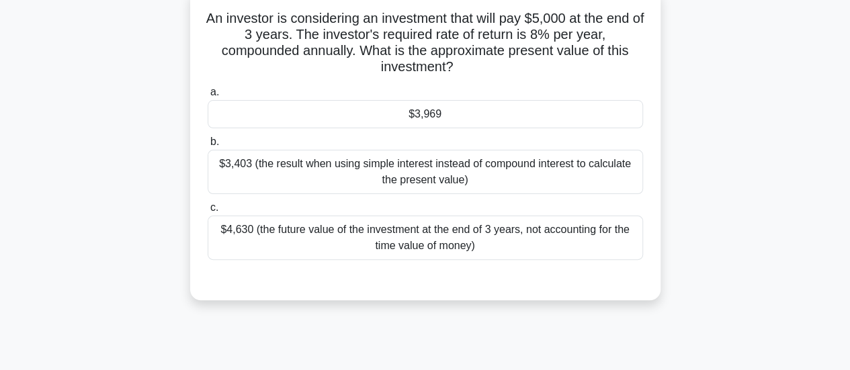
click at [434, 116] on div "$3,969" at bounding box center [425, 114] width 435 height 28
click at [208, 97] on input "a. $3,969" at bounding box center [208, 92] width 0 height 9
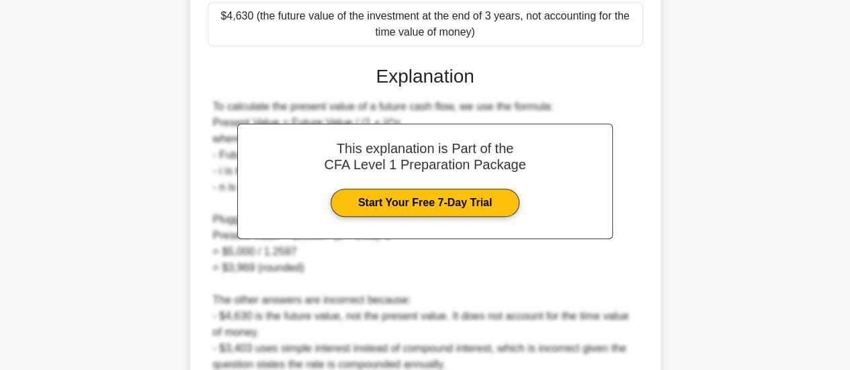
scroll to position [423, 0]
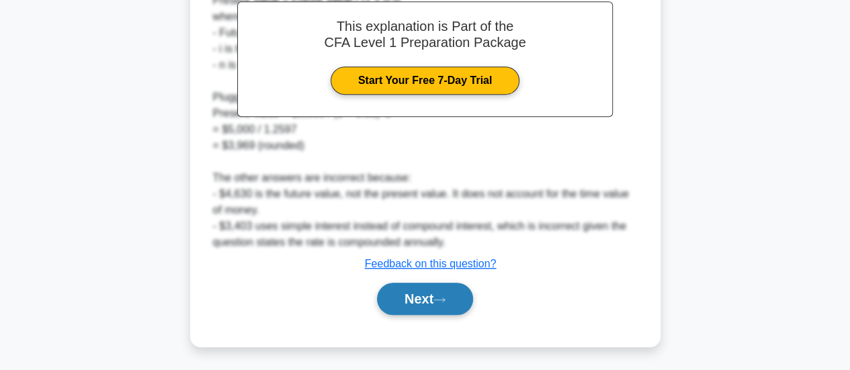
drag, startPoint x: 414, startPoint y: 318, endPoint x: 414, endPoint y: 311, distance: 7.4
click at [414, 318] on div "a. $3,969 b. $3,403 (the result when using simple interest instead of compound …" at bounding box center [425, 38] width 438 height 586
click at [419, 300] on button "Next" at bounding box center [425, 299] width 96 height 32
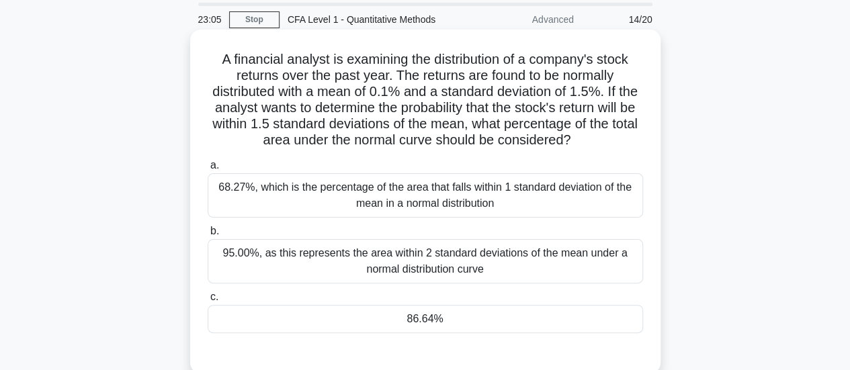
scroll to position [67, 0]
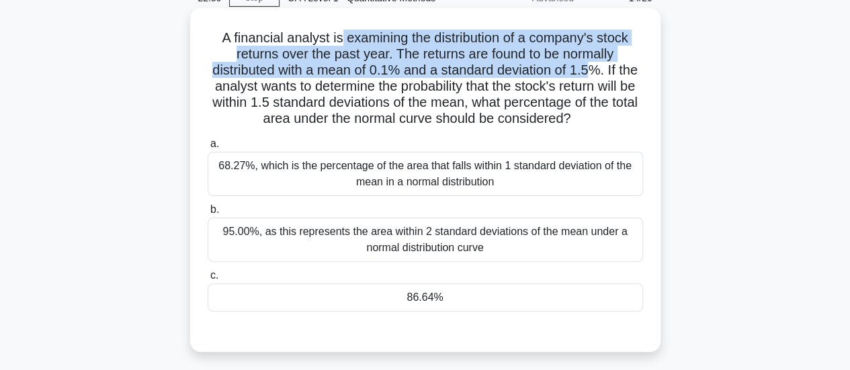
drag, startPoint x: 335, startPoint y: 37, endPoint x: 591, endPoint y: 71, distance: 258.3
click at [591, 71] on h5 "A financial analyst is examining the distribution of a company's stock returns …" at bounding box center [425, 79] width 438 height 98
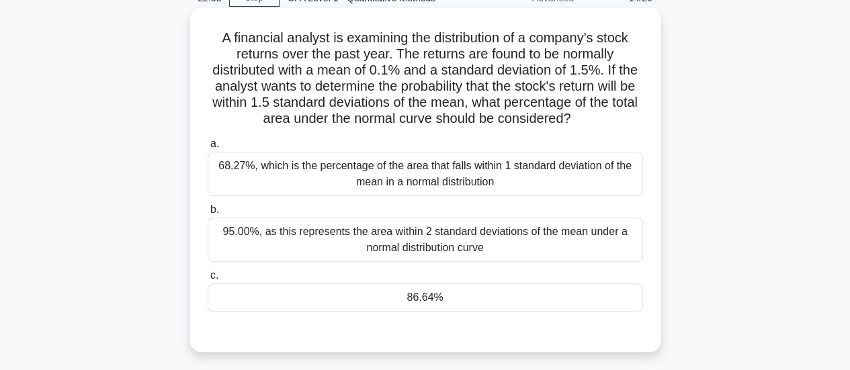
click at [470, 112] on h5 "A financial analyst is examining the distribution of a company's stock returns …" at bounding box center [425, 79] width 438 height 98
drag, startPoint x: 363, startPoint y: 58, endPoint x: 489, endPoint y: 58, distance: 125.6
click at [489, 58] on h5 "A financial analyst is examining the distribution of a company's stock returns …" at bounding box center [425, 79] width 438 height 98
click at [518, 57] on h5 "A financial analyst is examining the distribution of a company's stock returns …" at bounding box center [425, 79] width 438 height 98
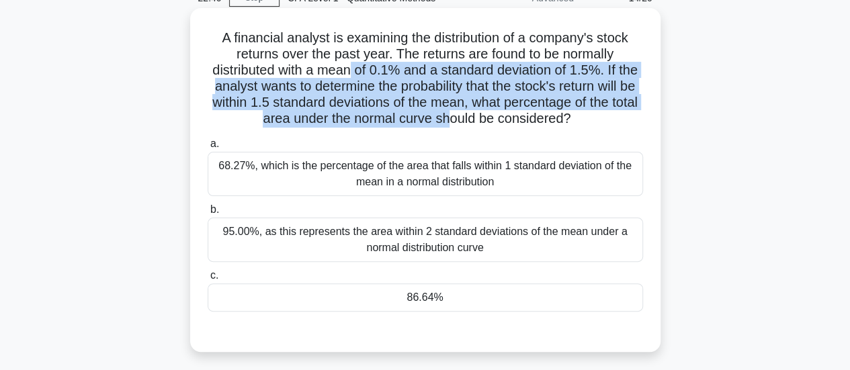
drag, startPoint x: 349, startPoint y: 67, endPoint x: 460, endPoint y: 113, distance: 119.9
click at [460, 113] on h5 "A financial analyst is examining the distribution of a company's stock returns …" at bounding box center [425, 79] width 438 height 98
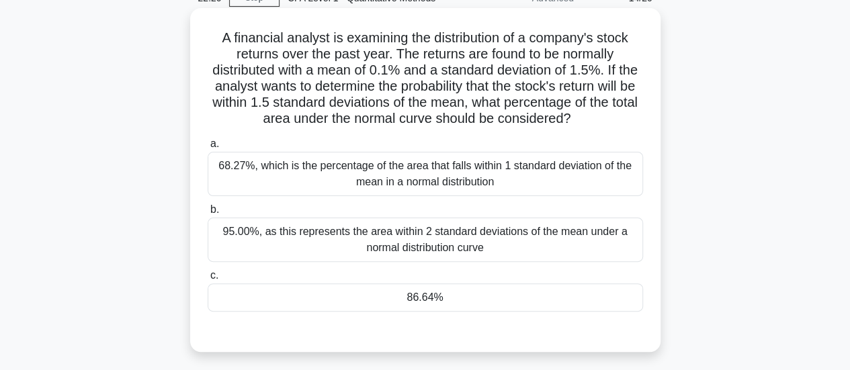
click at [419, 294] on div "86.64%" at bounding box center [425, 298] width 435 height 28
click at [208, 280] on input "c. 86.64%" at bounding box center [208, 275] width 0 height 9
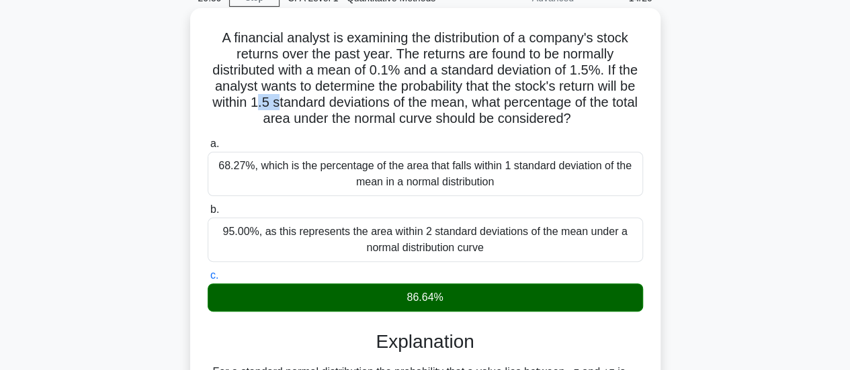
drag, startPoint x: 275, startPoint y: 102, endPoint x: 300, endPoint y: 102, distance: 24.9
click at [300, 102] on h5 "A financial analyst is examining the distribution of a company's stock returns …" at bounding box center [425, 79] width 438 height 98
click at [337, 111] on h5 "A financial analyst is examining the distribution of a company's stock returns …" at bounding box center [425, 79] width 438 height 98
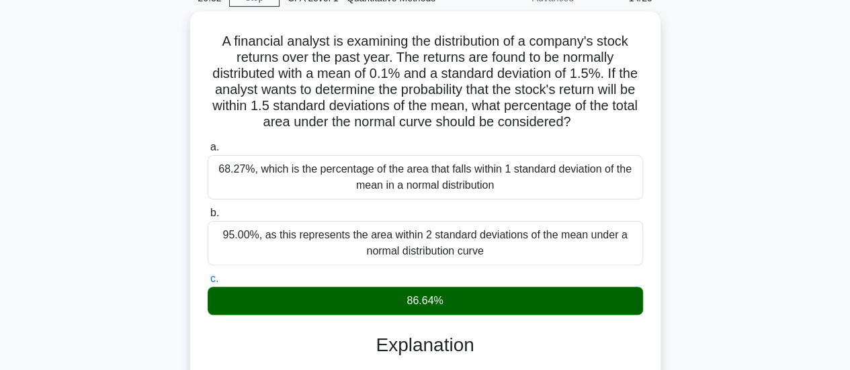
drag, startPoint x: 719, startPoint y: 34, endPoint x: 696, endPoint y: 26, distance: 24.2
click at [719, 35] on div "A financial analyst is examining the distribution of a company's stock returns …" at bounding box center [425, 285] width 766 height 549
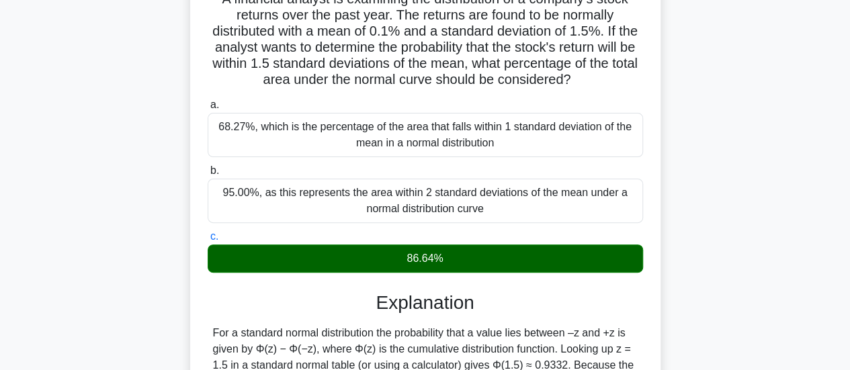
drag, startPoint x: 431, startPoint y: 82, endPoint x: 435, endPoint y: 76, distance: 7.3
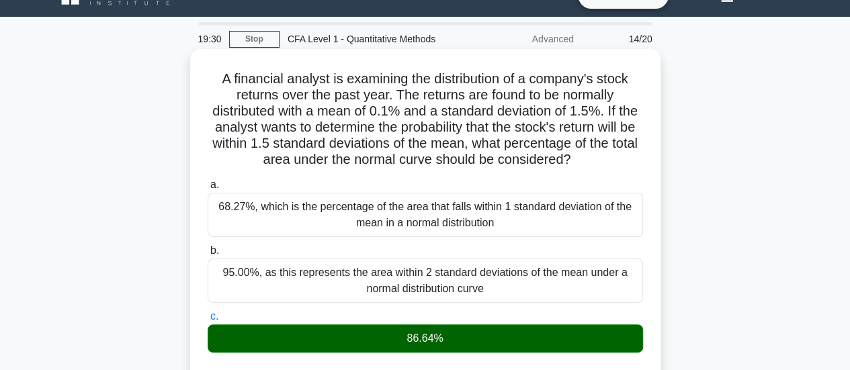
scroll to position [0, 0]
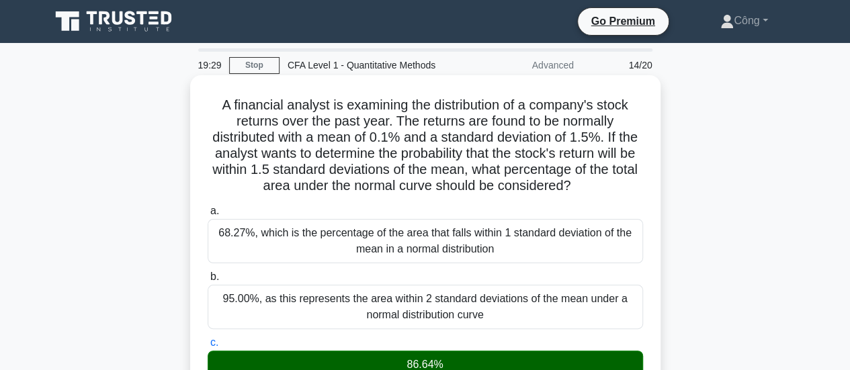
drag, startPoint x: 435, startPoint y: 76, endPoint x: 192, endPoint y: 175, distance: 262.8
click at [193, 175] on div "A financial analyst is examining the distribution of a company's stock returns …" at bounding box center [425, 341] width 470 height 533
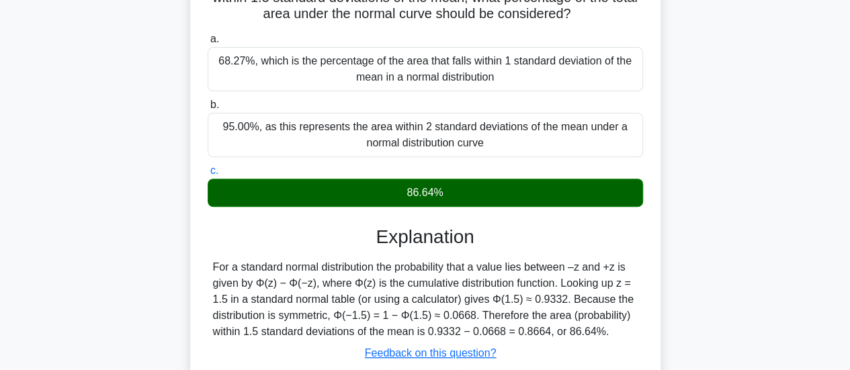
scroll to position [336, 0]
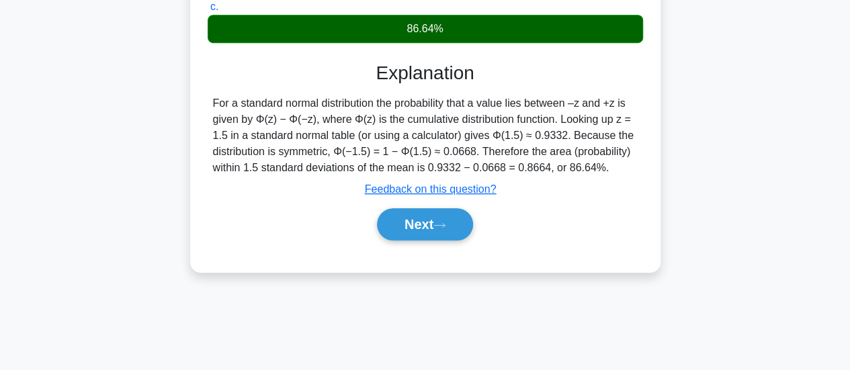
click at [427, 243] on div "Next" at bounding box center [425, 224] width 435 height 43
click at [427, 234] on button "Next" at bounding box center [425, 224] width 96 height 32
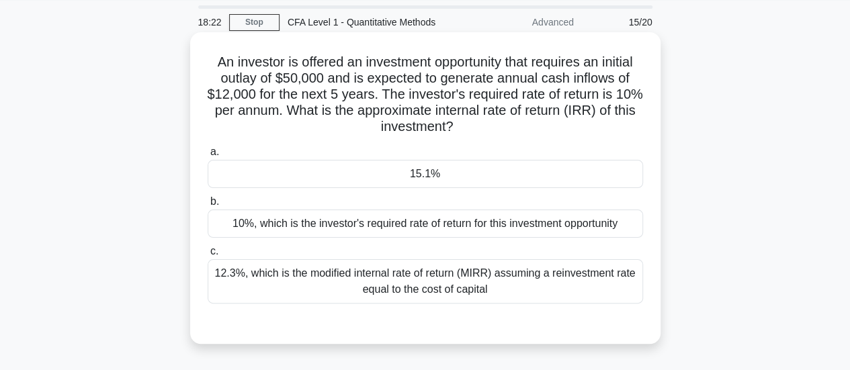
scroll to position [0, 0]
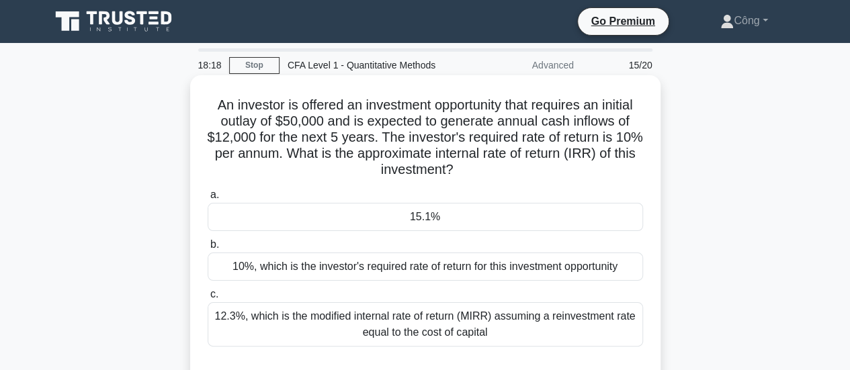
click at [465, 206] on div "15.1%" at bounding box center [425, 217] width 435 height 28
click at [208, 200] on input "a. 15.1%" at bounding box center [208, 195] width 0 height 9
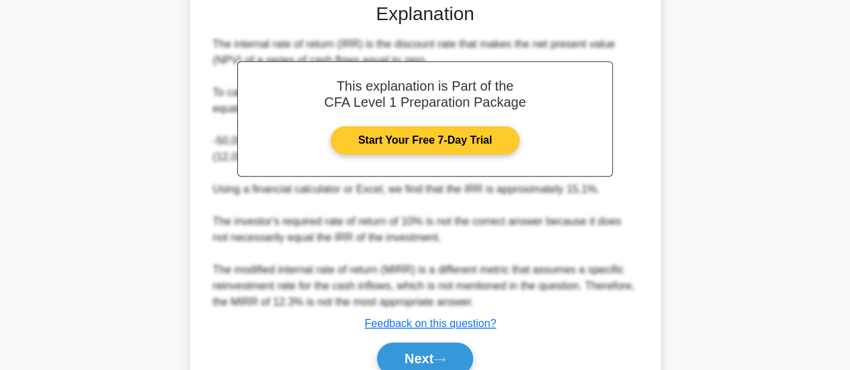
scroll to position [423, 0]
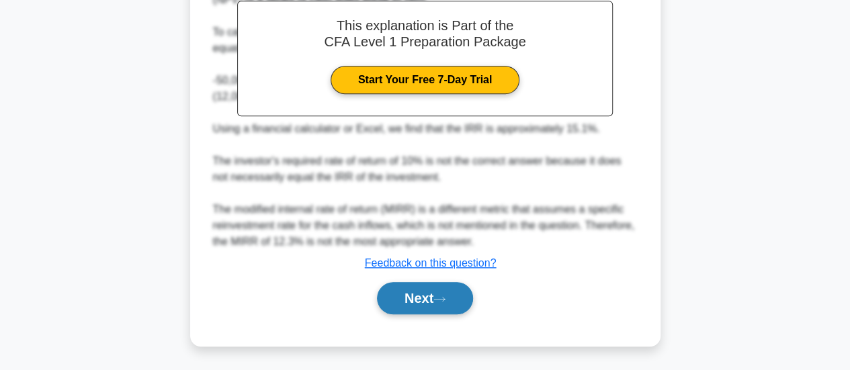
click at [425, 284] on button "Next" at bounding box center [425, 298] width 96 height 32
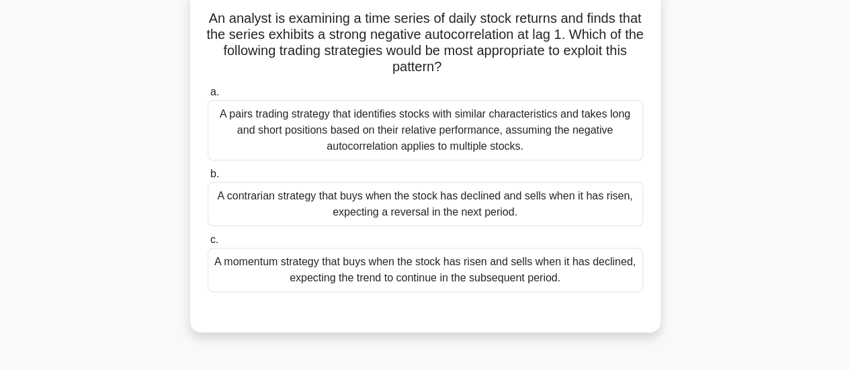
scroll to position [19, 0]
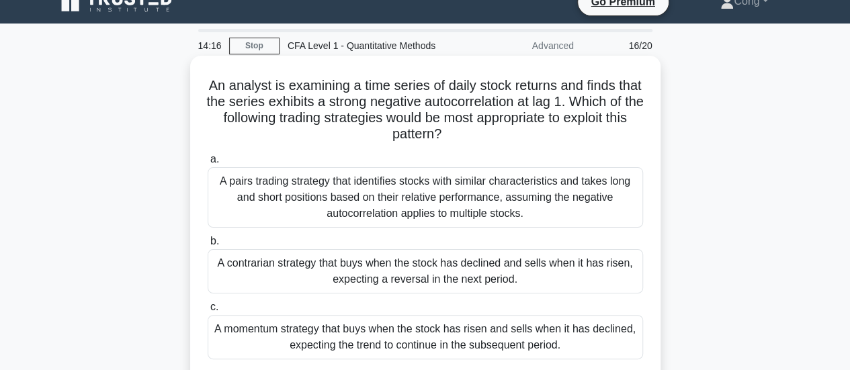
click at [484, 181] on div "A pairs trading strategy that identifies stocks with similar characteristics an…" at bounding box center [425, 197] width 435 height 60
click at [208, 164] on input "a. A pairs trading strategy that identifies stocks with similar characteristics…" at bounding box center [208, 159] width 0 height 9
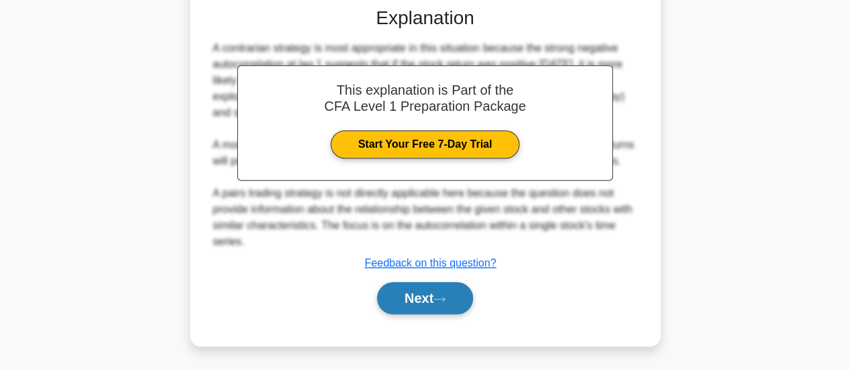
click at [451, 287] on button "Next" at bounding box center [425, 298] width 96 height 32
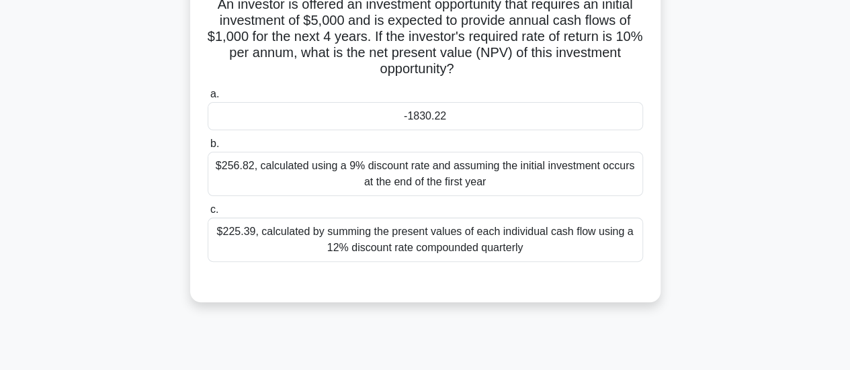
scroll to position [0, 0]
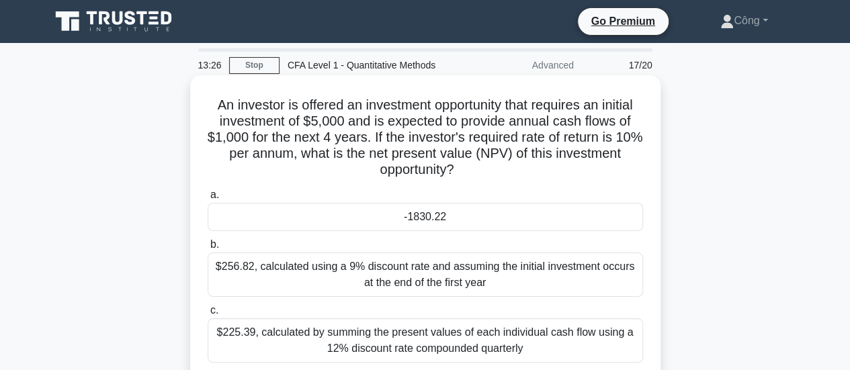
click at [457, 212] on div "-1830.22" at bounding box center [425, 217] width 435 height 28
click at [208, 200] on input "a. -1830.22" at bounding box center [208, 195] width 0 height 9
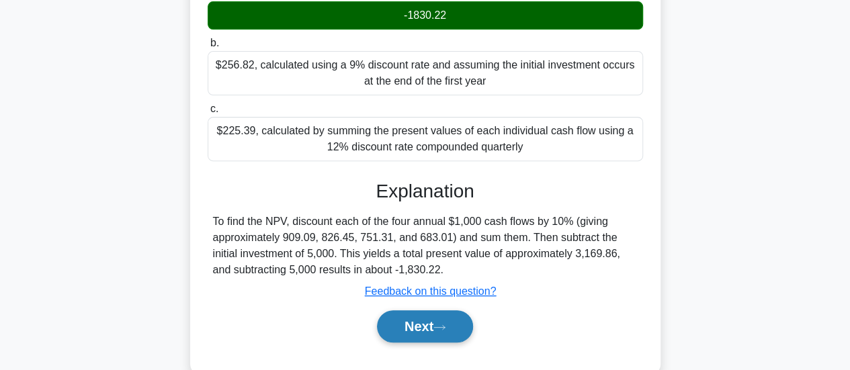
click at [433, 328] on button "Next" at bounding box center [425, 326] width 96 height 32
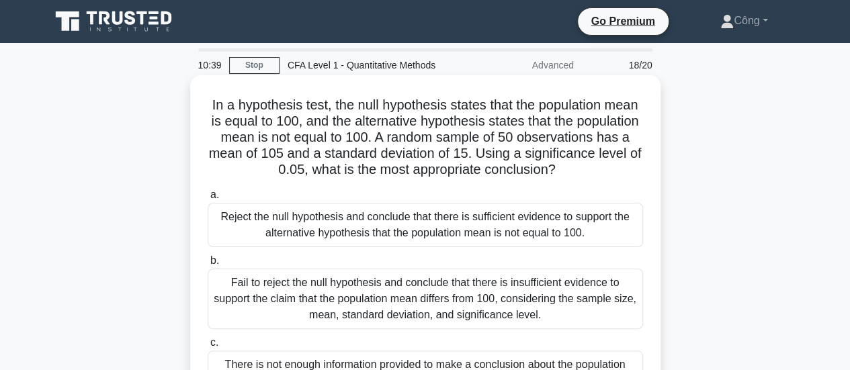
click at [398, 229] on div "Reject the null hypothesis and conclude that there is sufficient evidence to su…" at bounding box center [425, 225] width 435 height 44
click at [208, 200] on input "a. Reject the null hypothesis and conclude that there is sufficient evidence to…" at bounding box center [208, 195] width 0 height 9
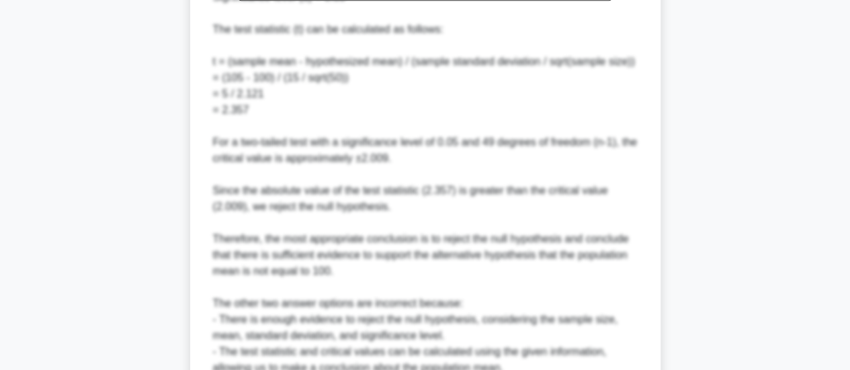
scroll to position [672, 0]
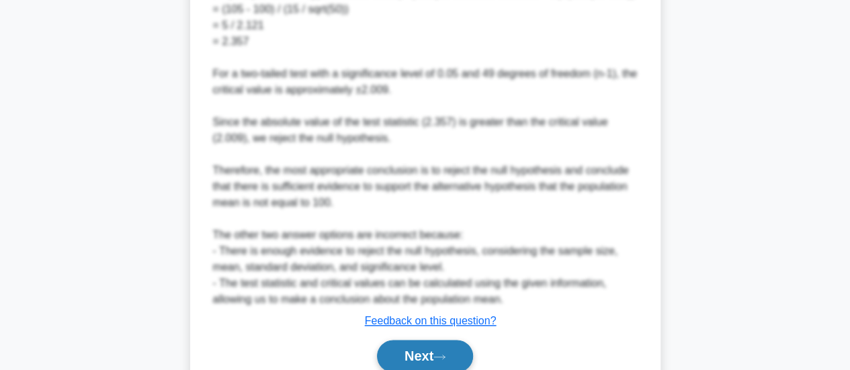
click at [437, 349] on button "Next" at bounding box center [425, 356] width 96 height 32
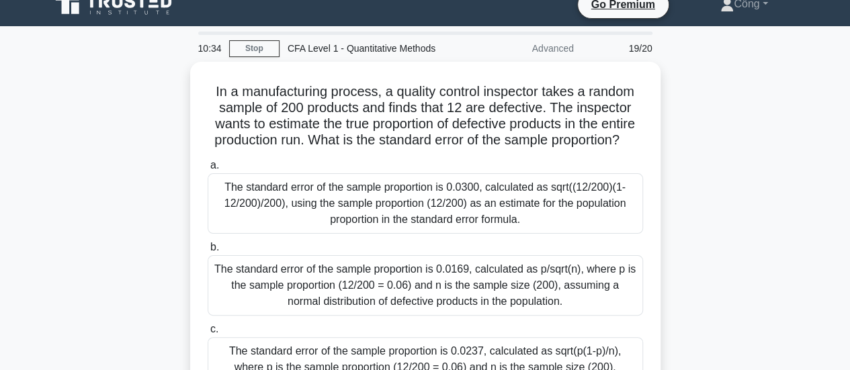
scroll to position [13, 0]
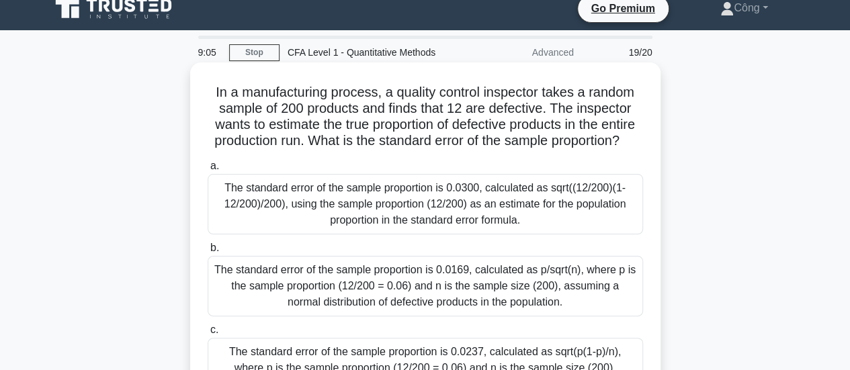
click at [456, 316] on div "The standard error of the sample proportion is 0.0169, calculated as p/sqrt(n),…" at bounding box center [425, 286] width 435 height 60
click at [208, 253] on input "b. The standard error of the sample proportion is 0.0169, calculated as p/sqrt(…" at bounding box center [208, 248] width 0 height 9
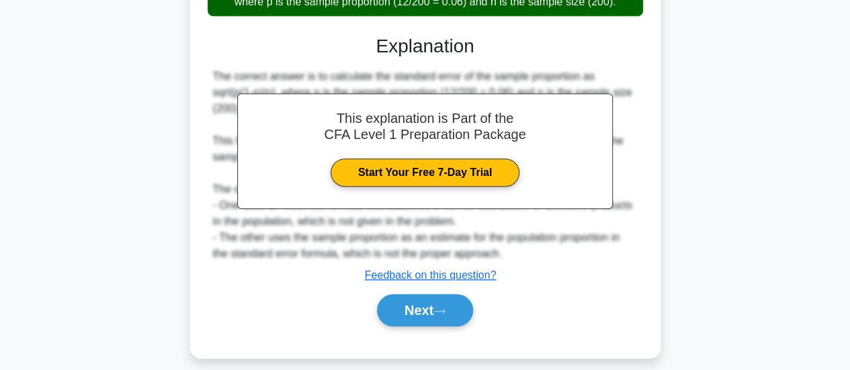
scroll to position [408, 0]
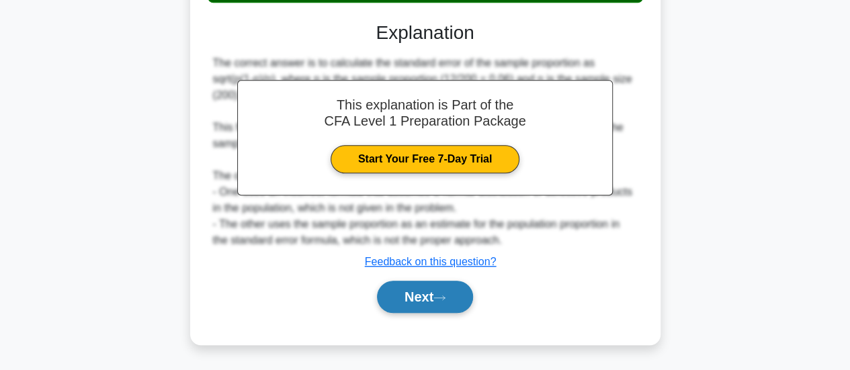
click at [403, 305] on button "Next" at bounding box center [425, 297] width 96 height 32
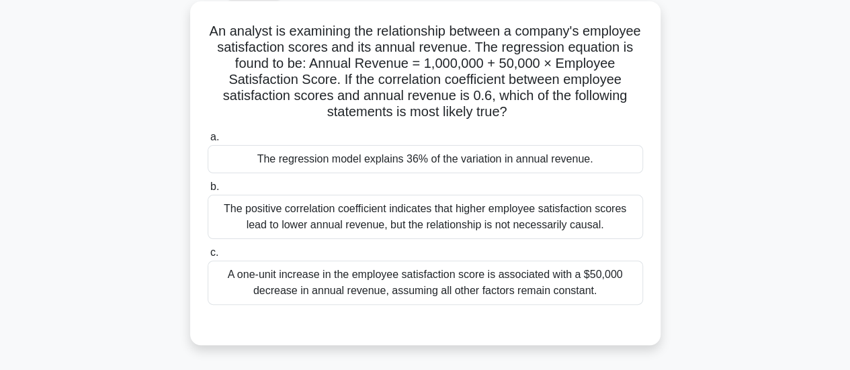
scroll to position [87, 0]
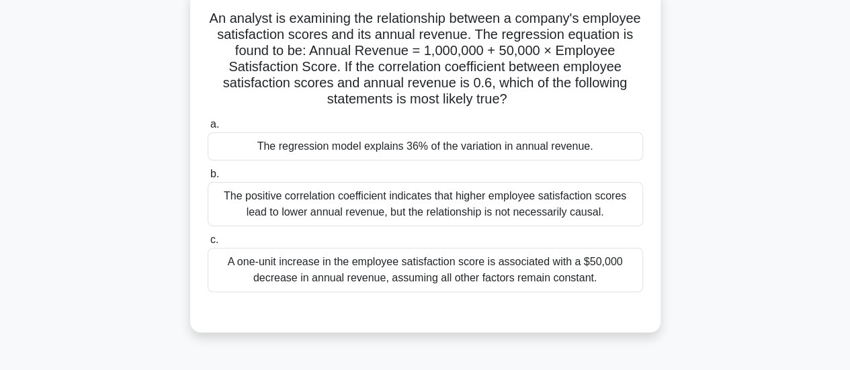
click at [368, 210] on div "The positive correlation coefficient indicates that higher employee satisfactio…" at bounding box center [425, 204] width 435 height 44
click at [208, 179] on input "b. The positive correlation coefficient indicates that higher employee satisfac…" at bounding box center [208, 174] width 0 height 9
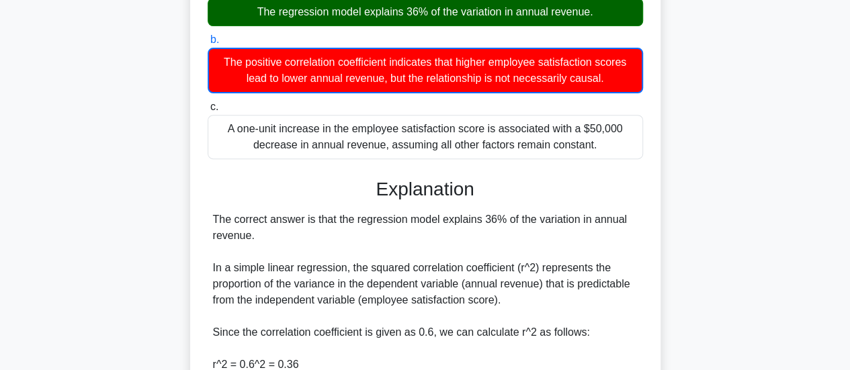
scroll to position [355, 0]
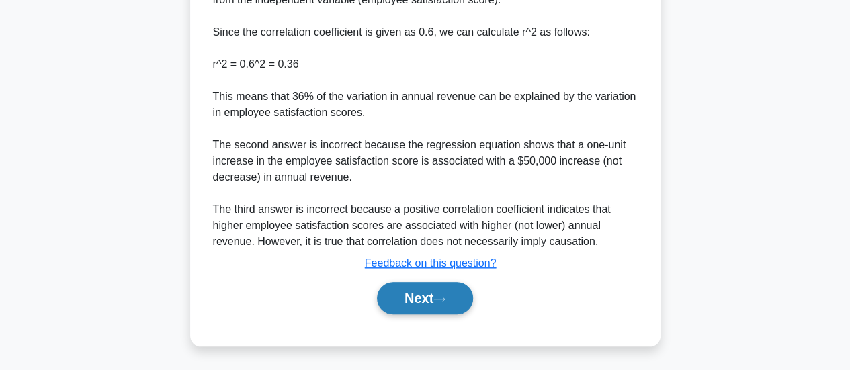
click at [415, 298] on button "Next" at bounding box center [425, 298] width 96 height 32
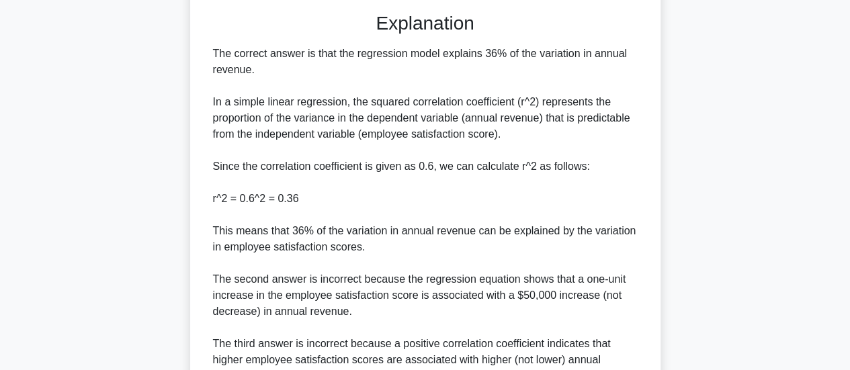
scroll to position [320, 0]
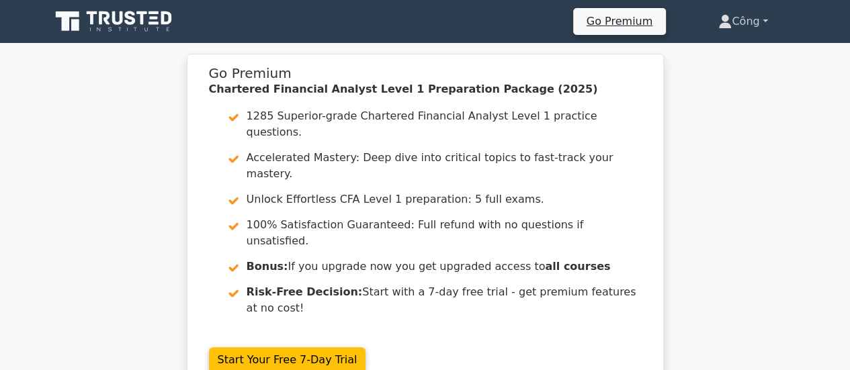
click at [730, 27] on link "Công" at bounding box center [743, 21] width 114 height 27
click at [734, 53] on link "Profile" at bounding box center [740, 52] width 106 height 21
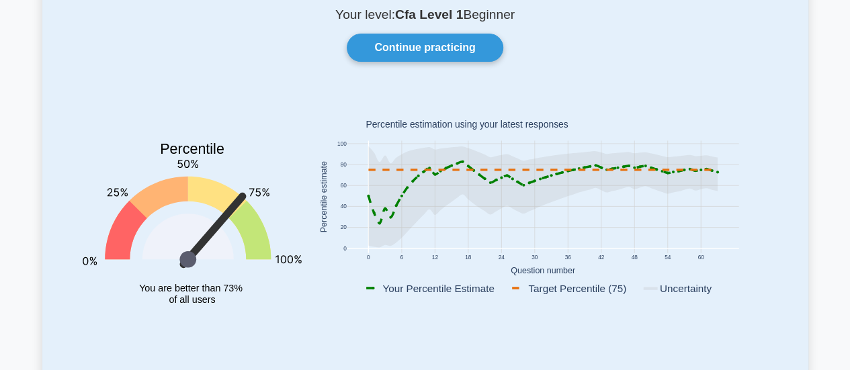
scroll to position [134, 0]
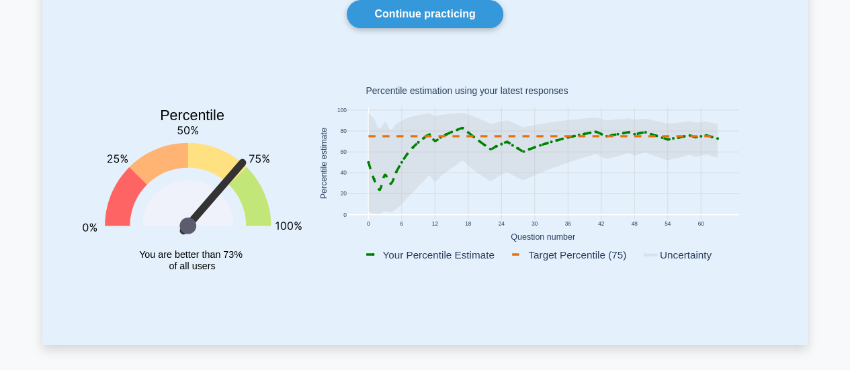
click at [711, 142] on icon at bounding box center [542, 163] width 349 height 101
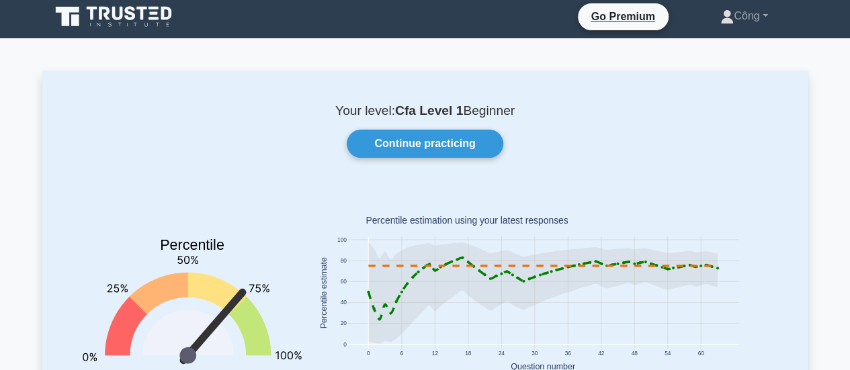
scroll to position [0, 0]
